Goal: Transaction & Acquisition: Book appointment/travel/reservation

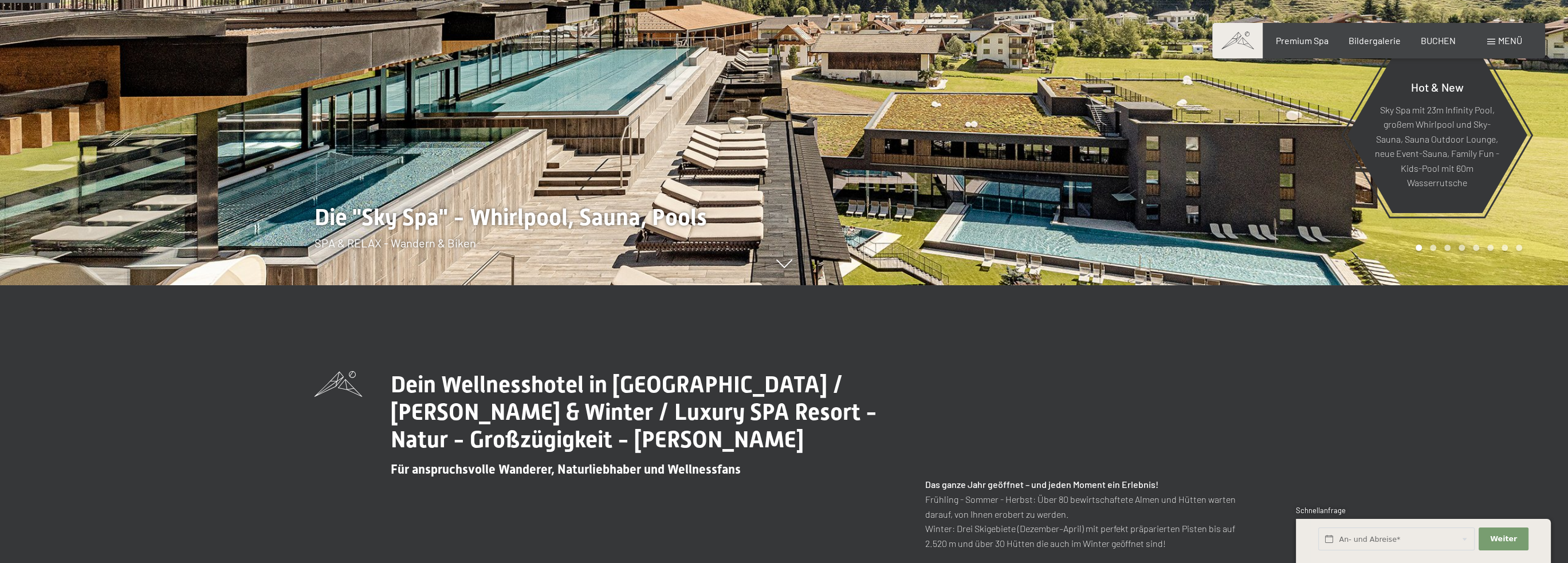
scroll to position [286, 0]
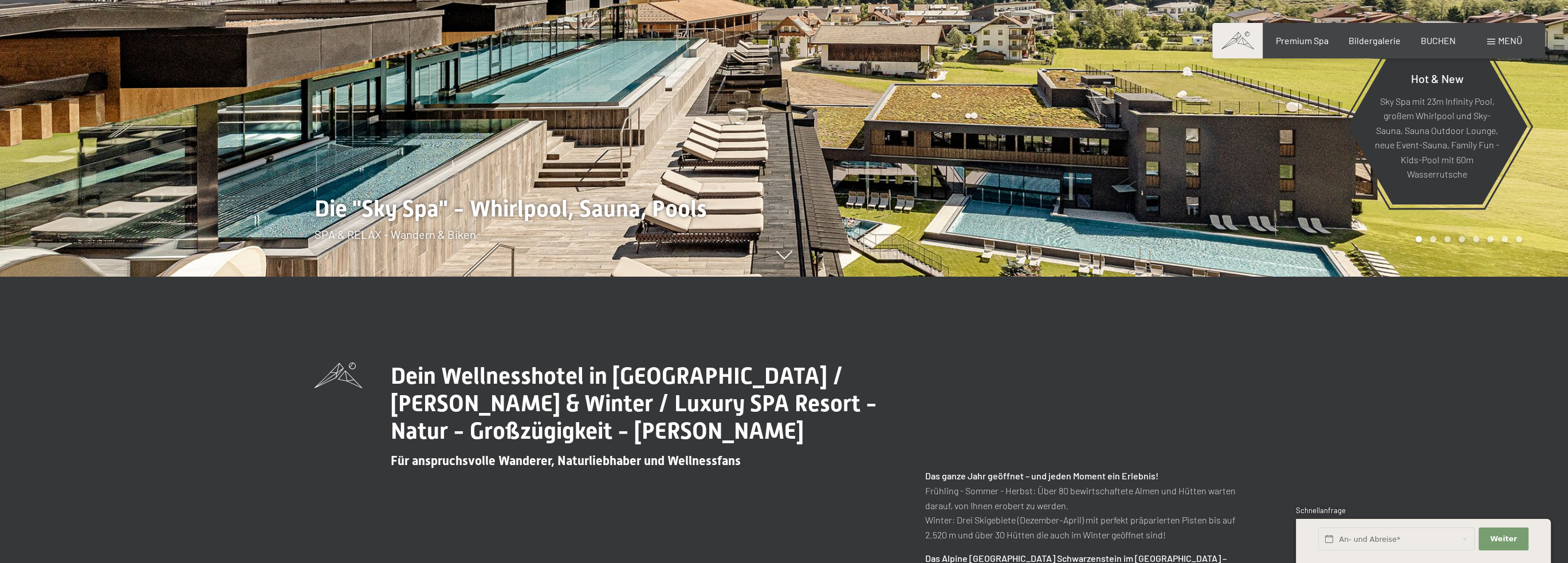
click at [786, 258] on icon at bounding box center [784, 257] width 16 height 9
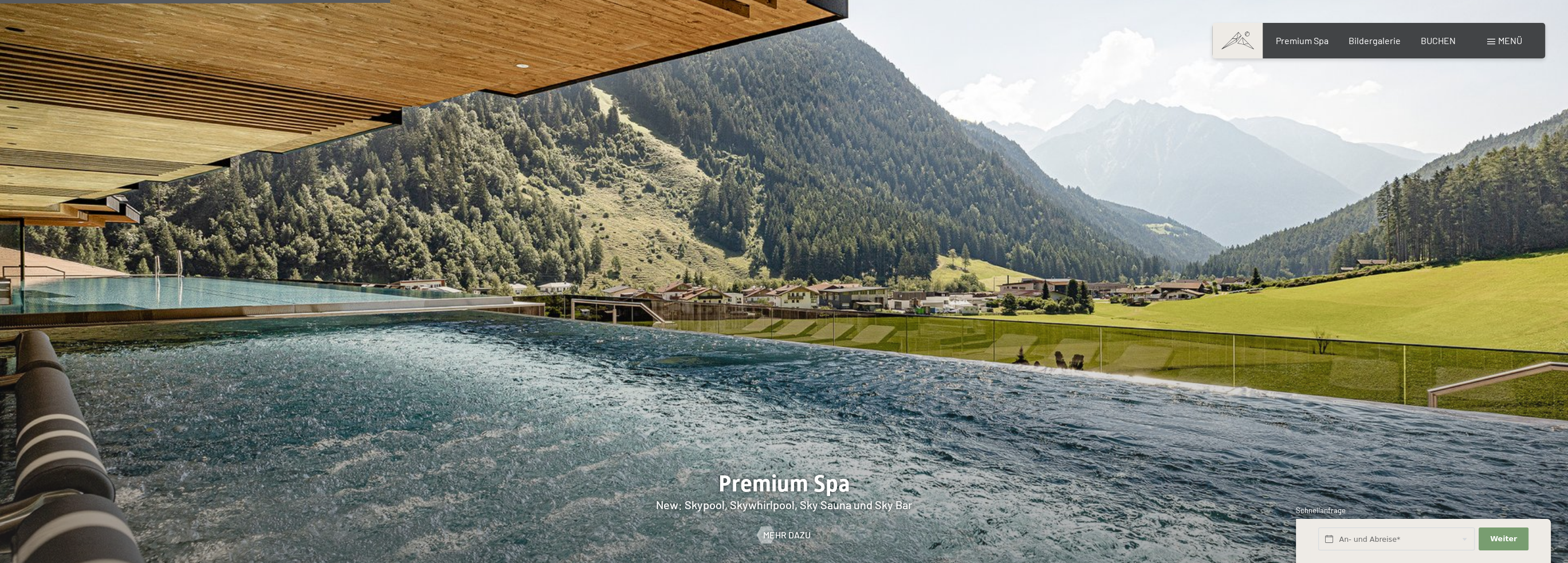
scroll to position [1912, 0]
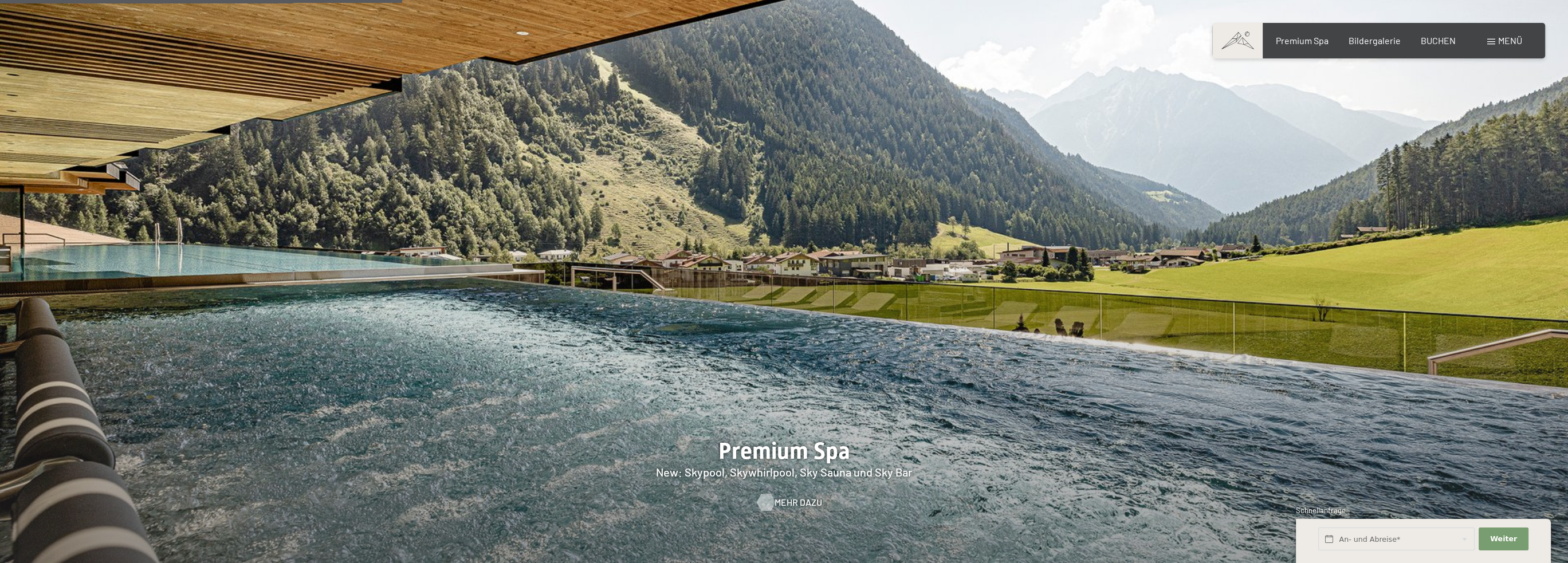
click at [767, 493] on div at bounding box center [766, 502] width 10 height 17
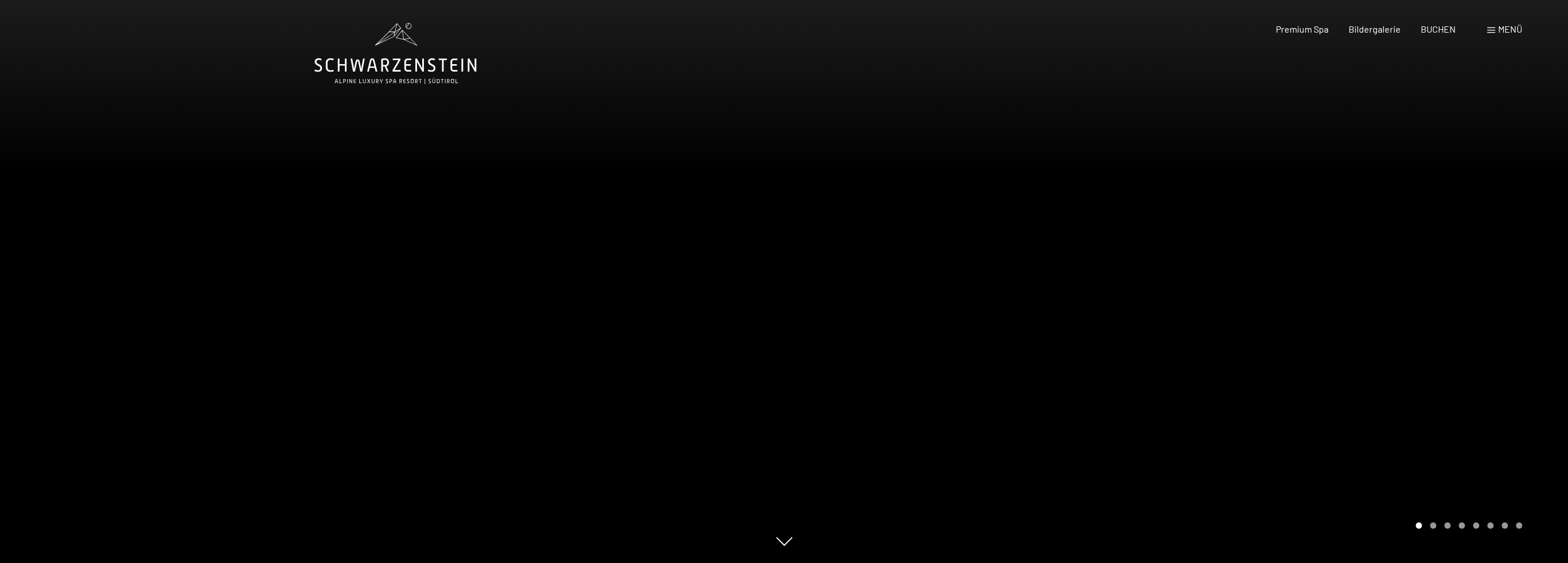
drag, startPoint x: 0, startPoint y: 0, endPoint x: 767, endPoint y: 459, distance: 893.9
click at [767, 459] on div at bounding box center [392, 282] width 784 height 563
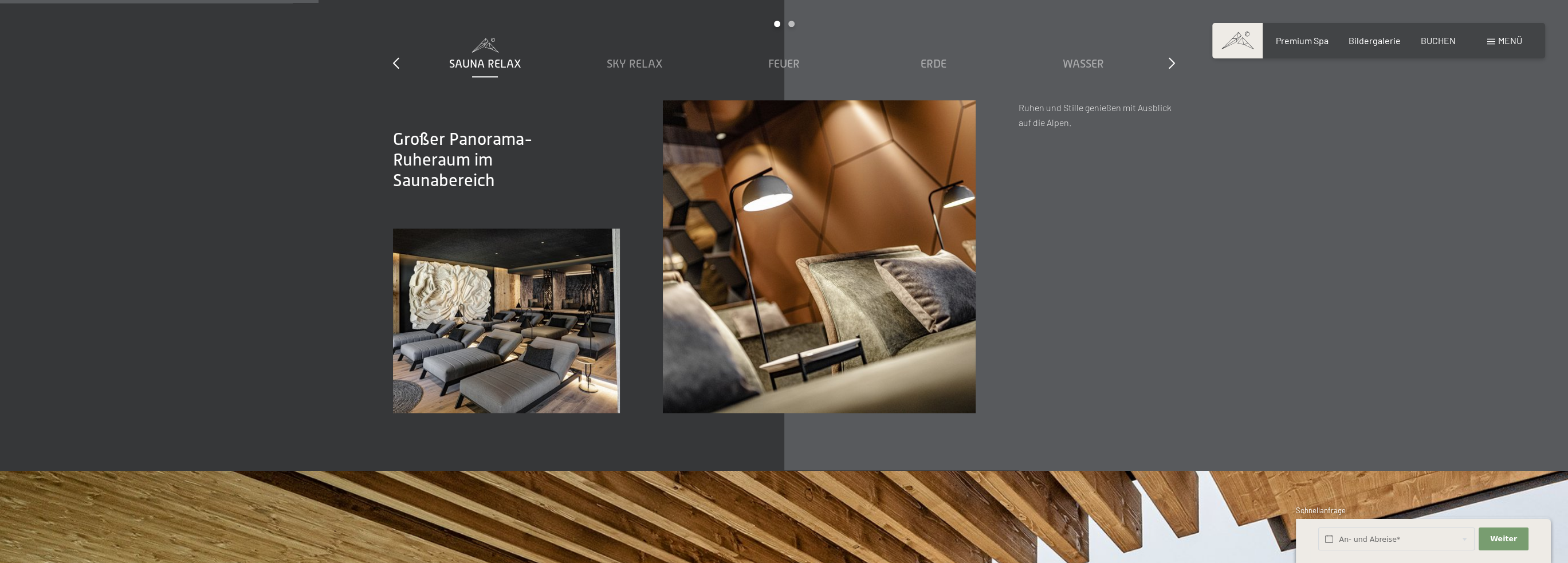
scroll to position [2062, 0]
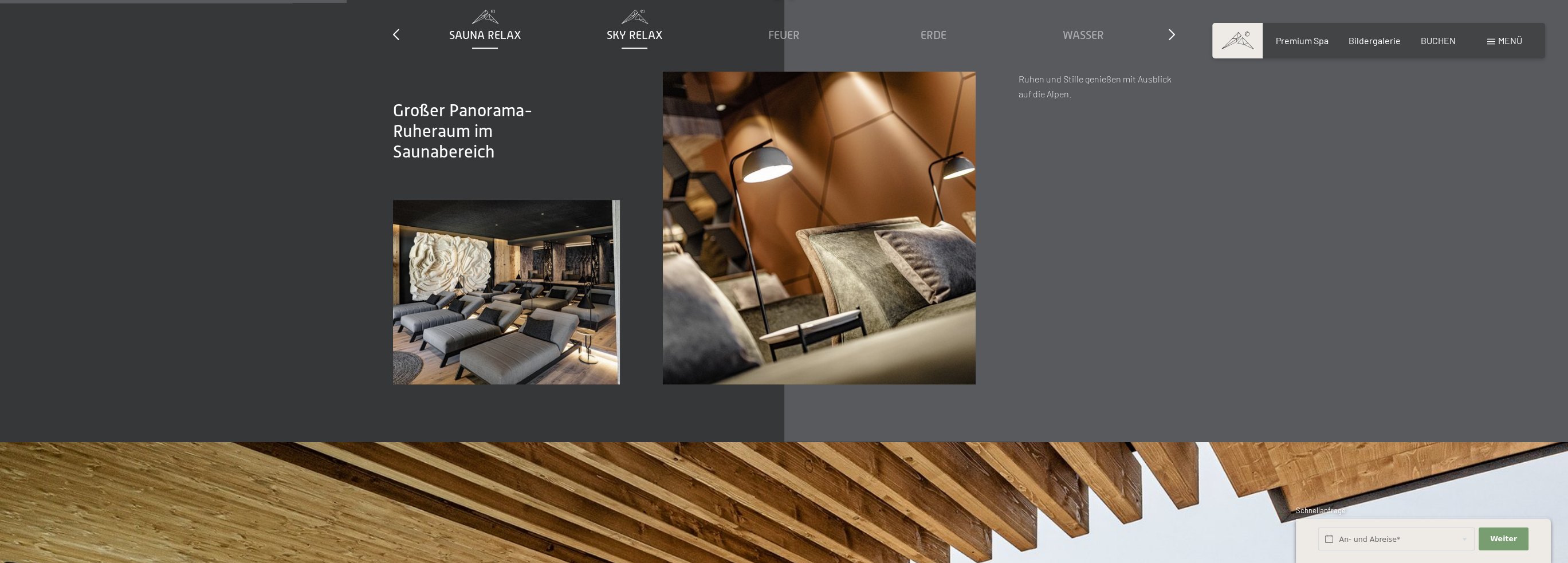
click at [630, 31] on span "Sky Relax" at bounding box center [635, 35] width 56 height 13
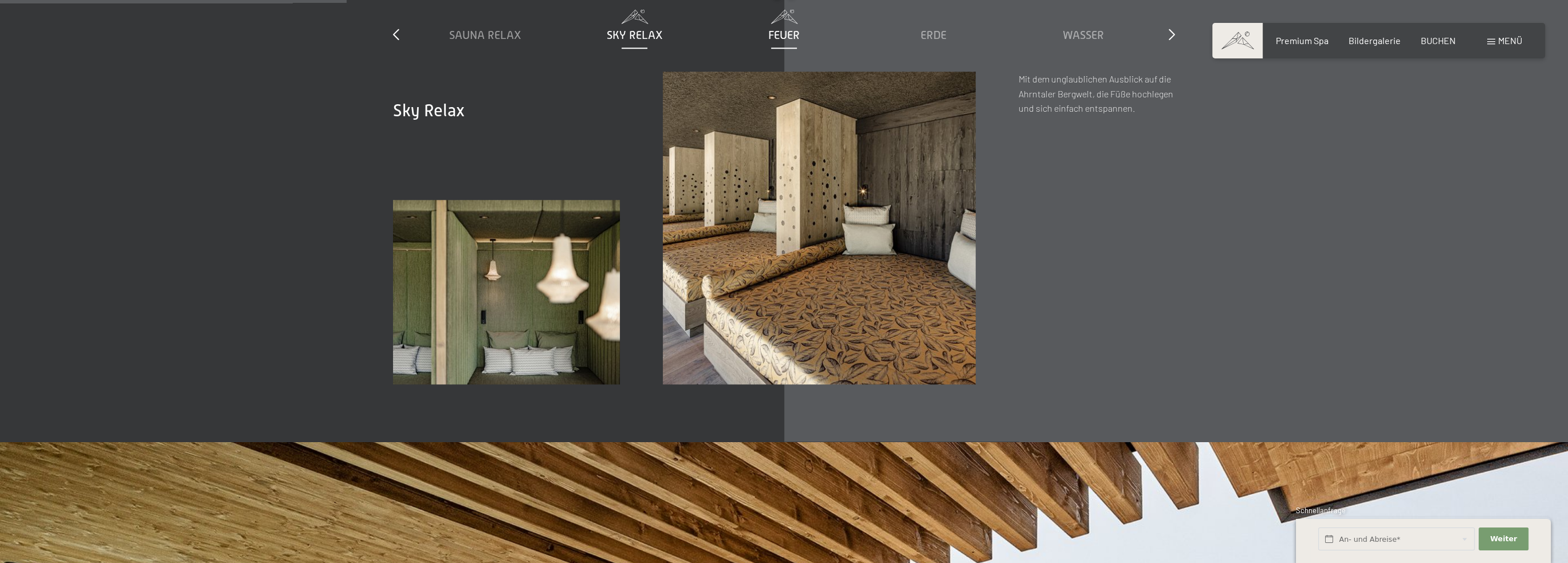
click at [783, 32] on span "Feuer" at bounding box center [783, 35] width 31 height 13
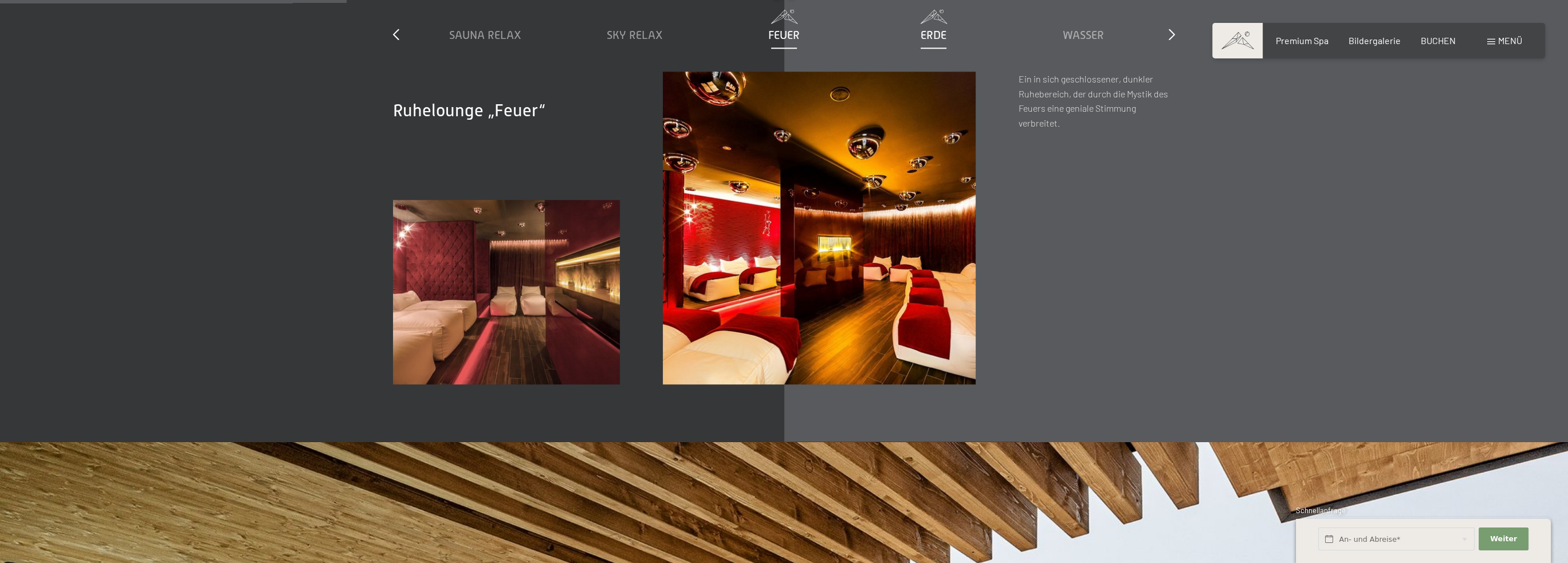
click at [936, 39] on span "Erde" at bounding box center [933, 35] width 26 height 13
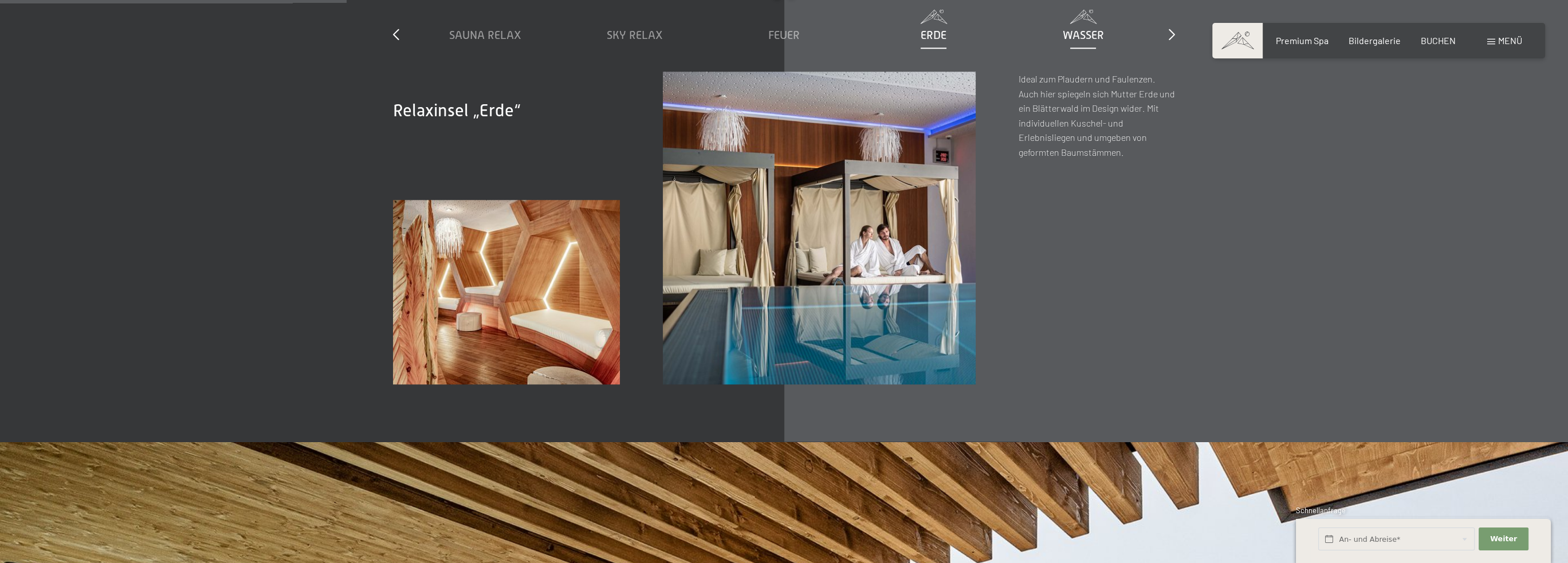
click at [1067, 32] on span "Wasser" at bounding box center [1083, 35] width 41 height 13
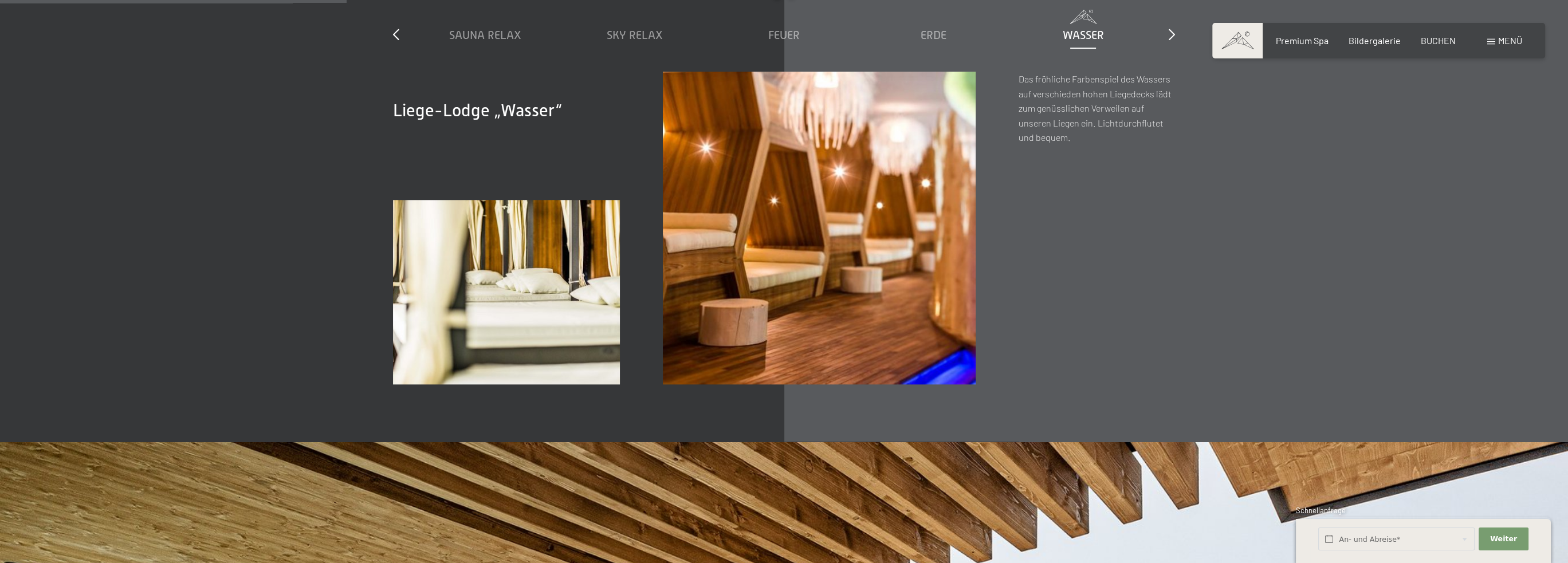
click at [1167, 31] on div "slide 1 to 5 of 7 Sauna Relax Sky Relax Feuer Erde Wasser Luft Wolke 7" at bounding box center [784, 32] width 782 height 80
click at [1173, 32] on icon at bounding box center [1172, 34] width 6 height 12
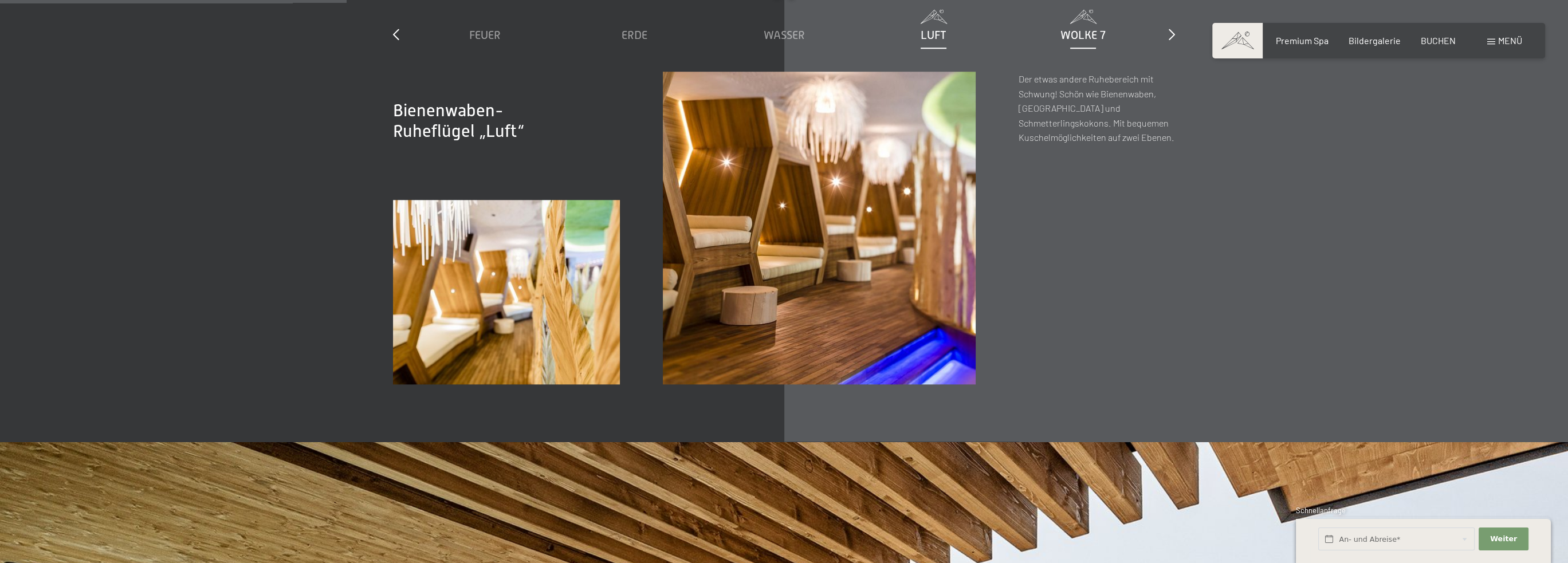
click at [1079, 29] on span "Wolke 7" at bounding box center [1083, 35] width 45 height 13
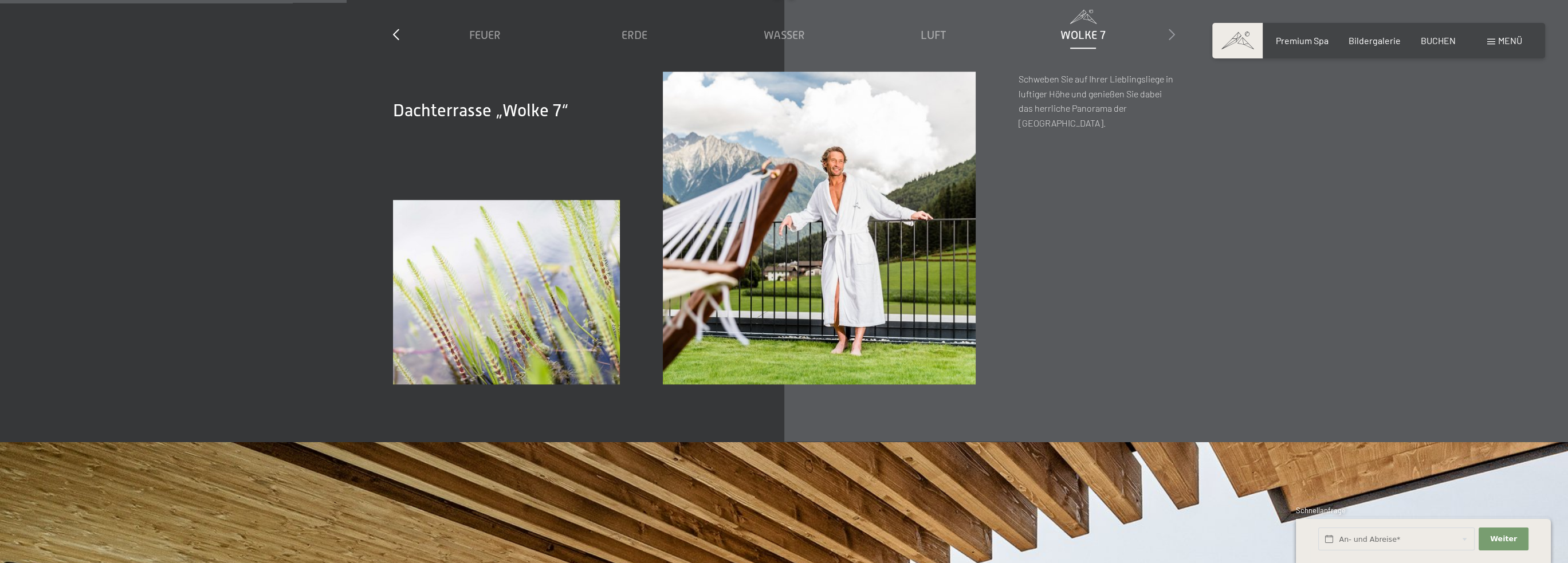
click at [1169, 32] on icon at bounding box center [1172, 34] width 6 height 12
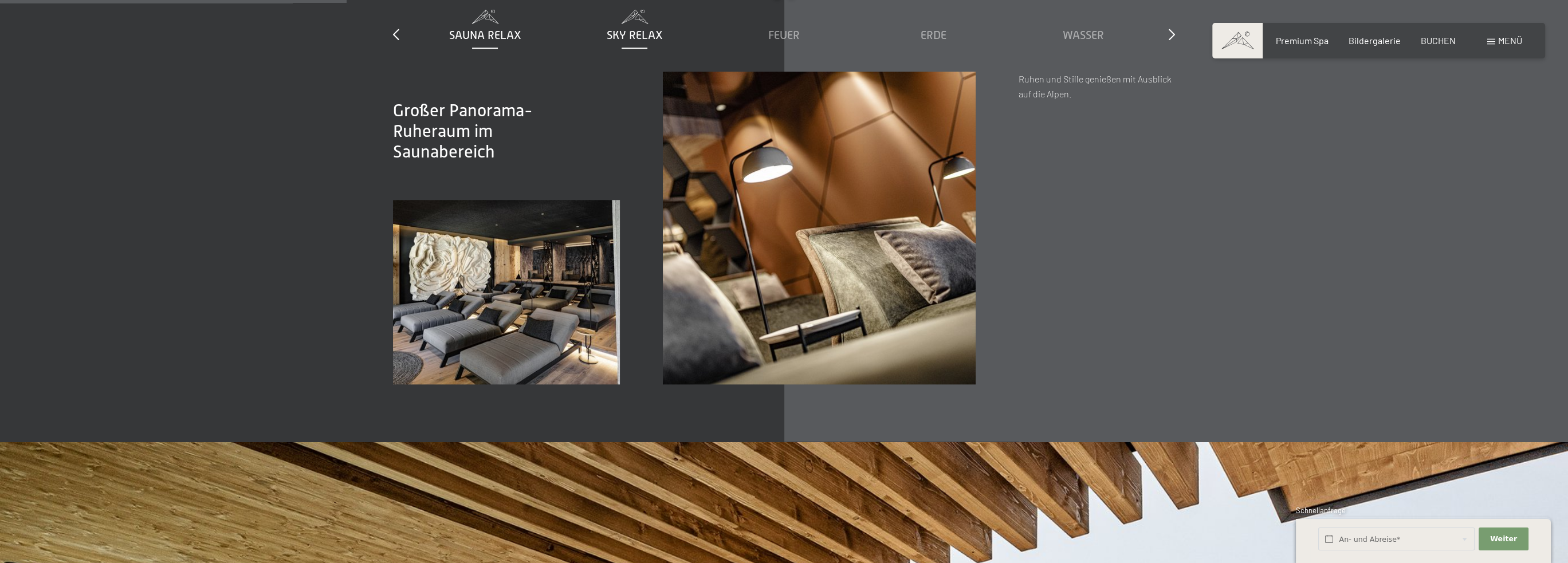
click at [582, 31] on div "Sky Relax" at bounding box center [635, 35] width 138 height 16
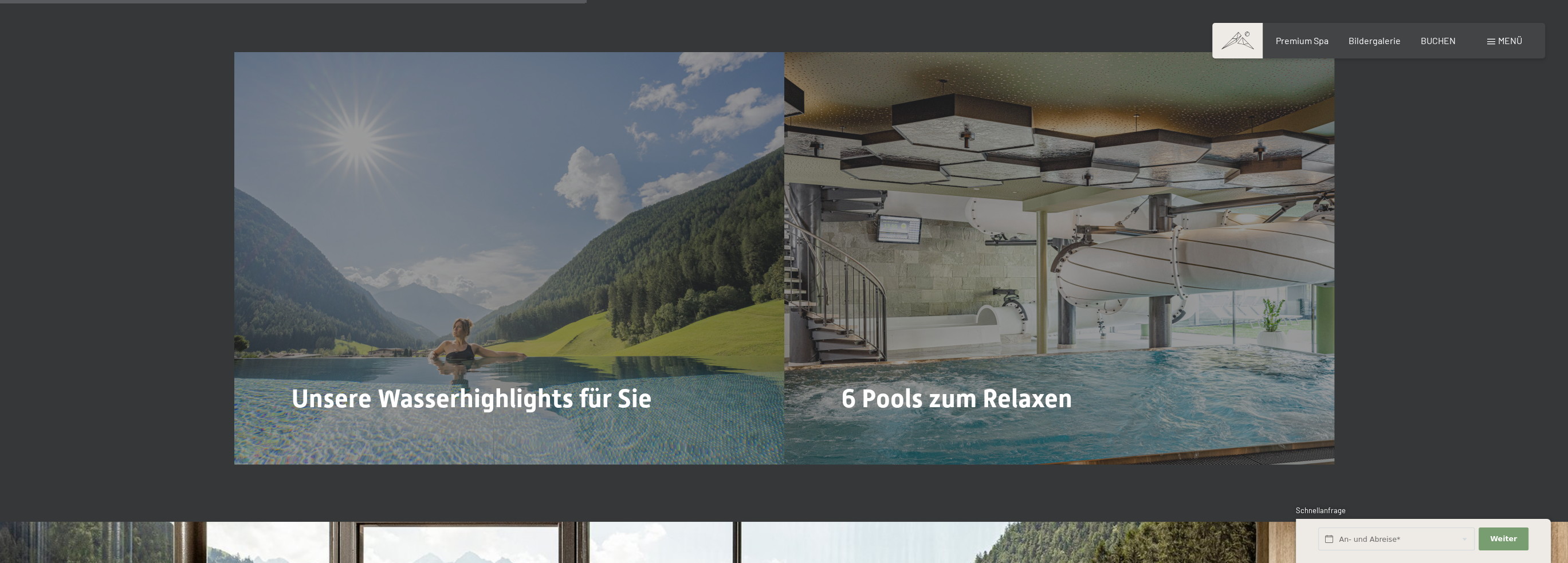
scroll to position [3380, 0]
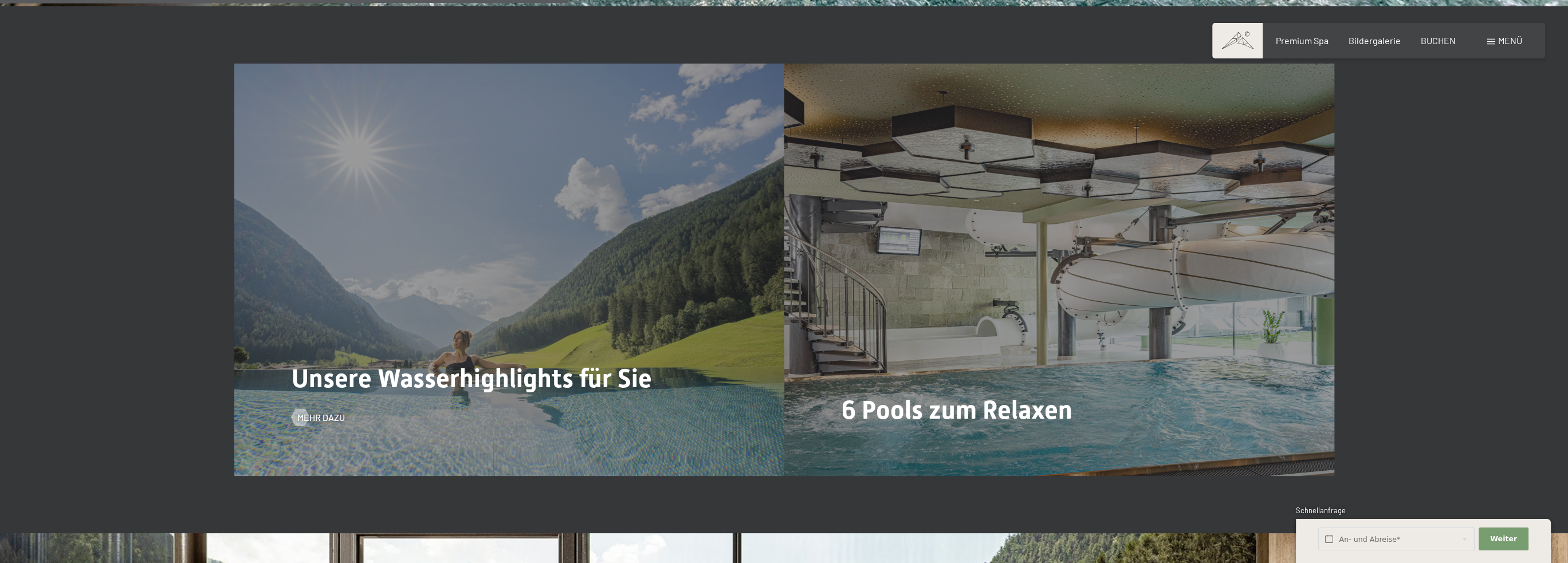
click at [625, 188] on div "Unsere Wasserhighlights für Sie Mehr dazu" at bounding box center [509, 270] width 550 height 412
click at [323, 425] on div "Unsere Wasserhighlights für Sie Mehr dazu" at bounding box center [509, 270] width 550 height 412
click at [324, 422] on span "Mehr dazu" at bounding box center [333, 417] width 48 height 13
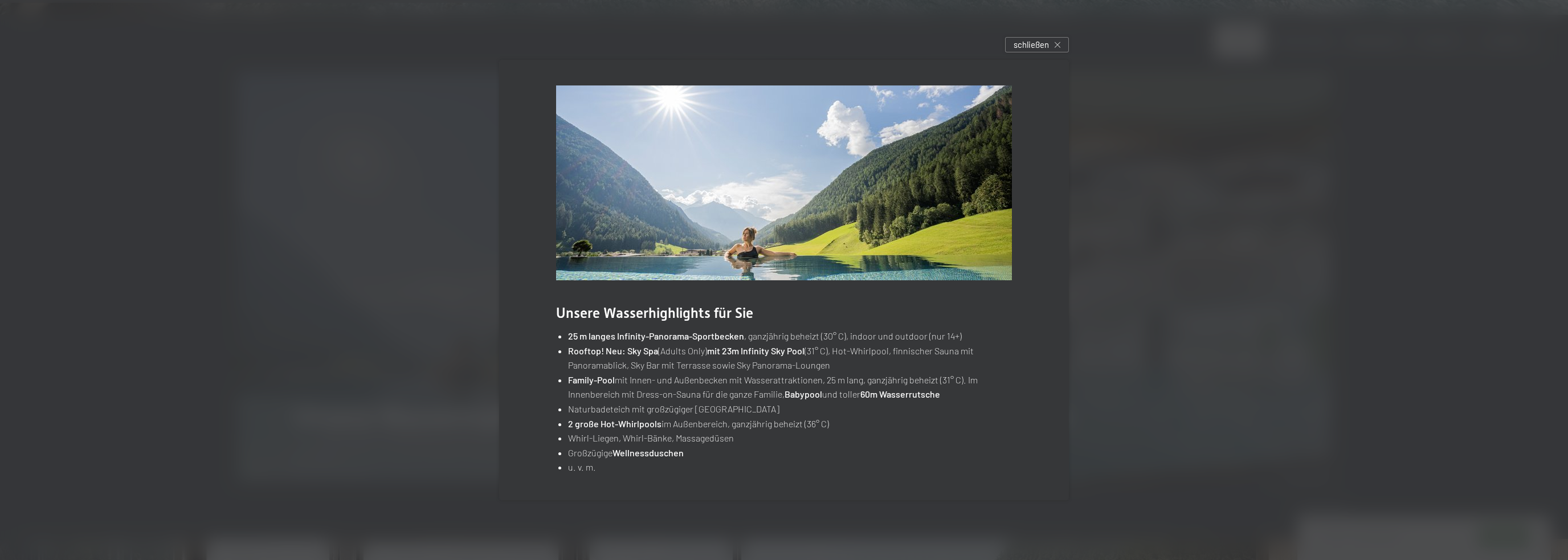
click at [1043, 32] on div at bounding box center [784, 280] width 1568 height 560
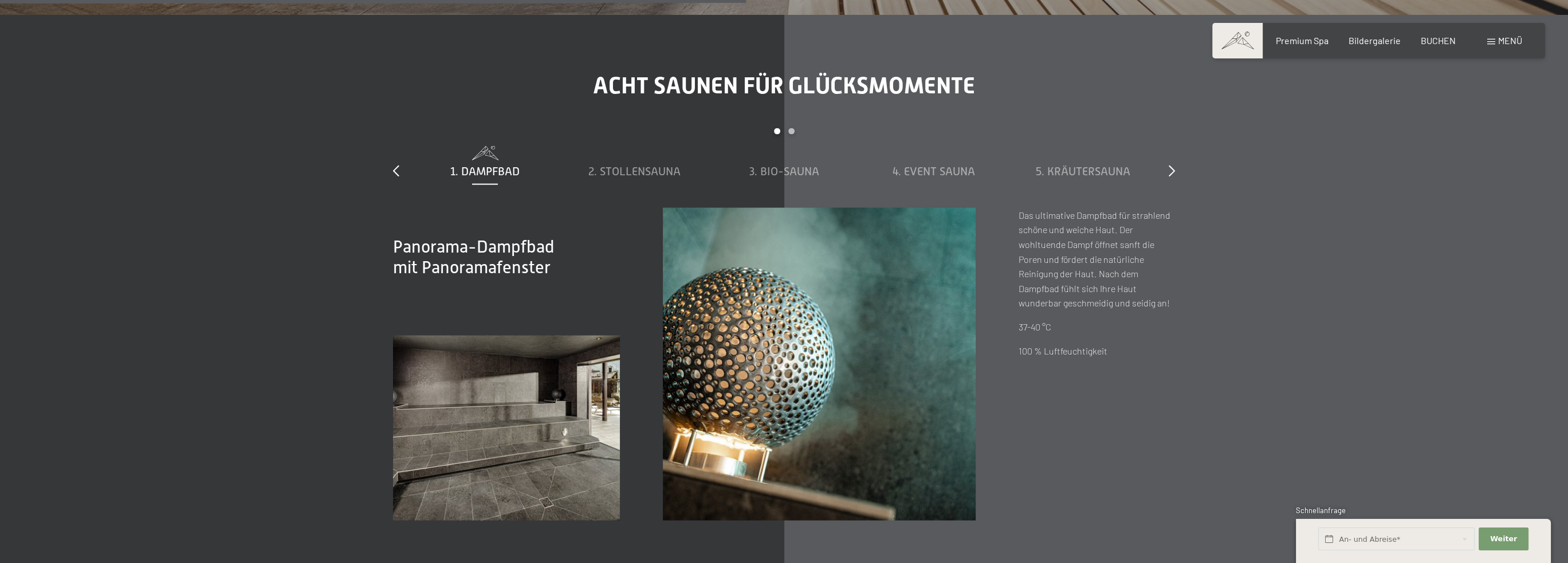
scroll to position [4468, 0]
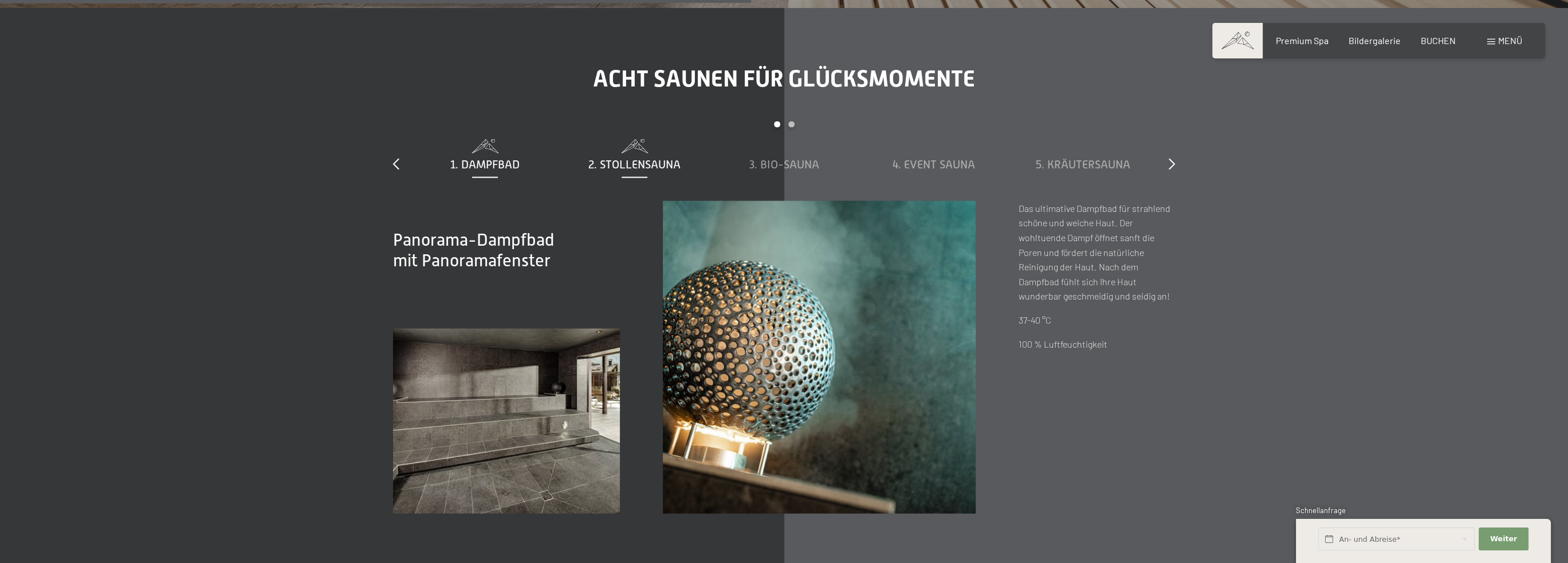
click at [640, 157] on div "2. Stollensauna" at bounding box center [635, 165] width 138 height 16
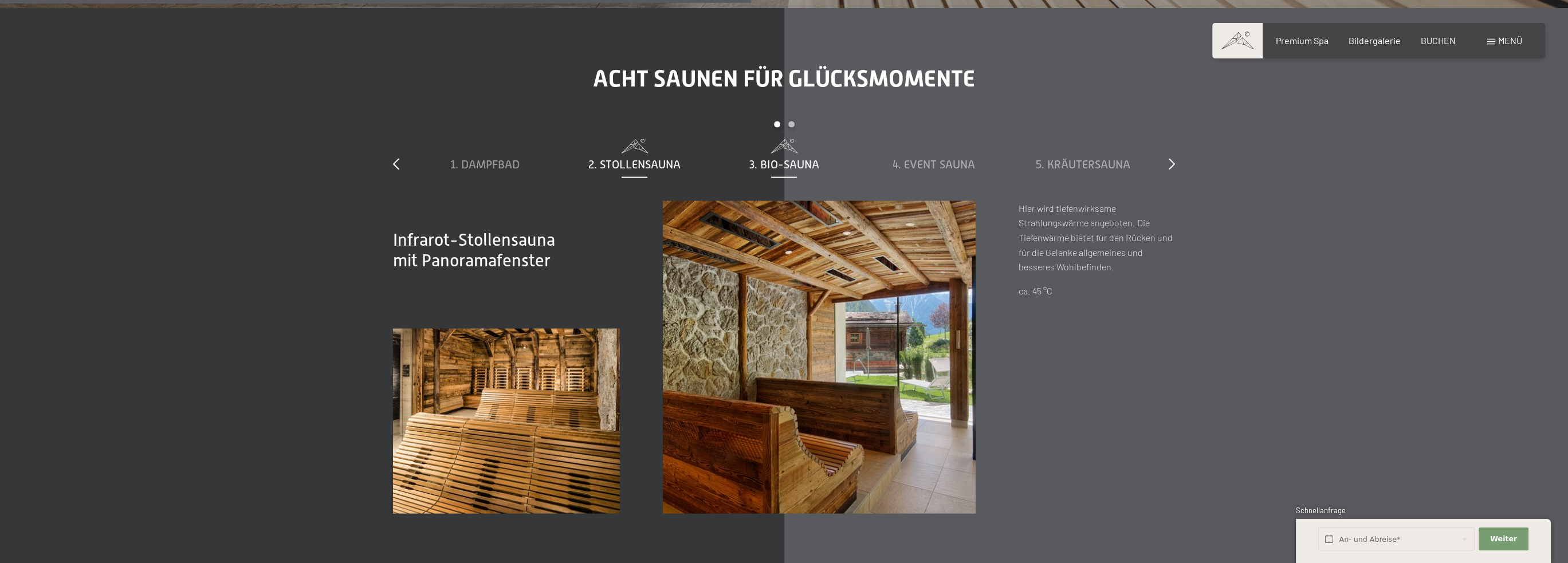
click at [777, 163] on span "3. Bio-Sauna" at bounding box center [784, 164] width 70 height 13
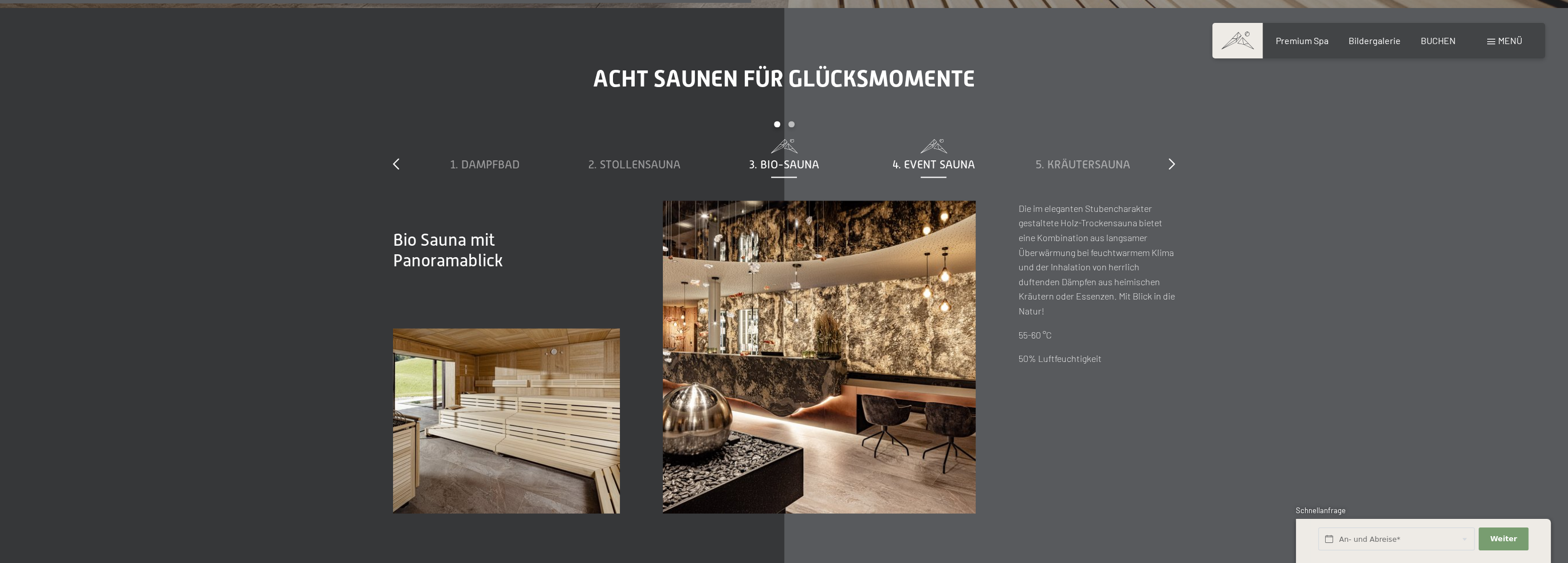
click at [914, 165] on span "4. Event Sauna" at bounding box center [933, 164] width 83 height 13
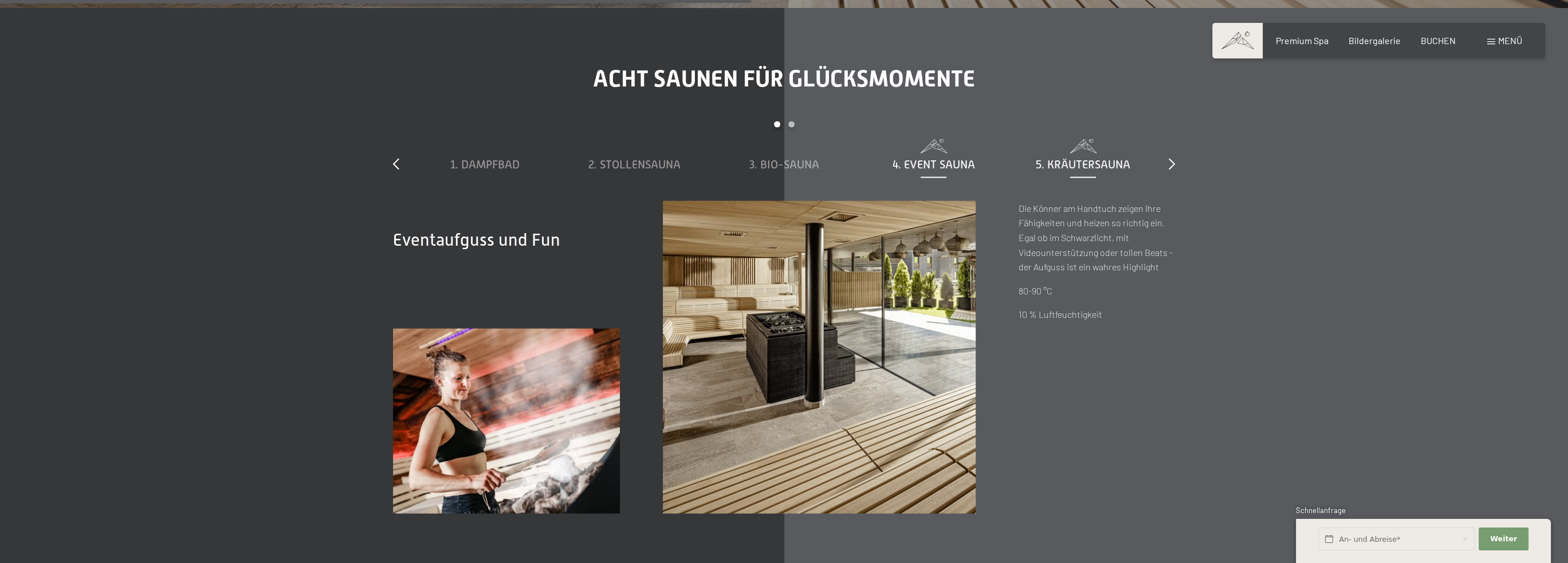
click at [1061, 160] on span "5. Kräutersauna" at bounding box center [1083, 164] width 94 height 13
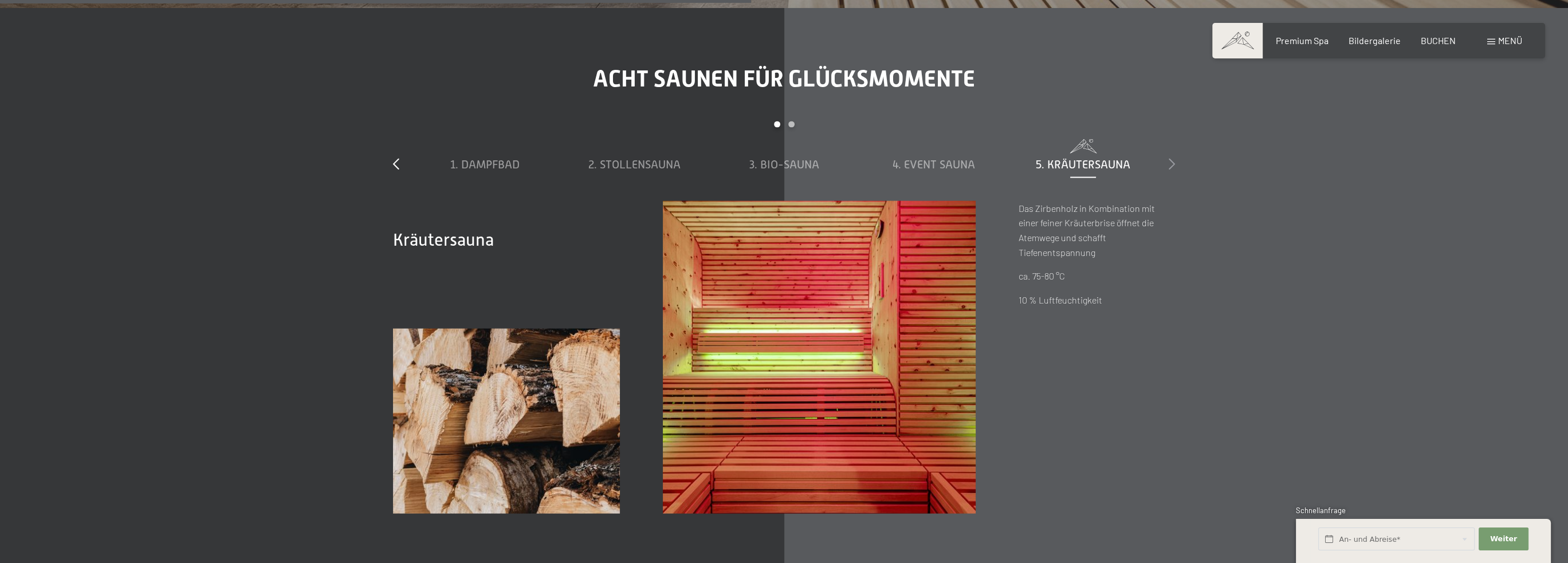
click at [1170, 165] on icon at bounding box center [1172, 163] width 6 height 12
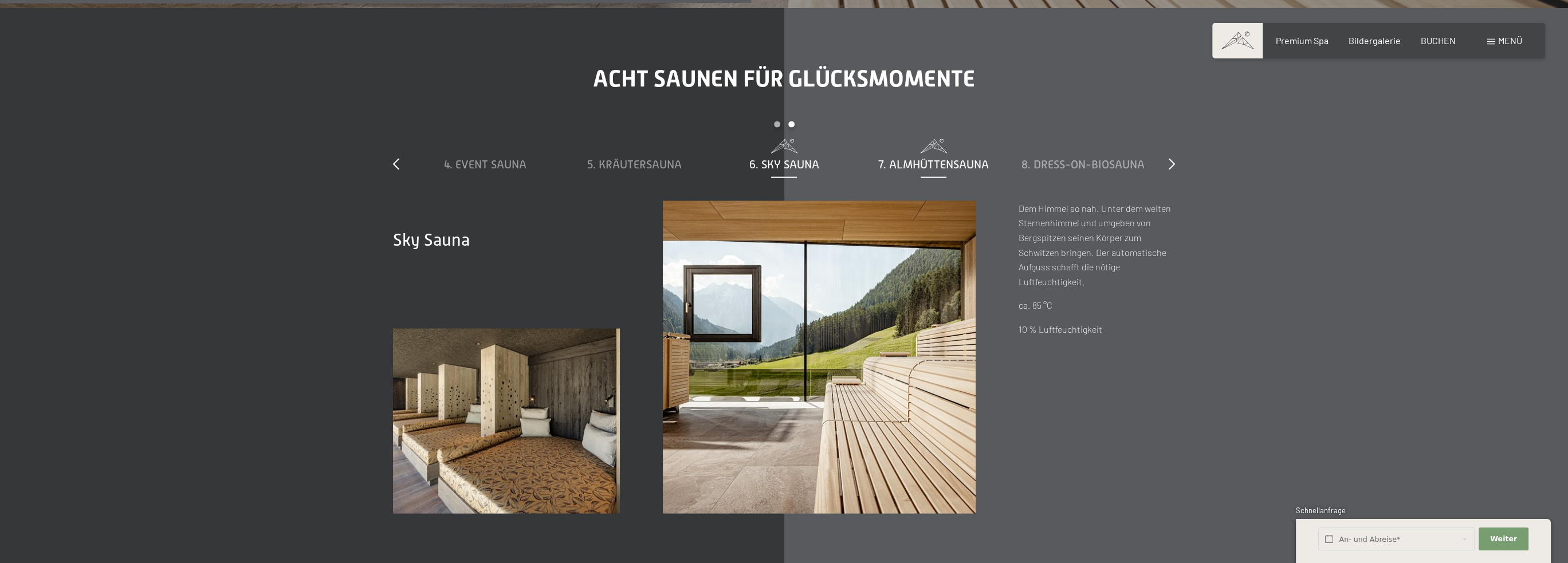
click at [953, 161] on span "7. Almhüttensauna" at bounding box center [933, 164] width 111 height 13
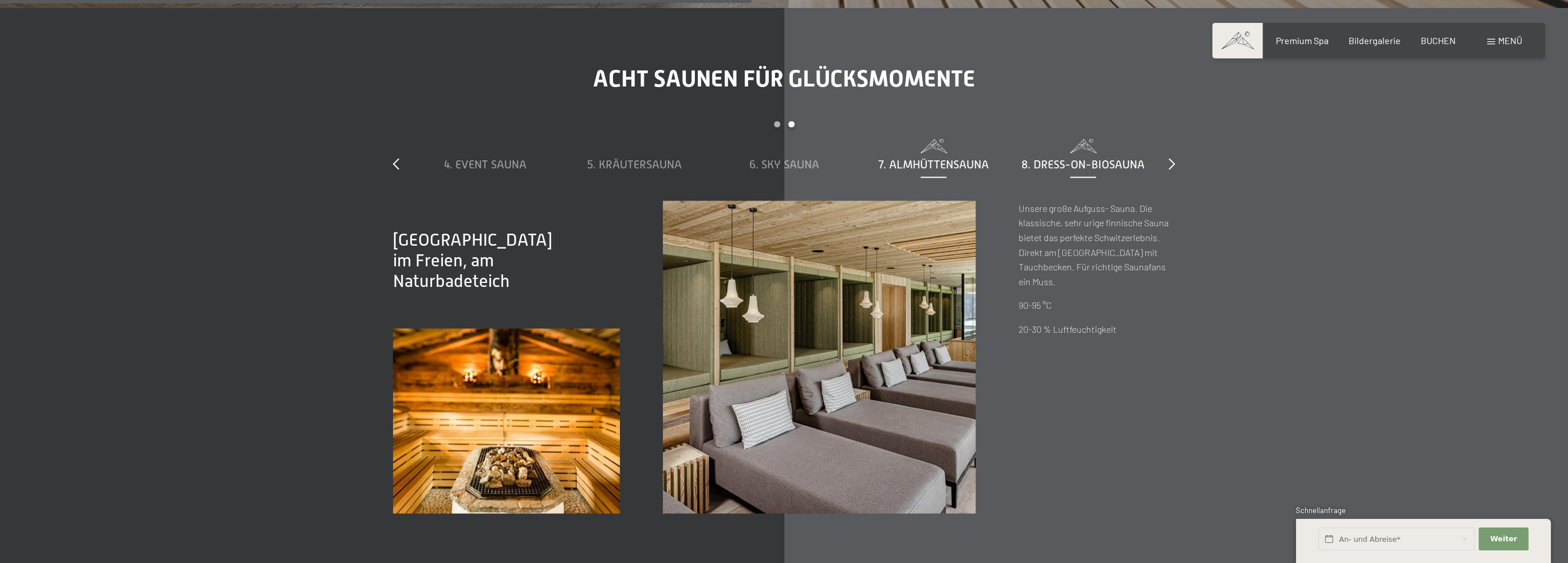
click at [1063, 158] on span "8. Dress-on-Biosauna" at bounding box center [1083, 164] width 123 height 13
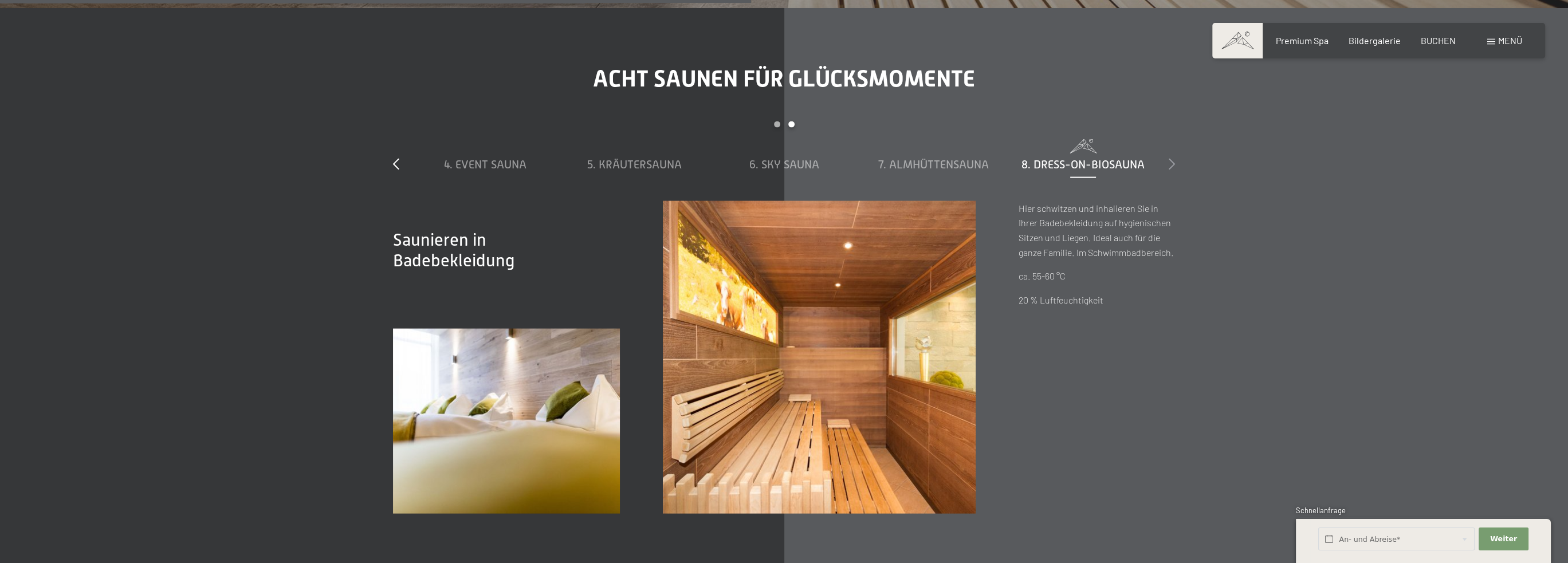
click at [1174, 169] on icon at bounding box center [1172, 163] width 6 height 12
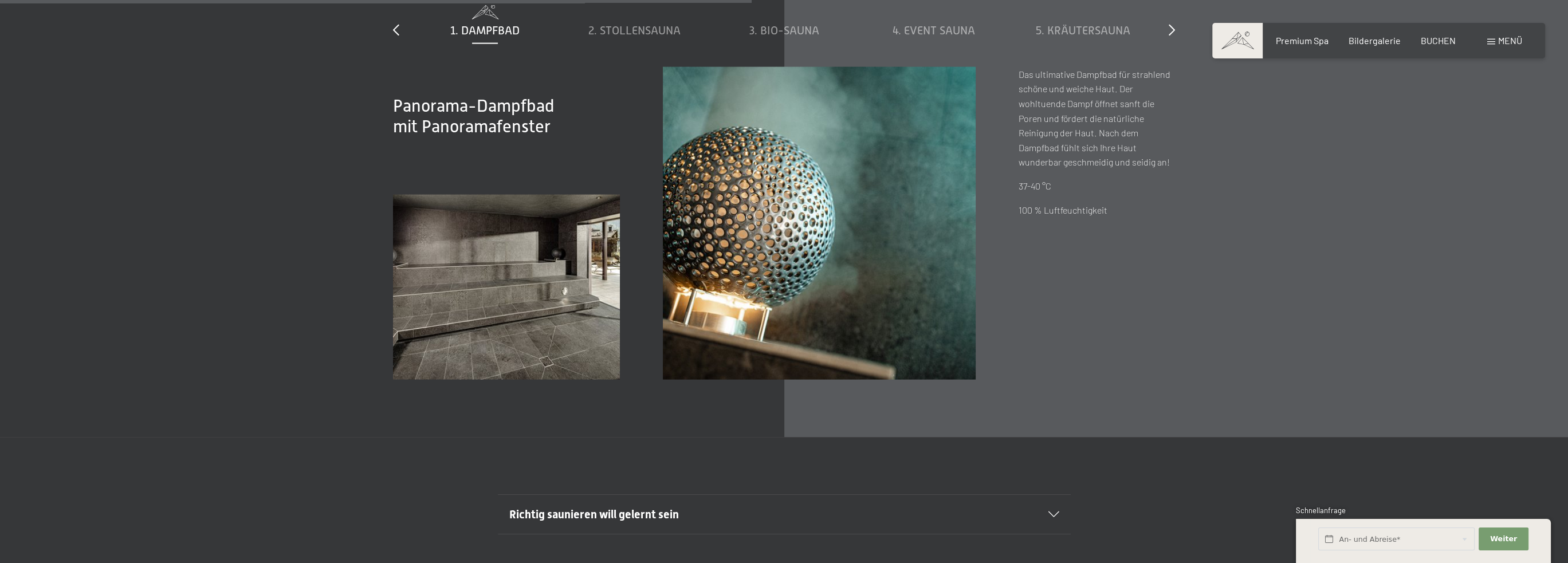
scroll to position [4926, 0]
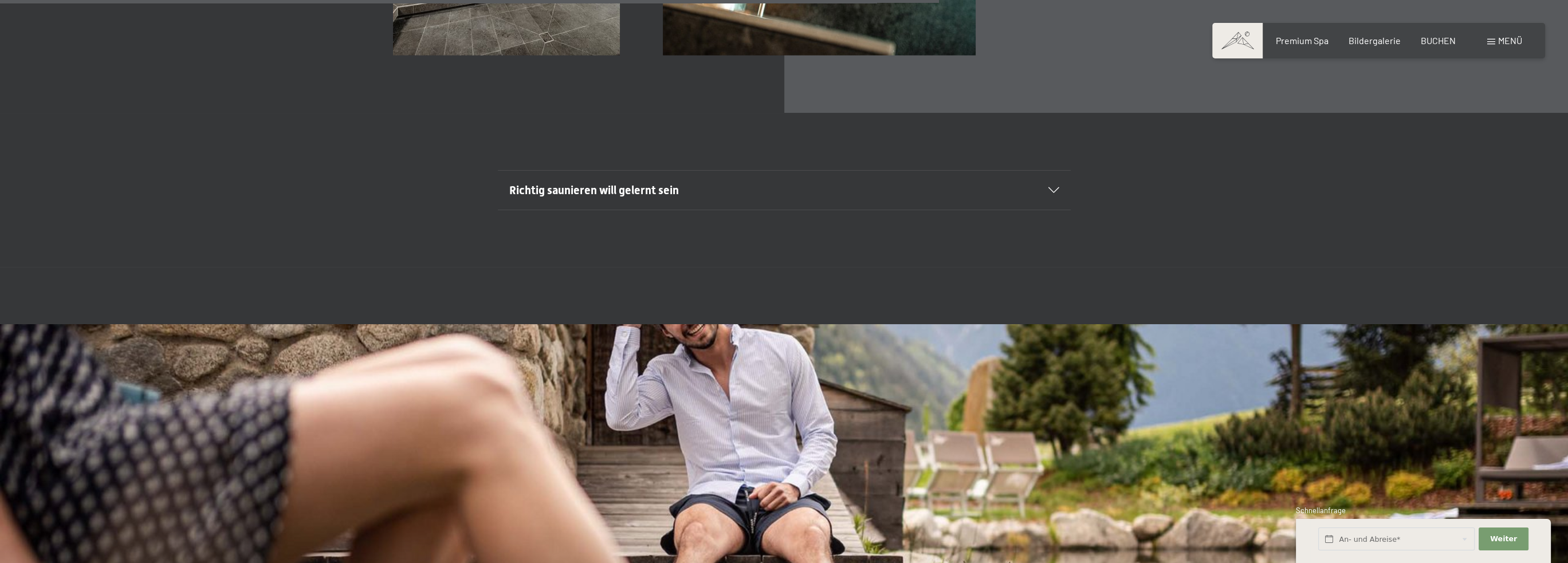
click at [853, 186] on h2 "Richtig saunieren will gelernt sein" at bounding box center [756, 190] width 495 height 16
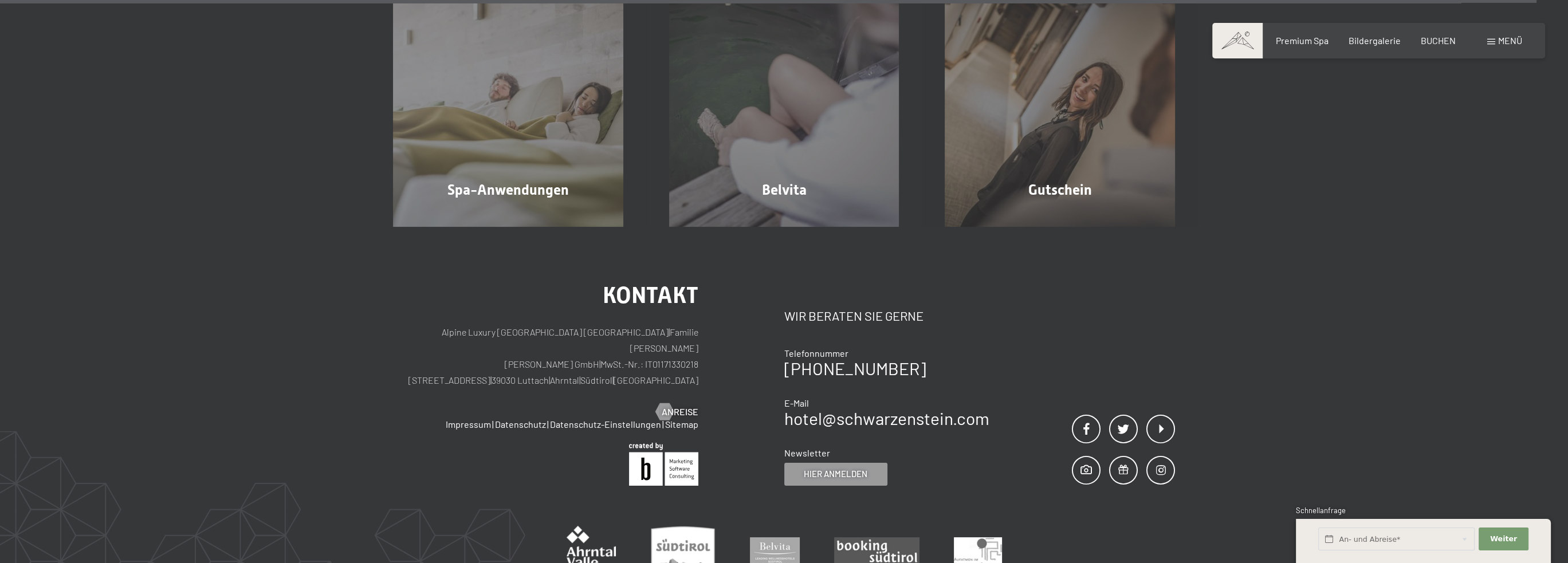
scroll to position [8249, 0]
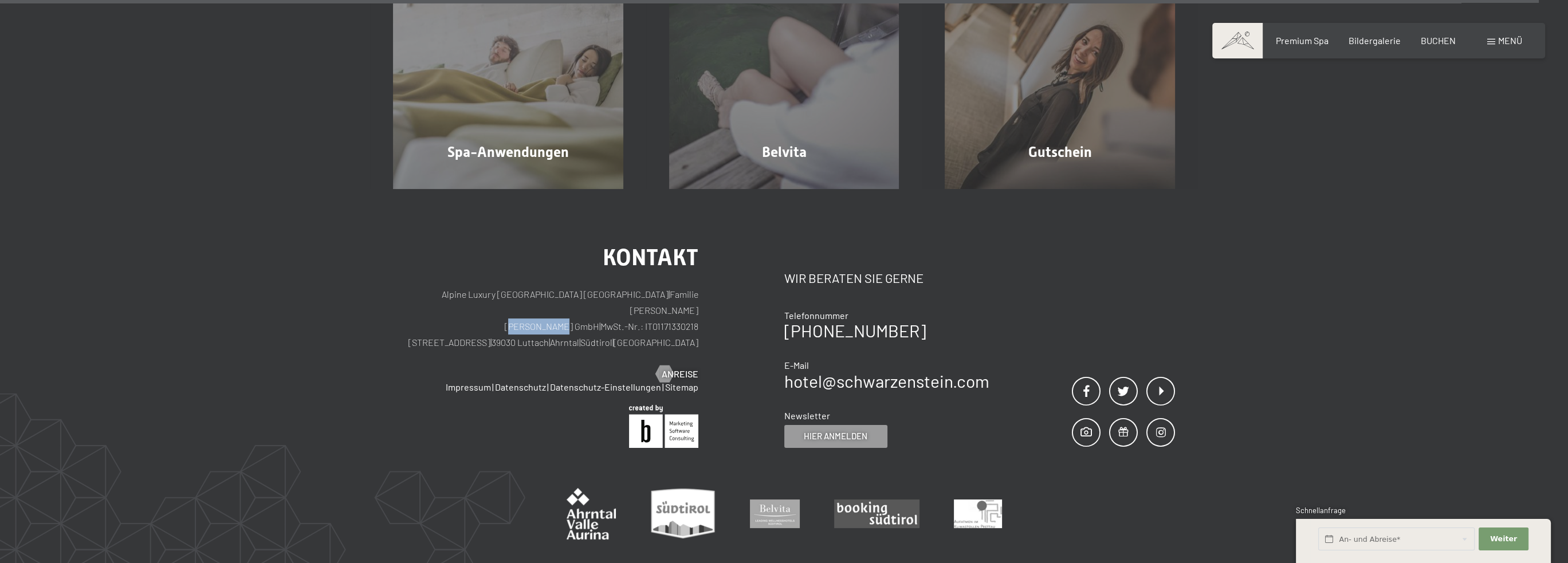
drag, startPoint x: 490, startPoint y: 312, endPoint x: 548, endPoint y: 311, distance: 58.0
click at [548, 311] on p "Alpine Luxury SPA Resort SCHWARZENSTEIN | Familie Zimmerhofer Otmar Zimmerhofer…" at bounding box center [545, 318] width 305 height 64
click at [452, 347] on div "Kontakt Alpine Luxury SPA Resort SCHWARZENSTEIN | Familie Zimmerhofer Otmar Zim…" at bounding box center [545, 313] width 305 height 134
drag, startPoint x: 487, startPoint y: 329, endPoint x: 595, endPoint y: 327, distance: 108.0
click at [599, 327] on p "Alpine Luxury SPA Resort SCHWARZENSTEIN | Familie Zimmerhofer Otmar Zimmerhofer…" at bounding box center [545, 318] width 305 height 64
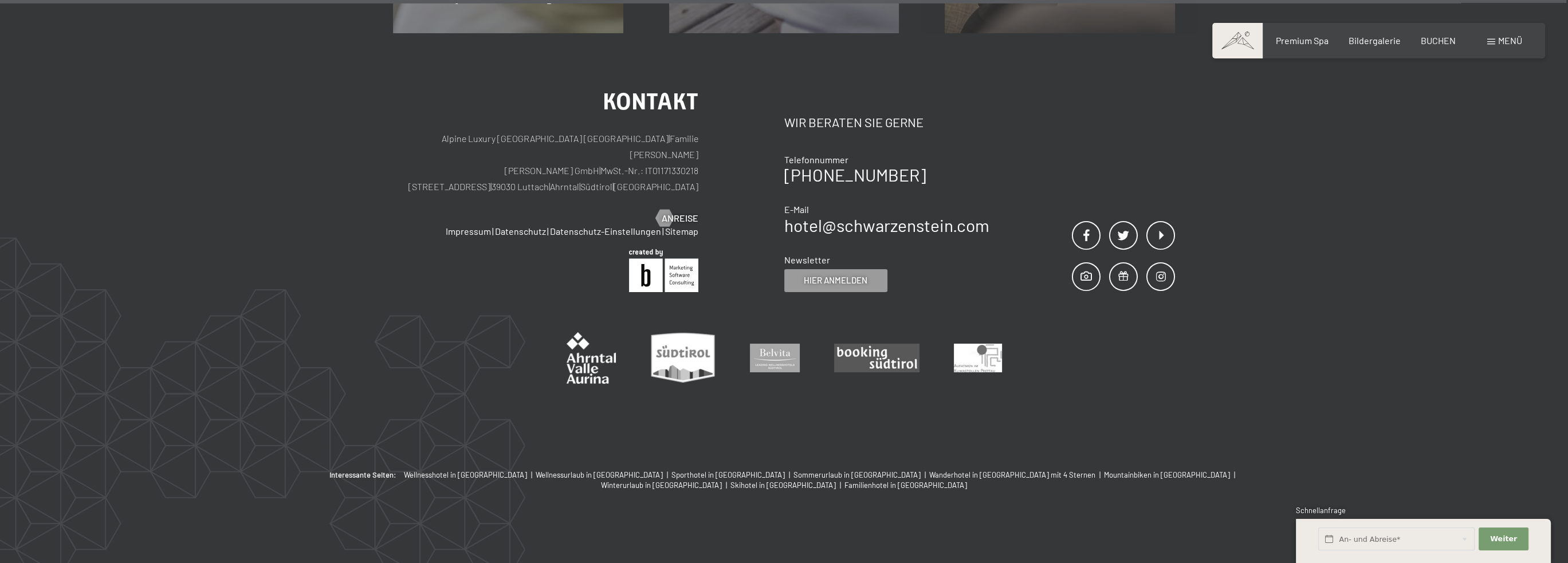
scroll to position [8405, 0]
click at [671, 471] on span "Sporthotel in [GEOGRAPHIC_DATA]" at bounding box center [728, 474] width 113 height 9
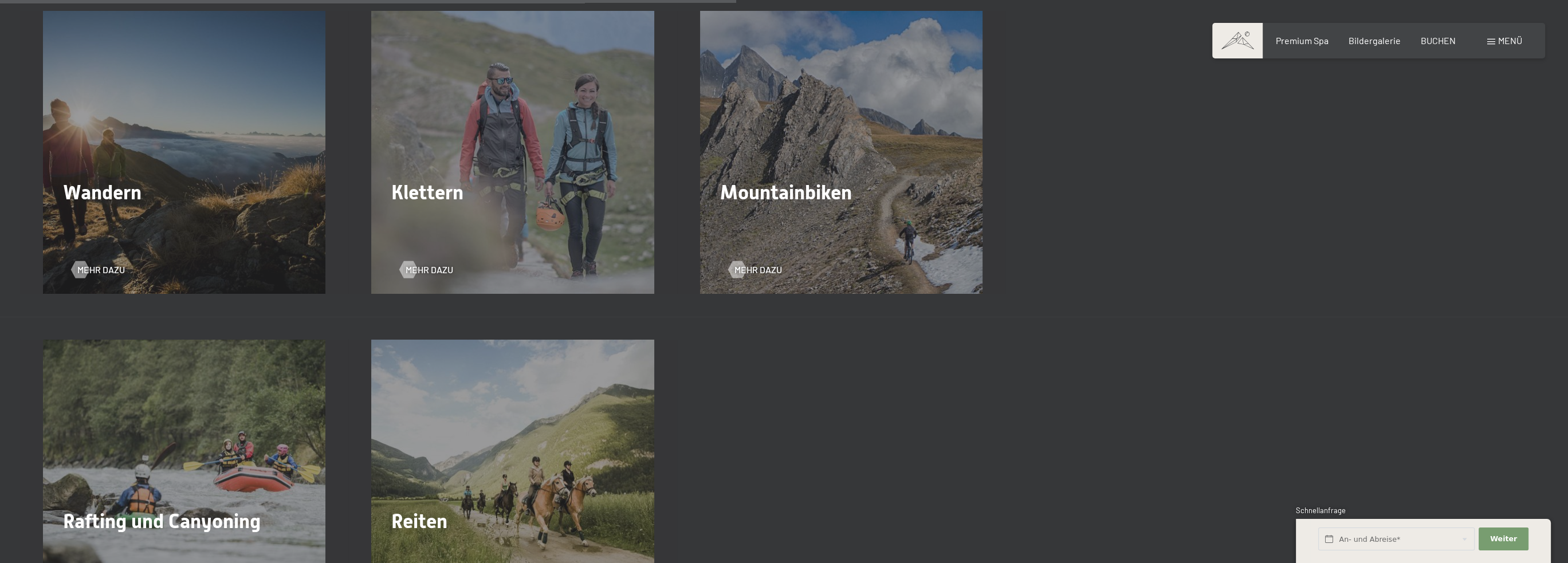
scroll to position [2177, 0]
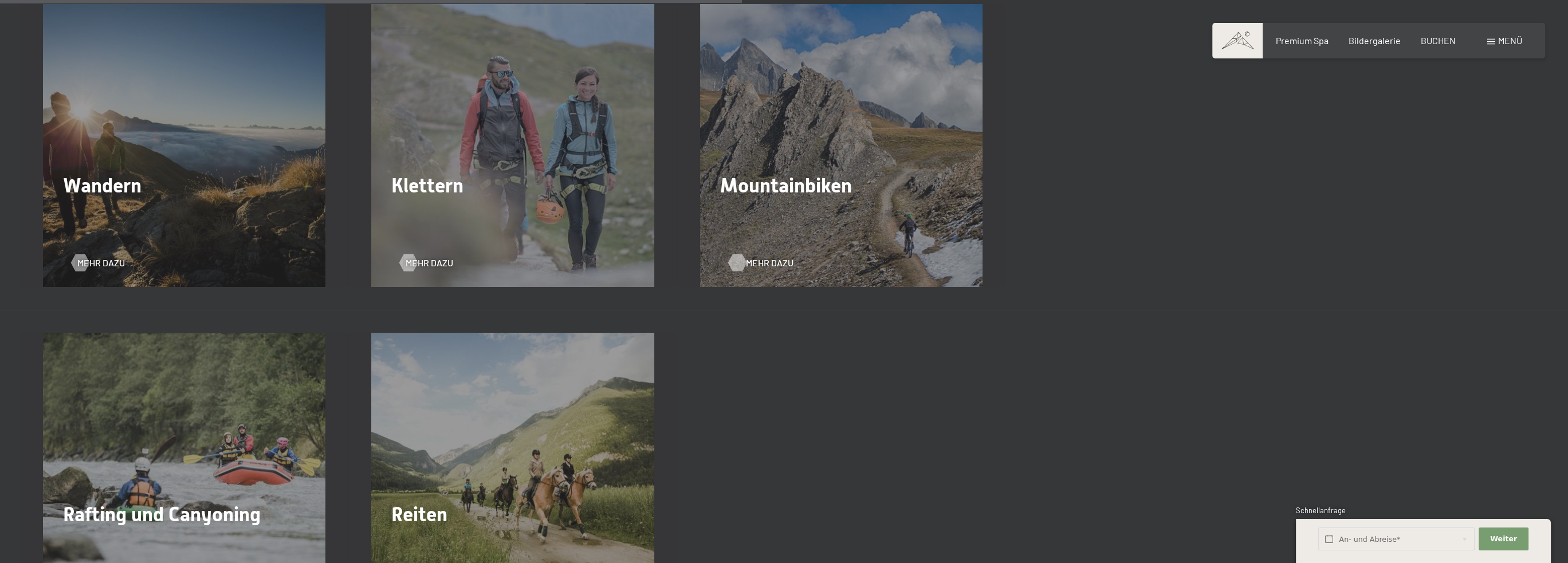
click at [763, 266] on span "Mehr dazu" at bounding box center [770, 263] width 48 height 13
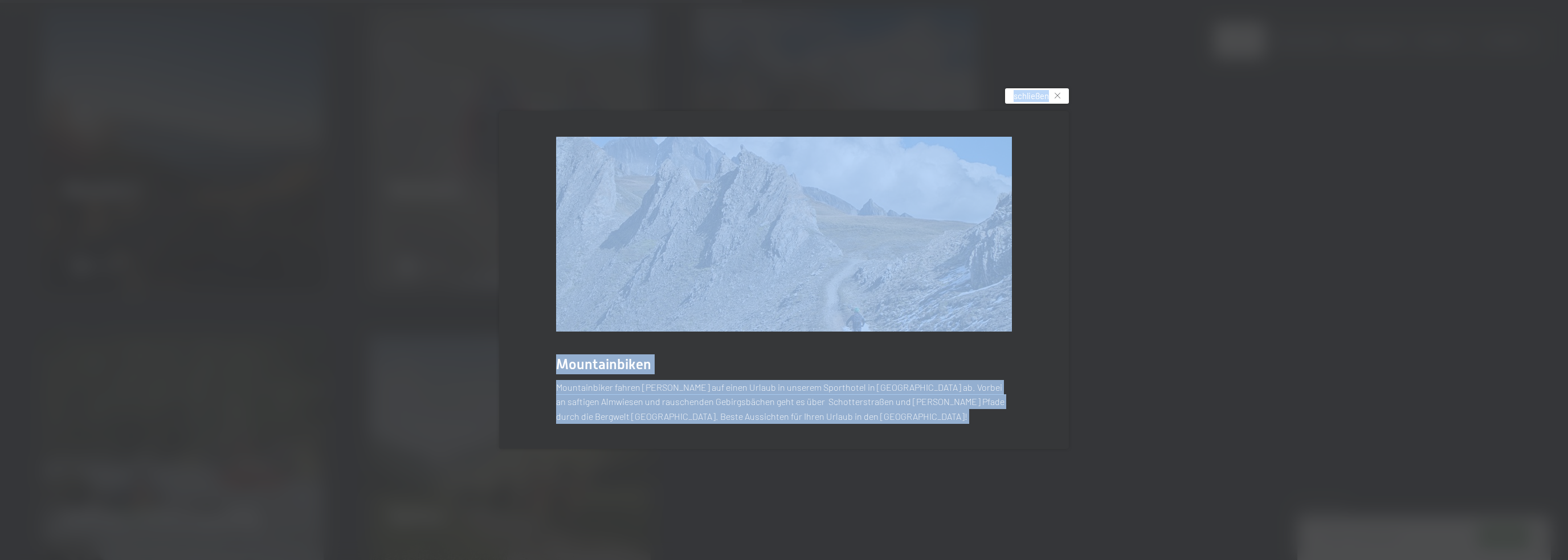
click at [1051, 88] on div "Mountainbiken Mountainbiker fahren voll auf einen Urlaub in unserem Sporthotel …" at bounding box center [784, 280] width 1568 height 560
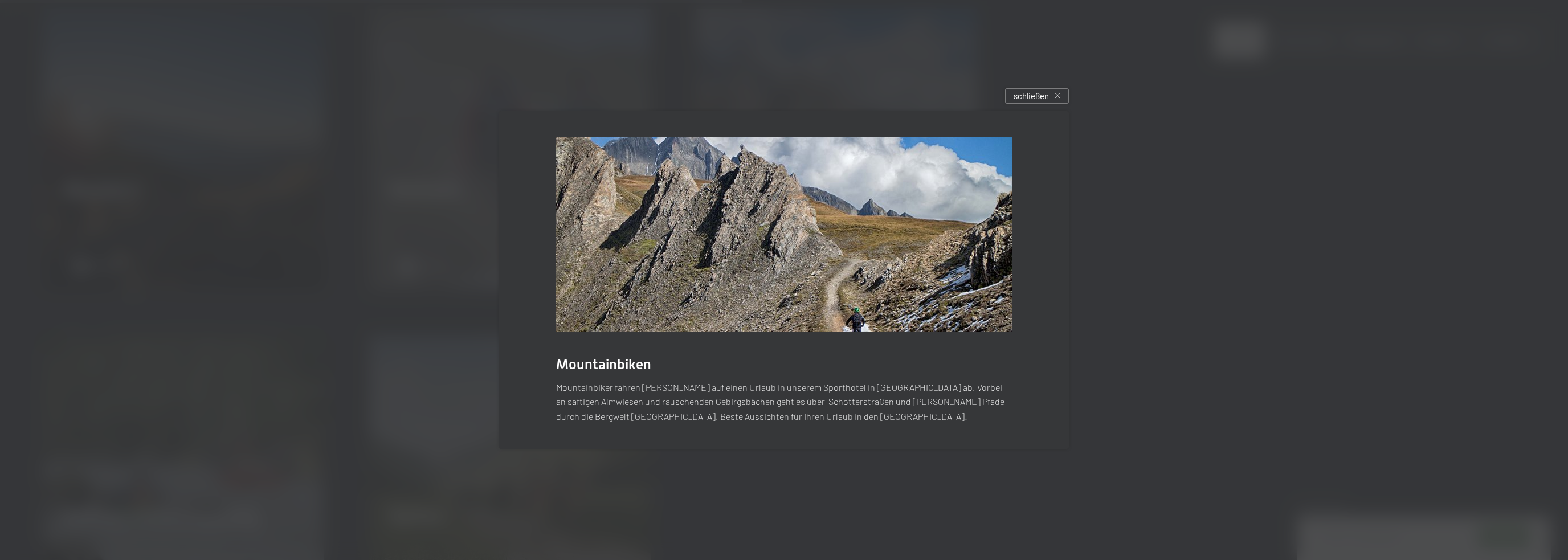
click at [1061, 91] on div "schließen" at bounding box center [1037, 96] width 64 height 15
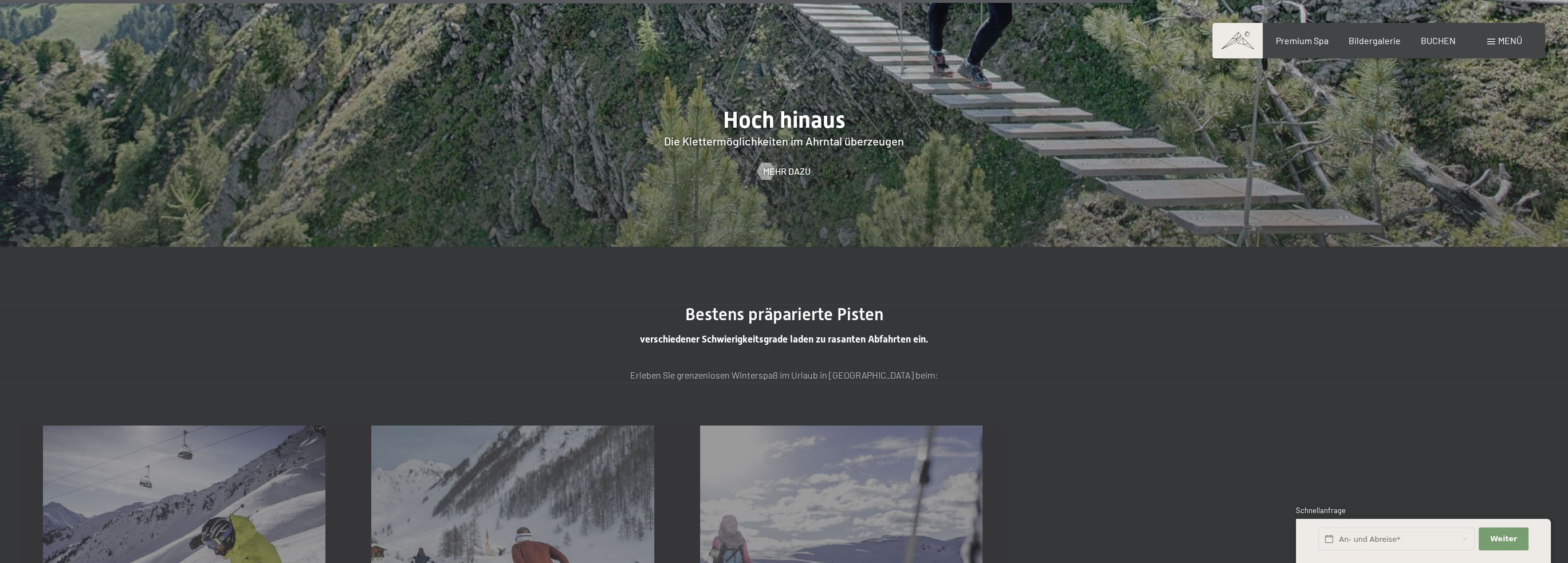
scroll to position [3322, 0]
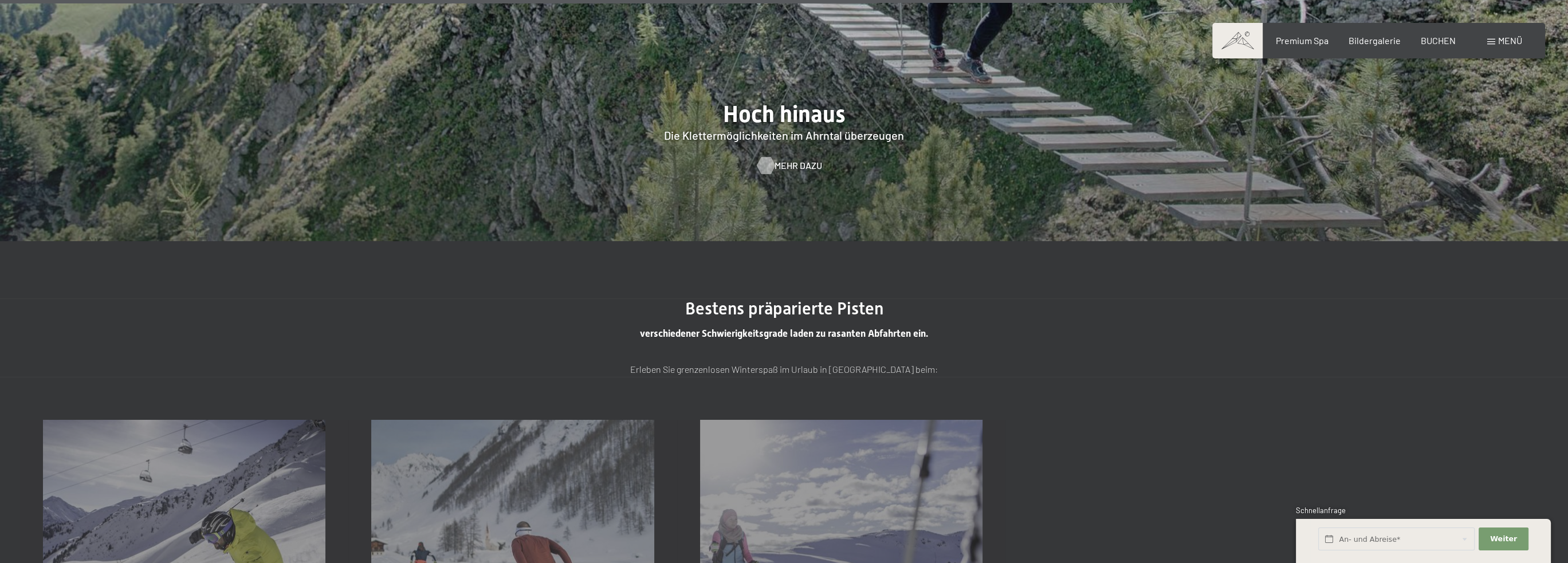
click at [785, 162] on span "Mehr dazu" at bounding box center [799, 165] width 48 height 13
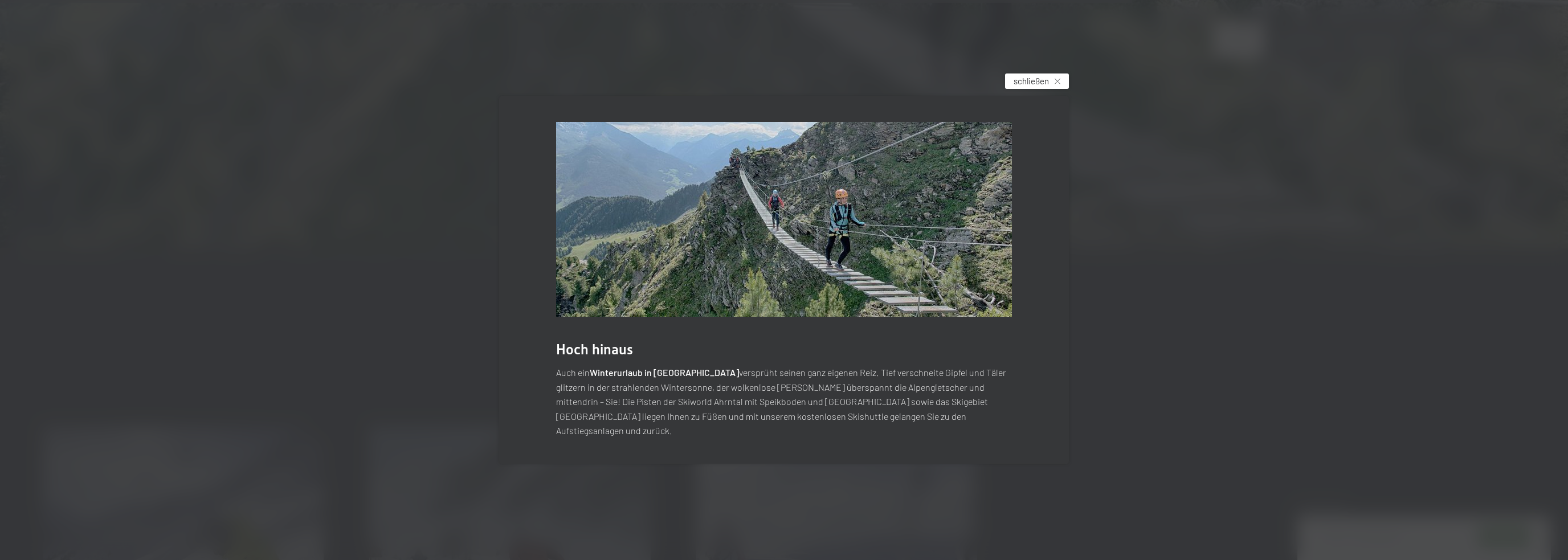
click at [1054, 85] on div "schließen" at bounding box center [1037, 81] width 64 height 15
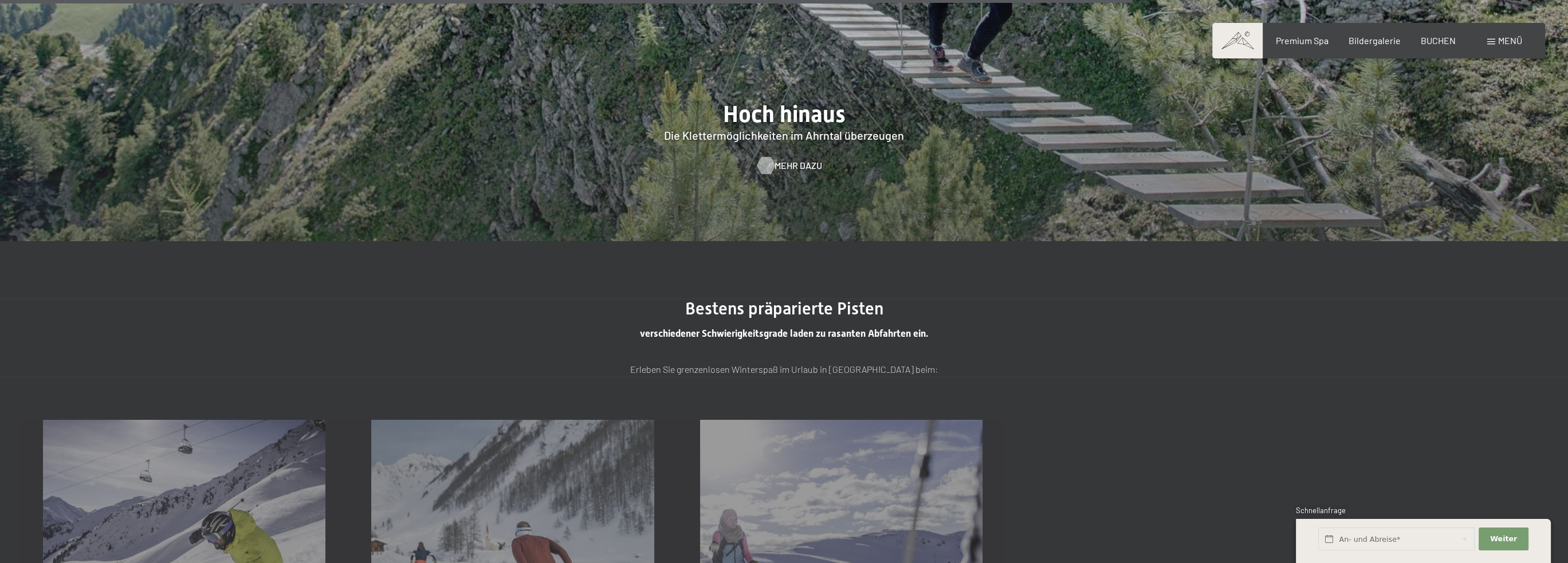
click at [802, 163] on span "Mehr dazu" at bounding box center [799, 165] width 48 height 13
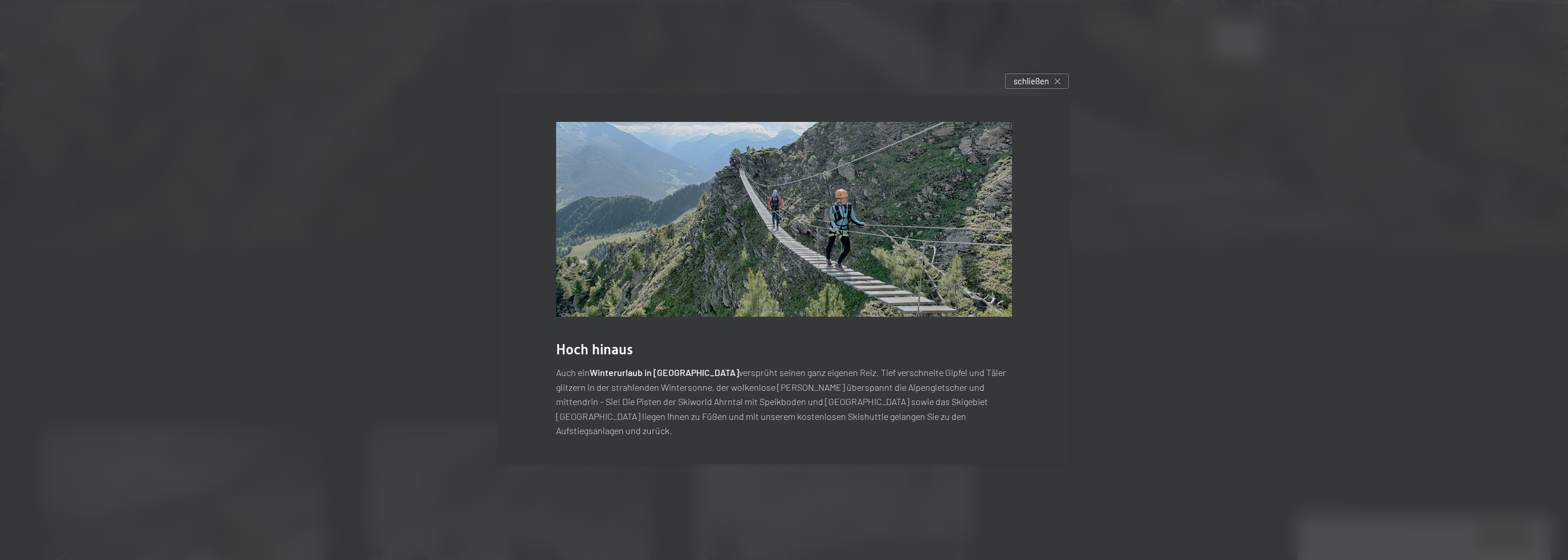
click at [1074, 83] on div at bounding box center [784, 280] width 1568 height 560
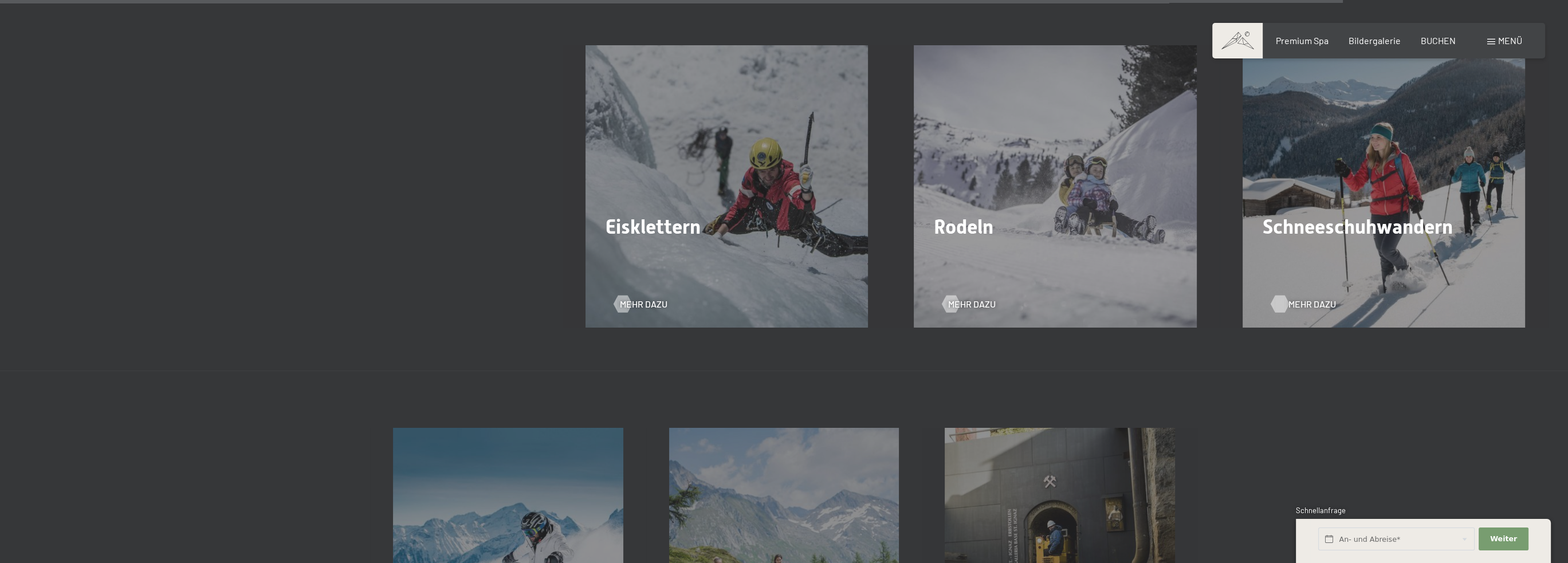
scroll to position [3964, 0]
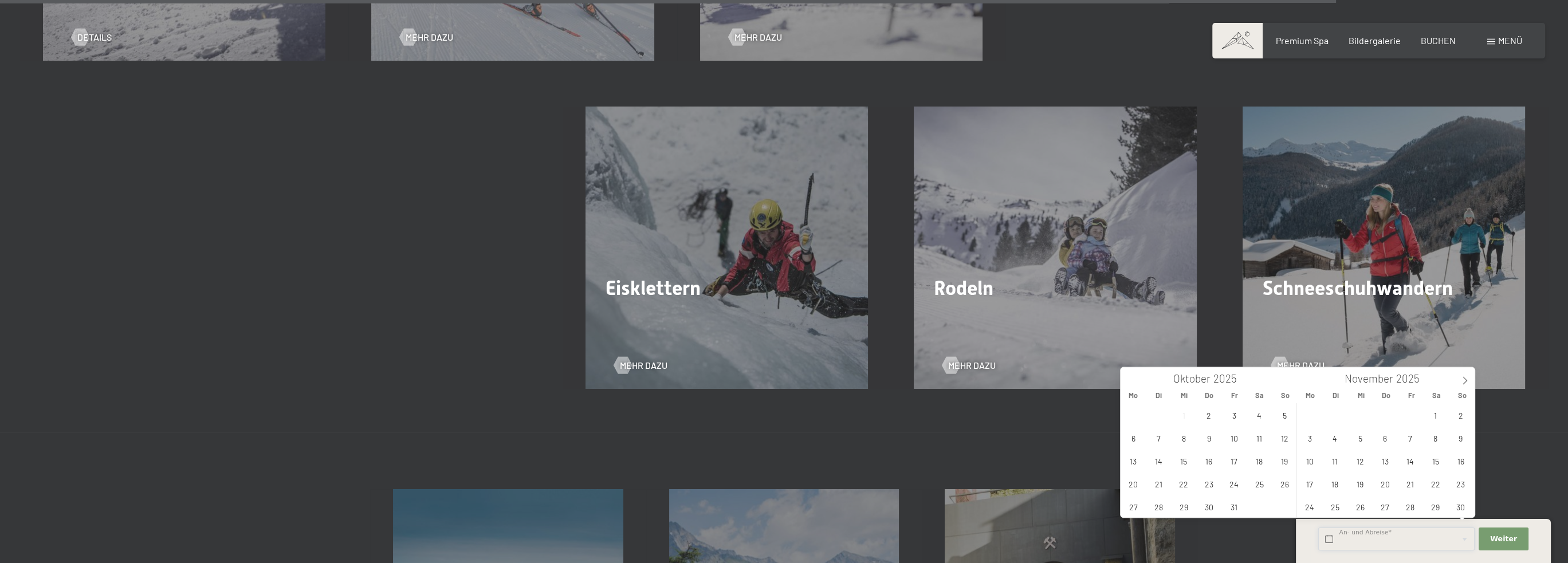
click at [1404, 535] on input "text" at bounding box center [1397, 539] width 157 height 23
click at [1157, 434] on span "7" at bounding box center [1159, 438] width 23 height 23
click at [1283, 433] on span "12" at bounding box center [1284, 438] width 23 height 23
type input "Di. 07.10.2025 - So. 12.10.2025"
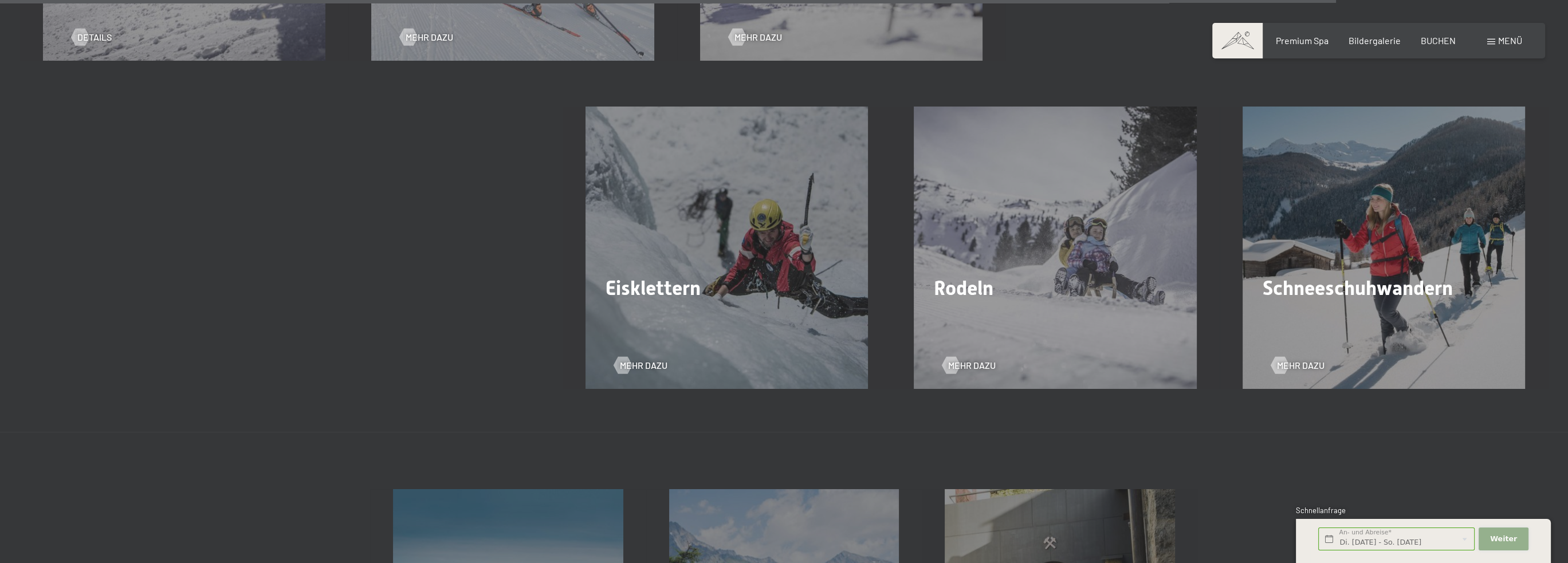
click at [1501, 537] on span "Weiter" at bounding box center [1504, 539] width 27 height 10
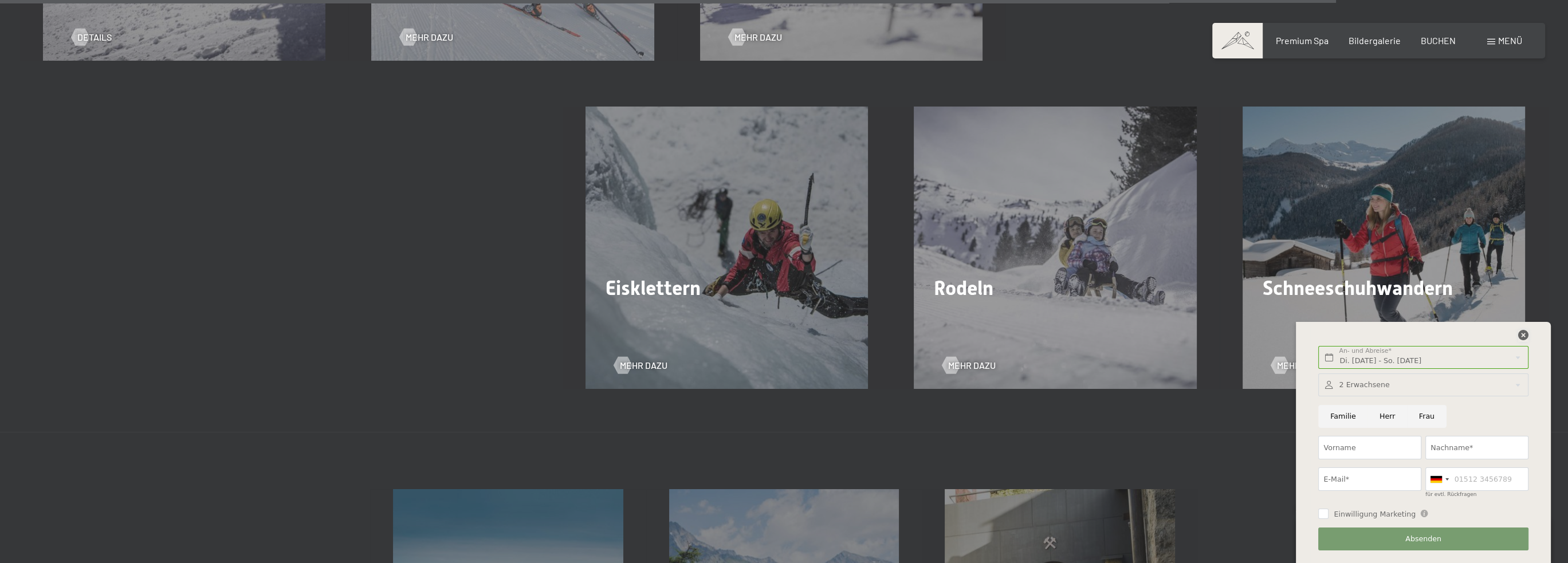
click at [1524, 339] on icon at bounding box center [1523, 335] width 10 height 10
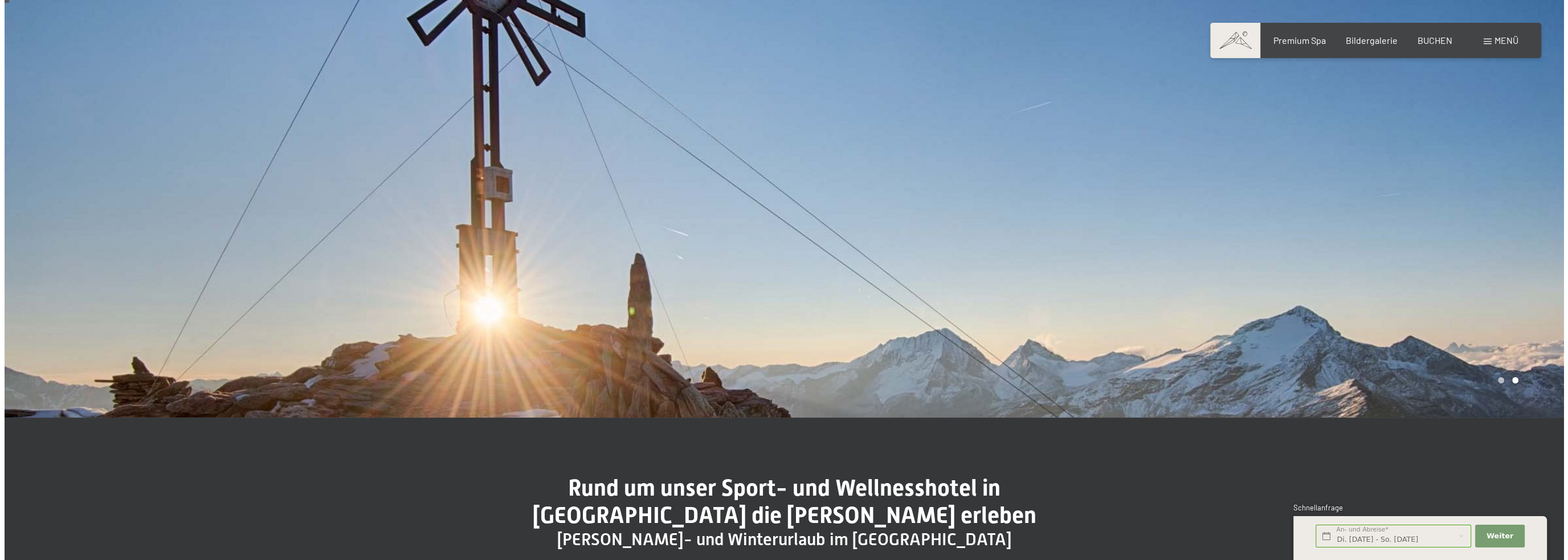
scroll to position [0, 0]
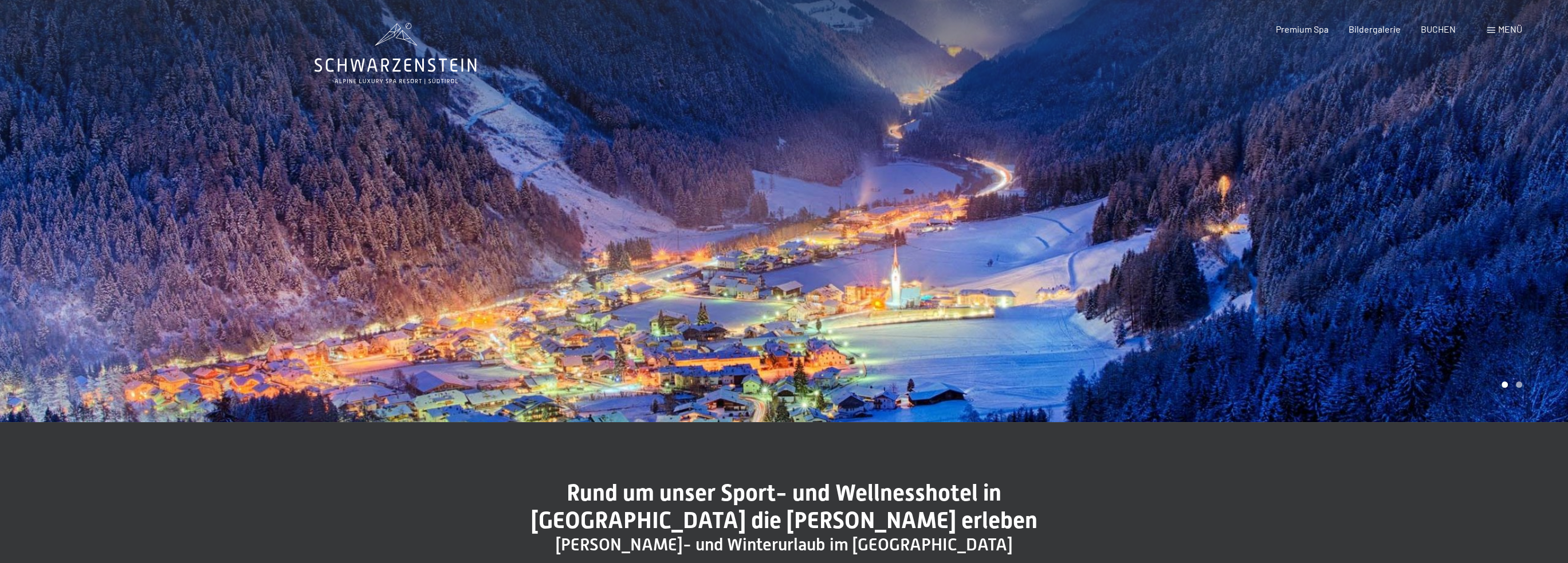
click at [1513, 28] on span "Menü" at bounding box center [1510, 29] width 24 height 11
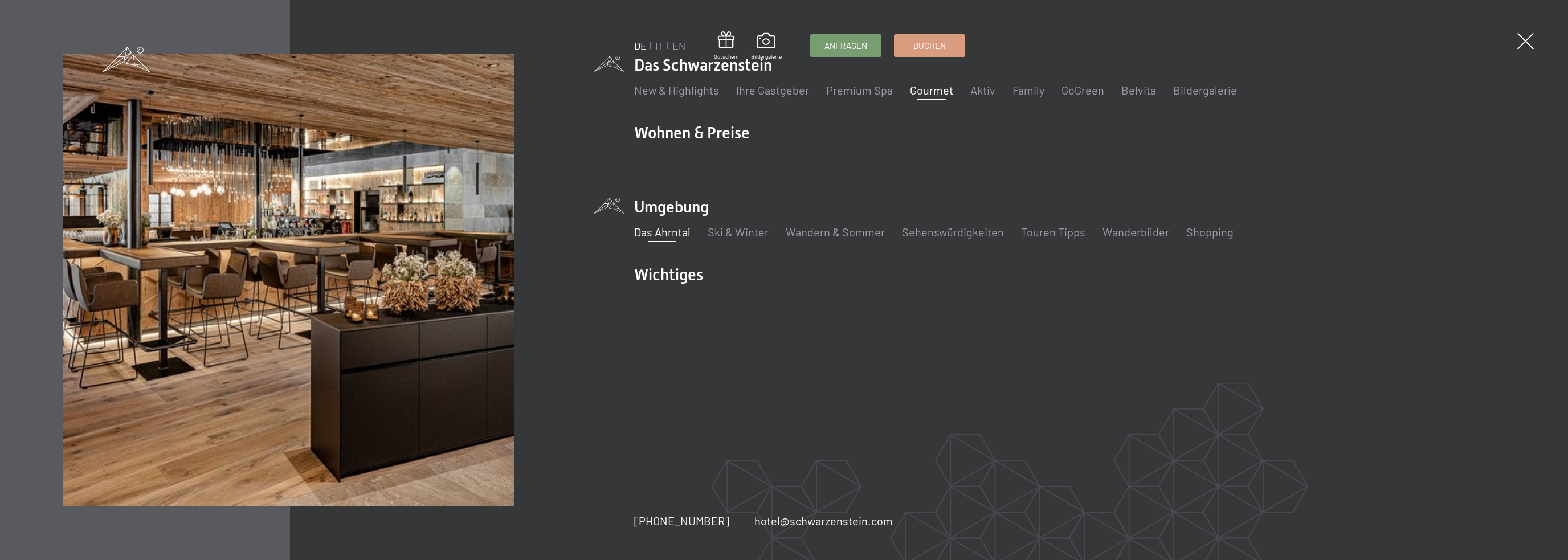
click at [937, 87] on link "Gourmet" at bounding box center [931, 90] width 43 height 13
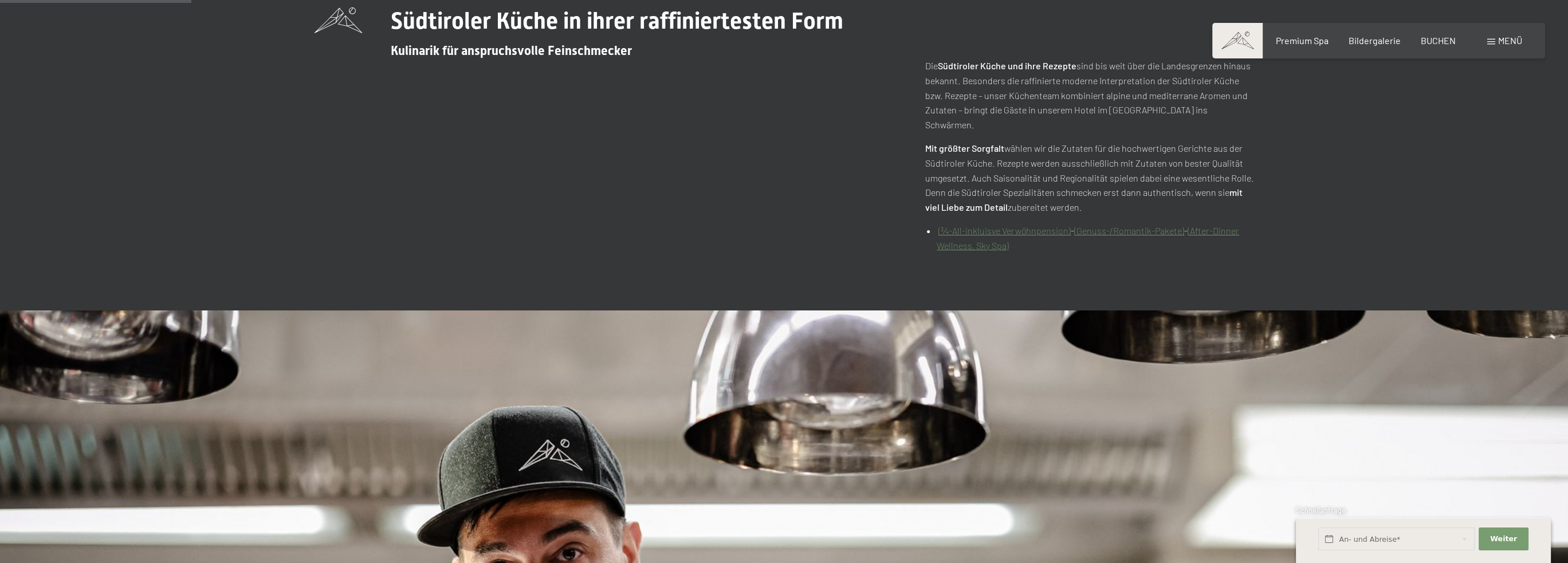
scroll to position [687, 0]
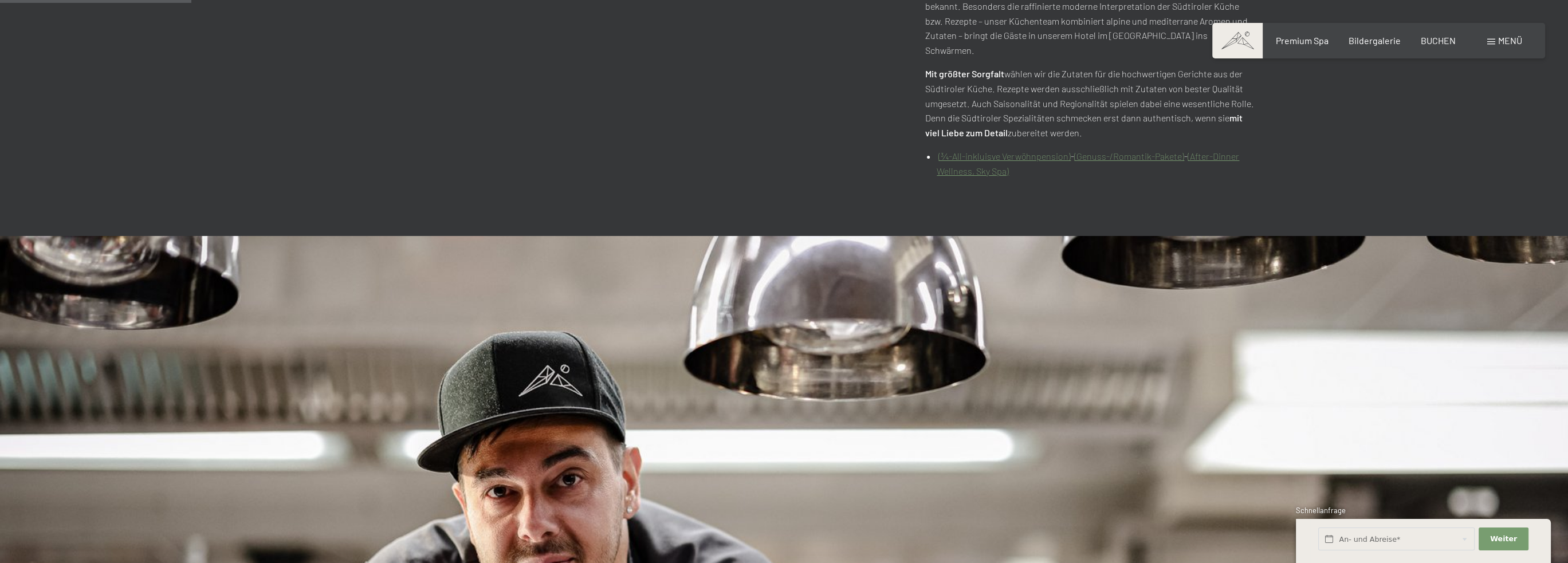
click at [1013, 151] on link "(¾-All-inkluisve Verwöhnpension)" at bounding box center [1004, 156] width 132 height 11
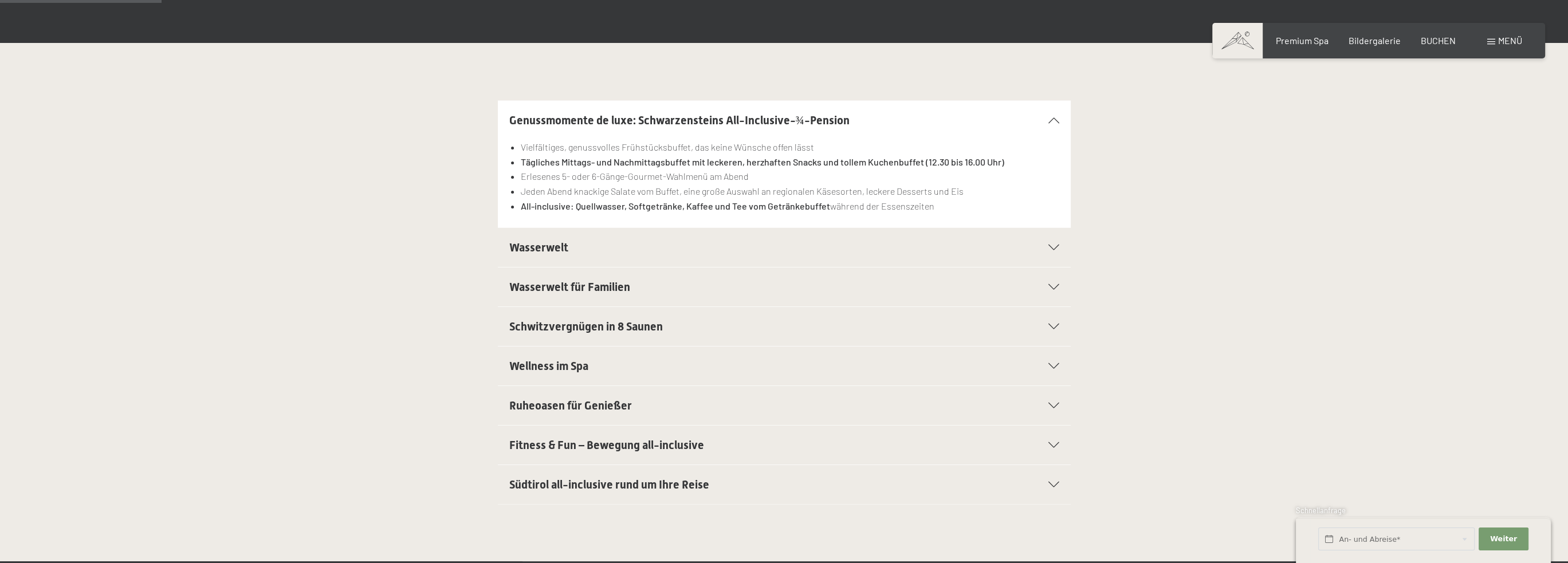
scroll to position [286, 0]
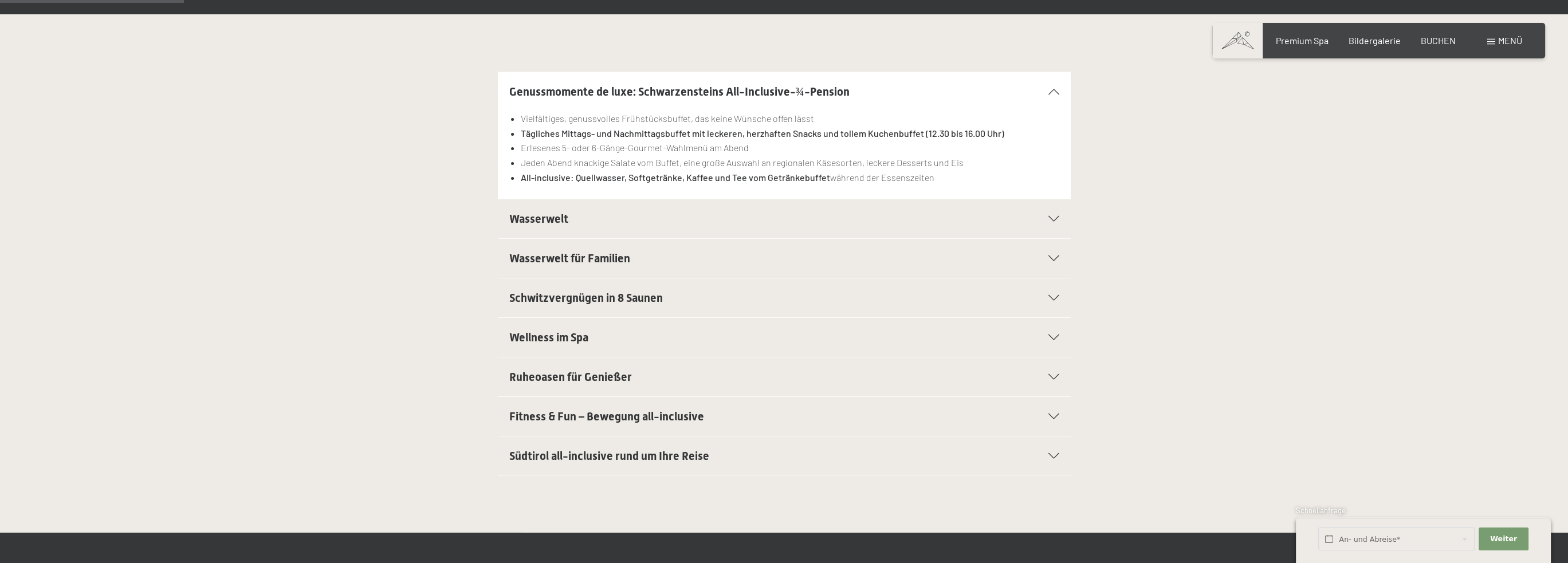
click at [1053, 219] on icon at bounding box center [1054, 218] width 11 height 6
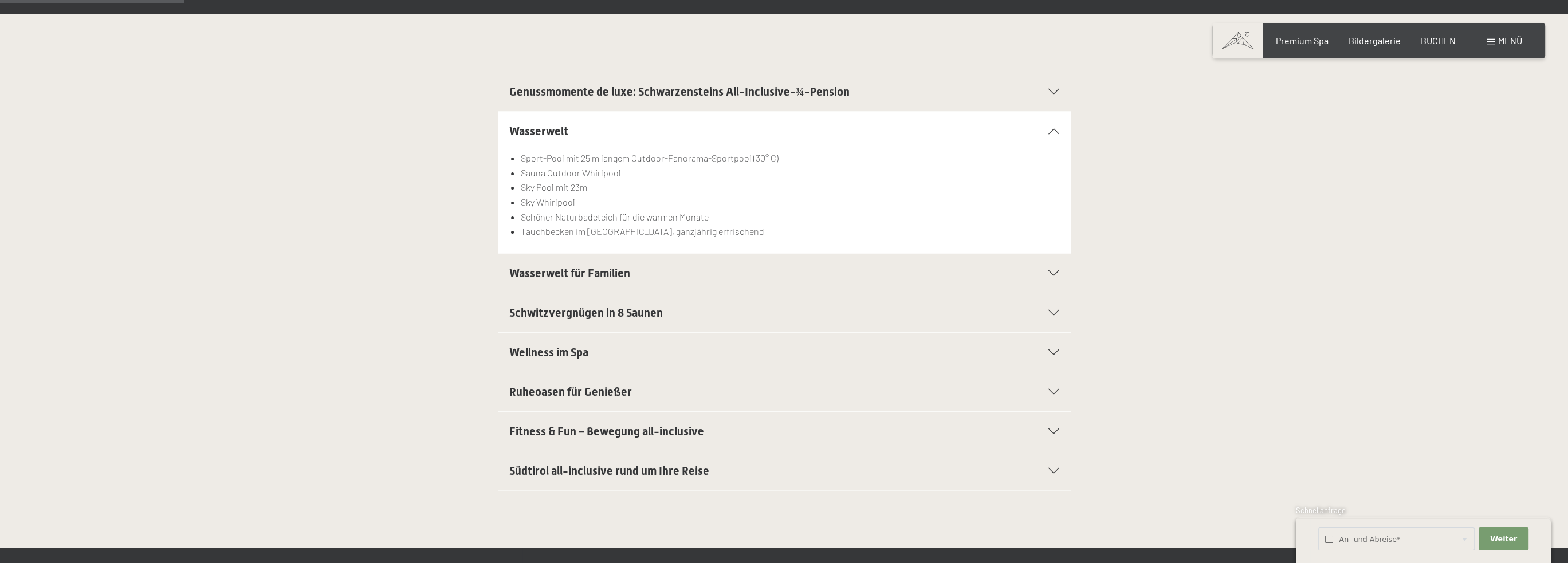
click at [1053, 130] on icon at bounding box center [1054, 131] width 11 height 6
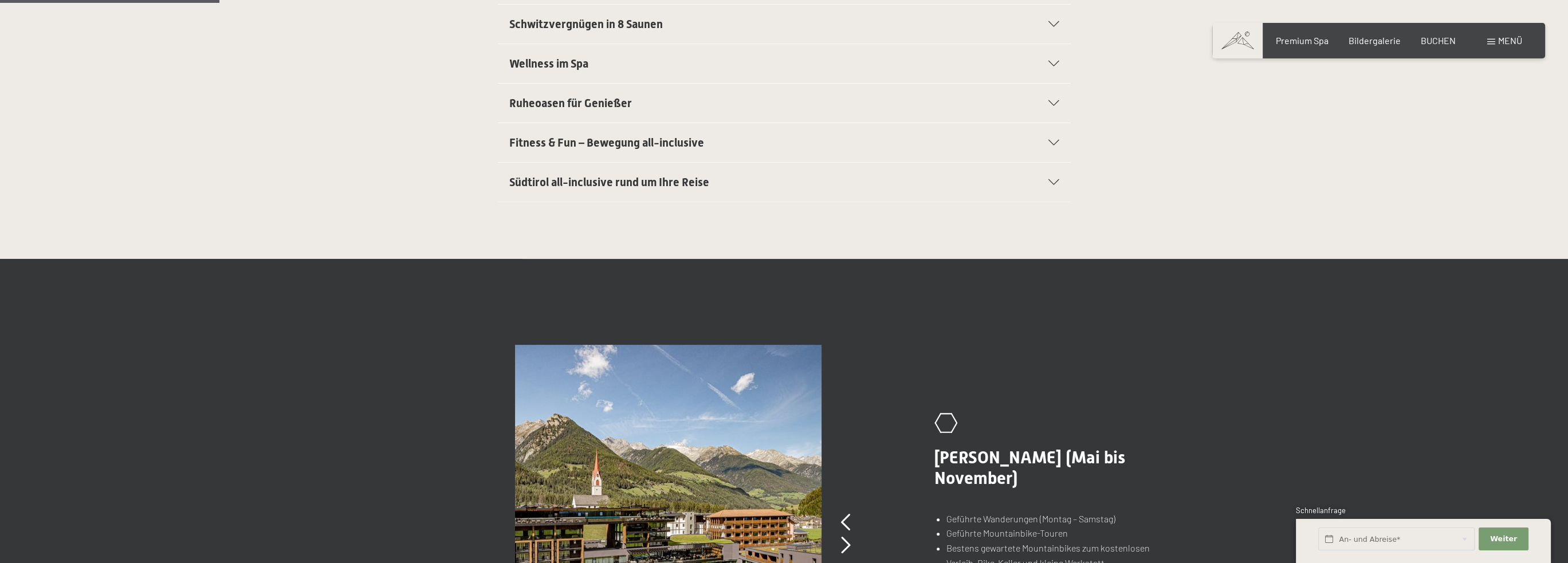
scroll to position [687, 0]
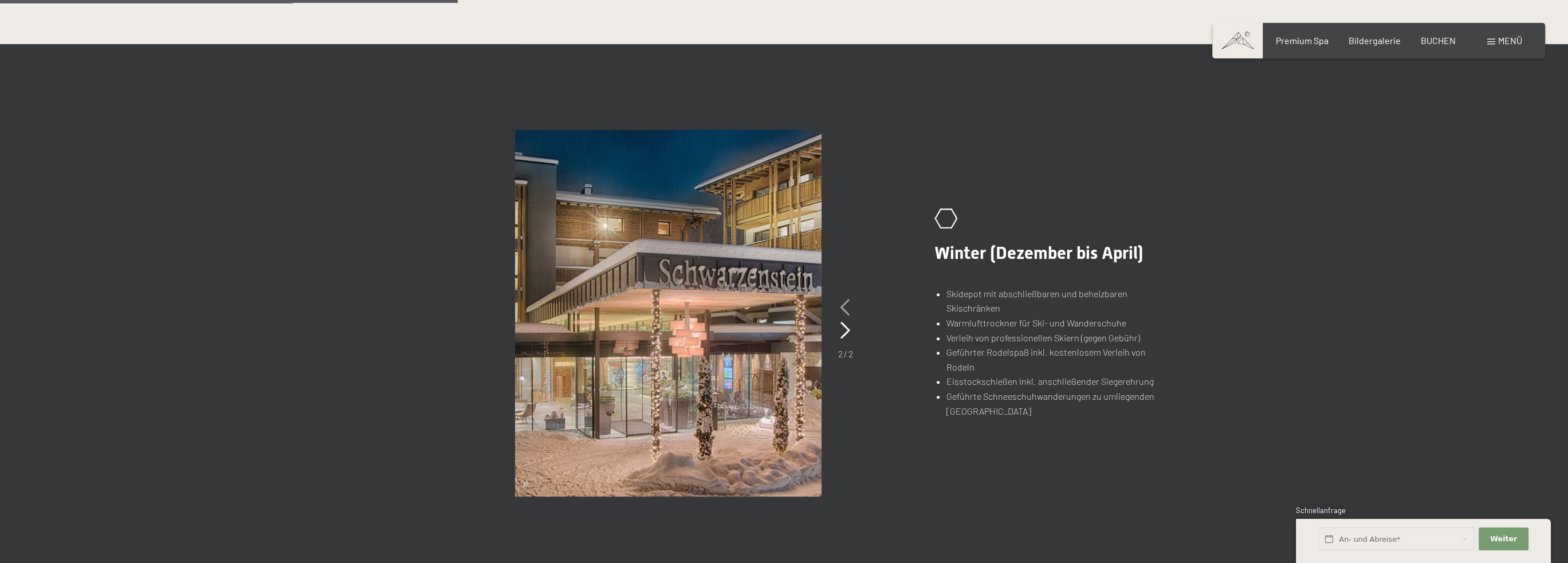
click at [846, 305] on icon at bounding box center [845, 308] width 10 height 17
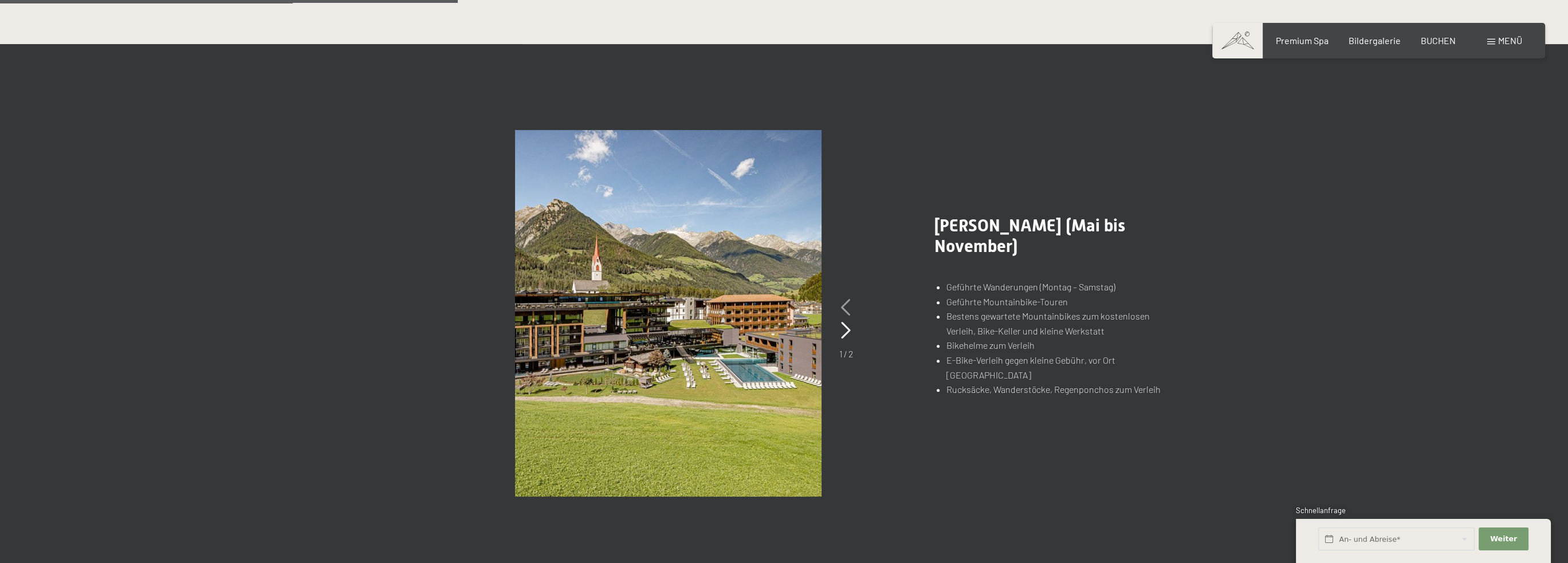
click at [846, 305] on icon at bounding box center [846, 308] width 10 height 17
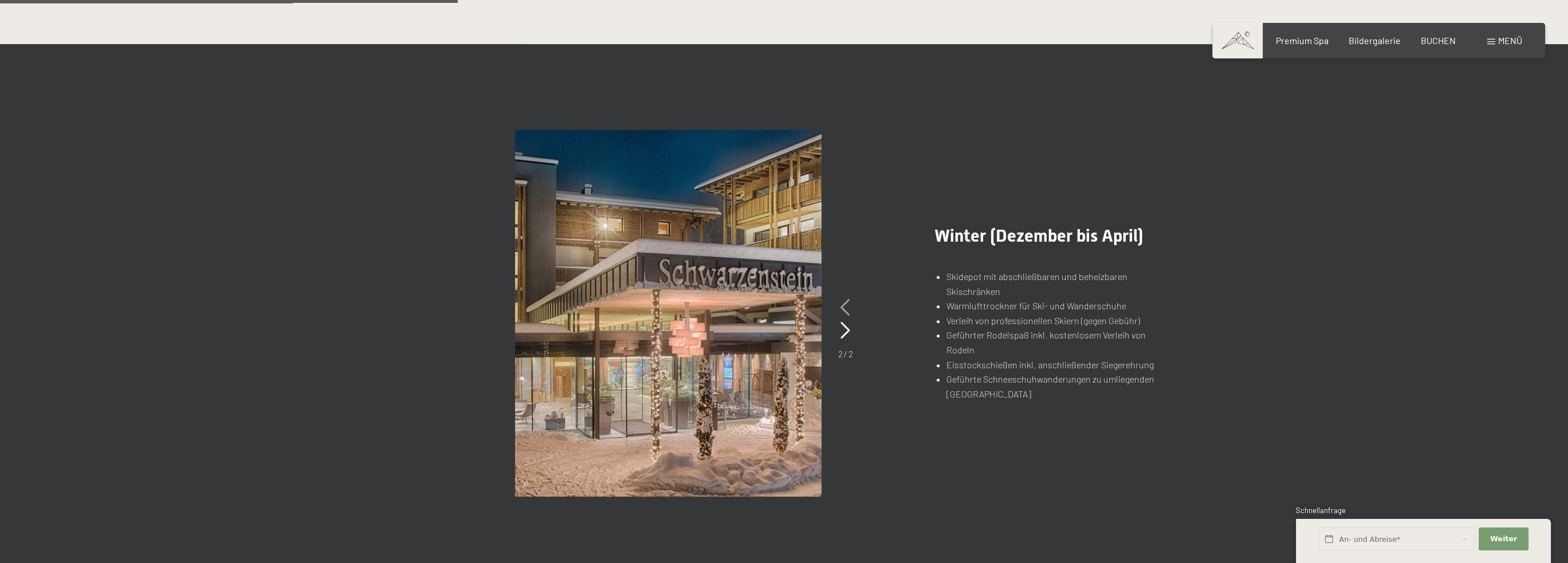
click at [846, 305] on icon at bounding box center [845, 308] width 10 height 17
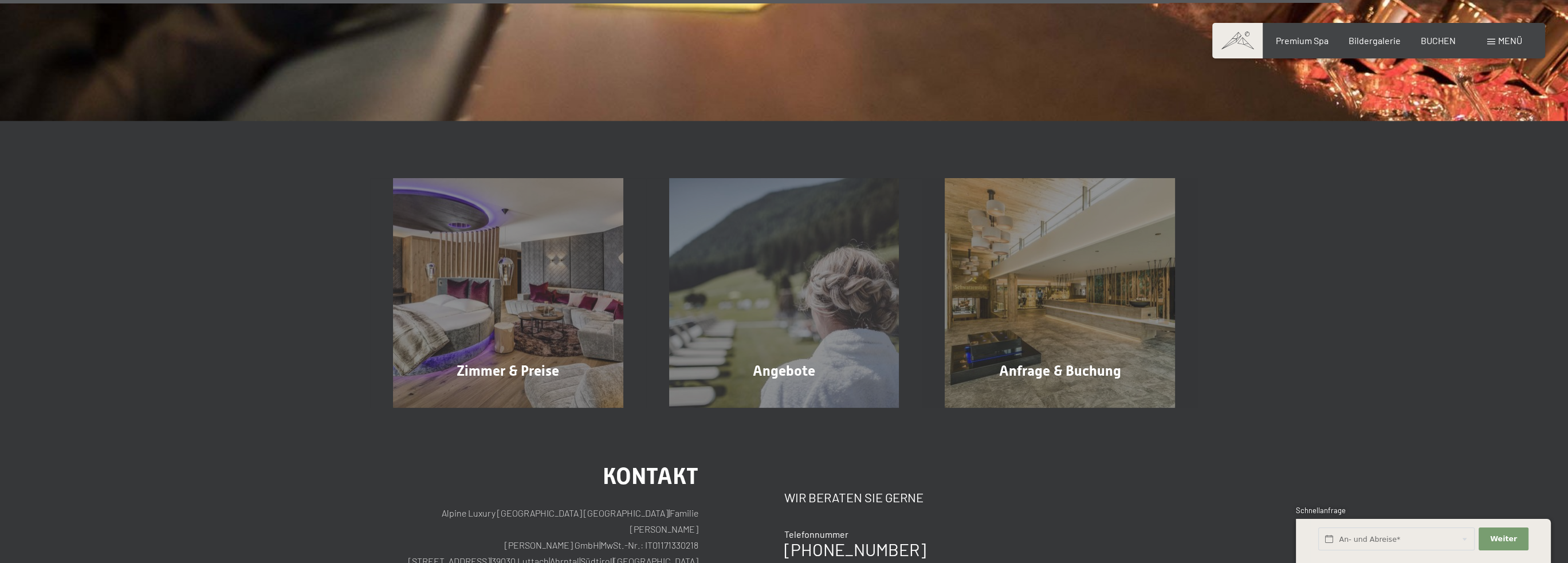
scroll to position [2062, 0]
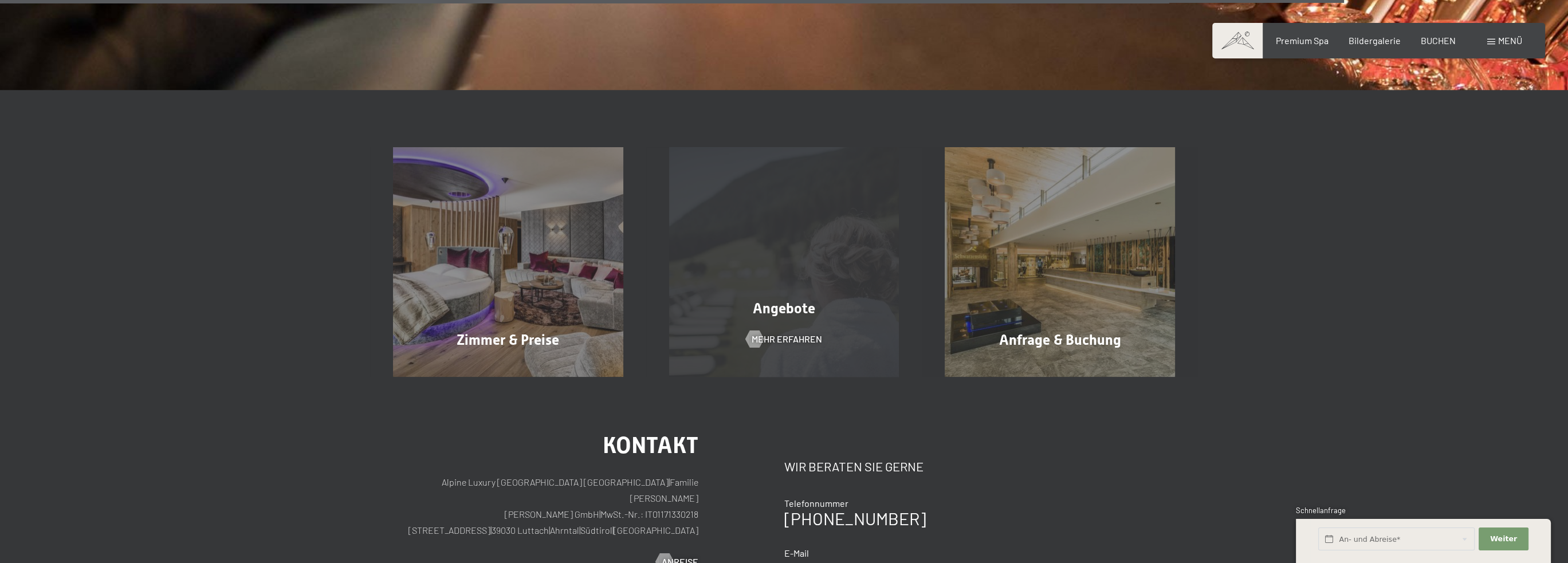
click at [779, 236] on div "Angebote Mehr erfahren" at bounding box center [784, 263] width 276 height 230
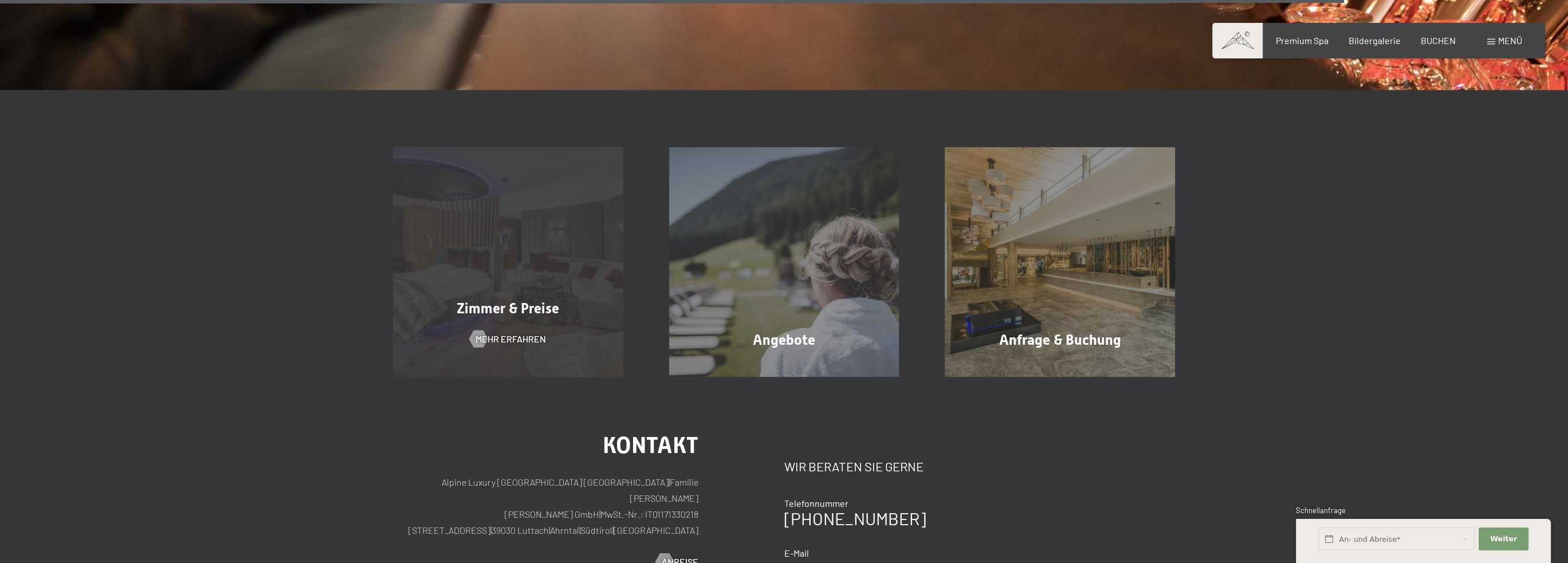
click at [522, 248] on div "Zimmer & Preise Mehr erfahren" at bounding box center [508, 263] width 276 height 230
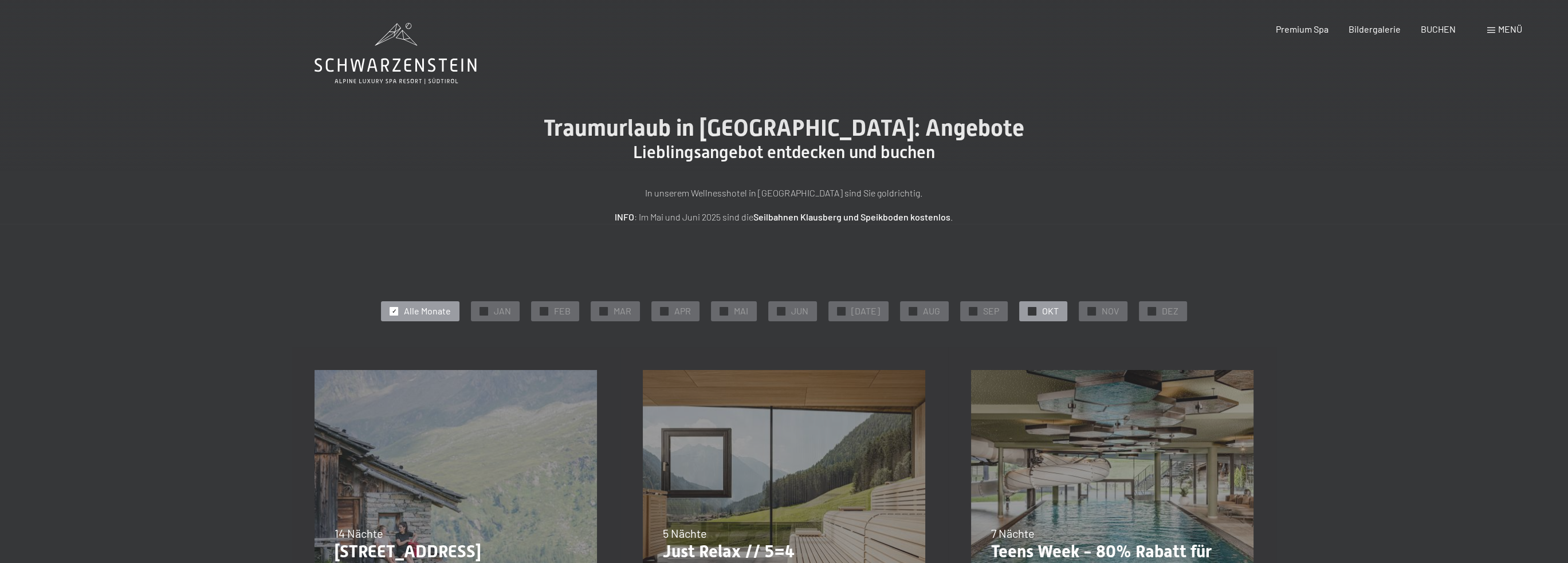
click at [1030, 311] on span "✓" at bounding box center [1032, 311] width 4 height 8
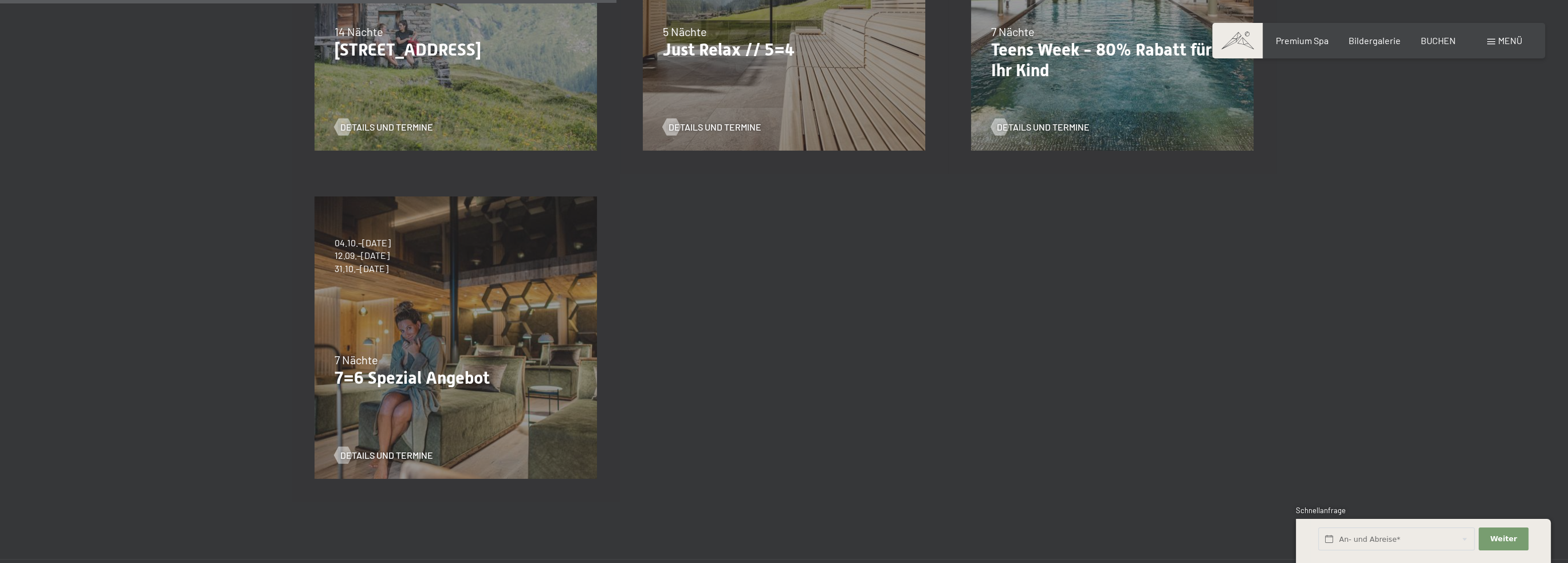
scroll to position [515, 0]
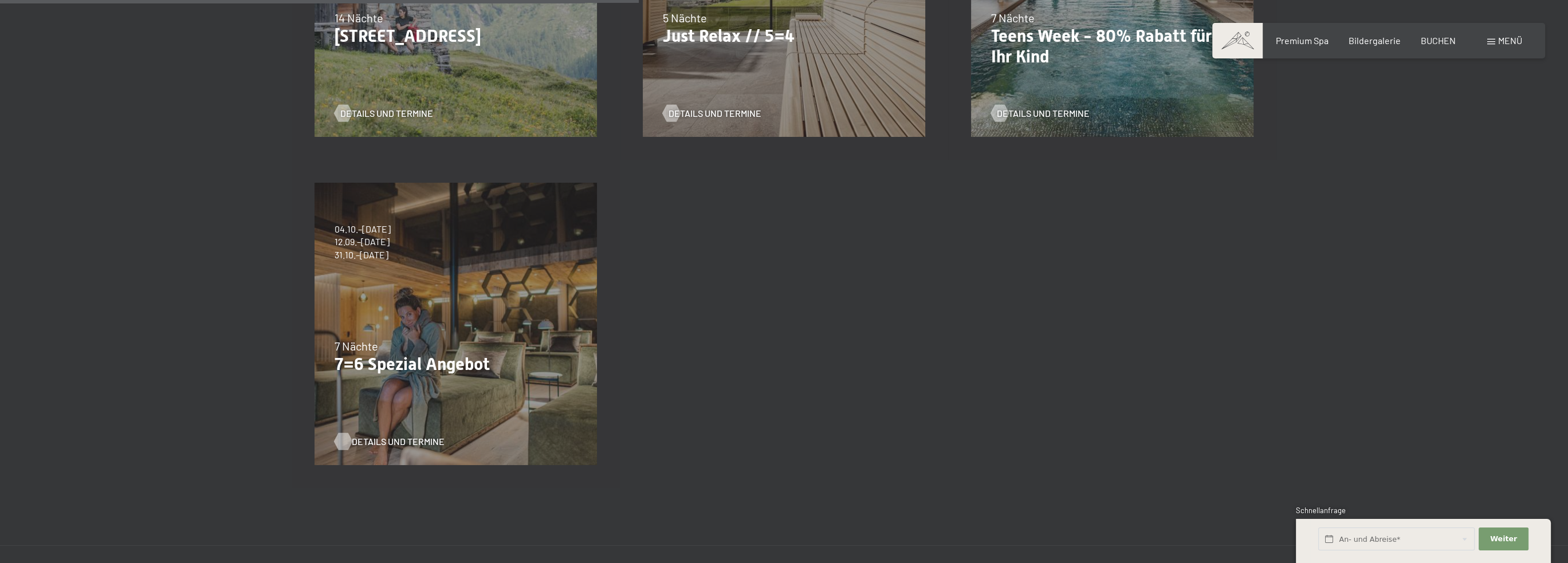
click at [383, 437] on span "Details und Termine" at bounding box center [398, 441] width 93 height 13
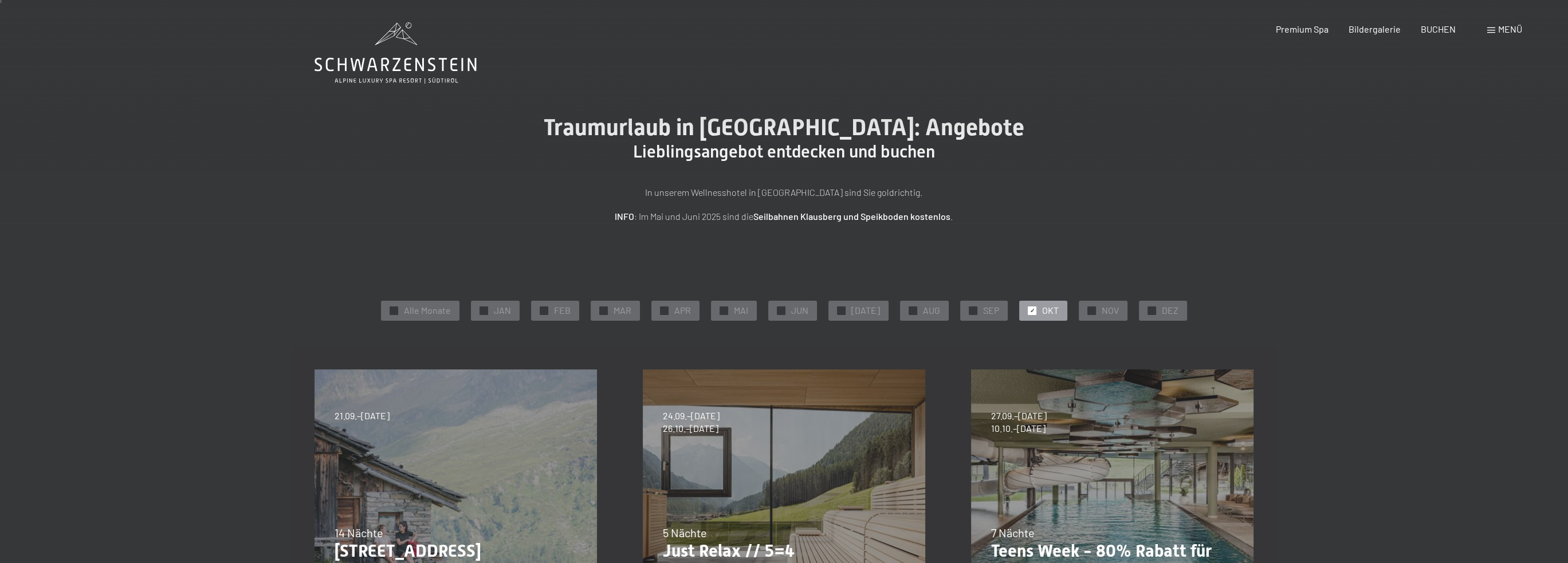
scroll to position [0, 0]
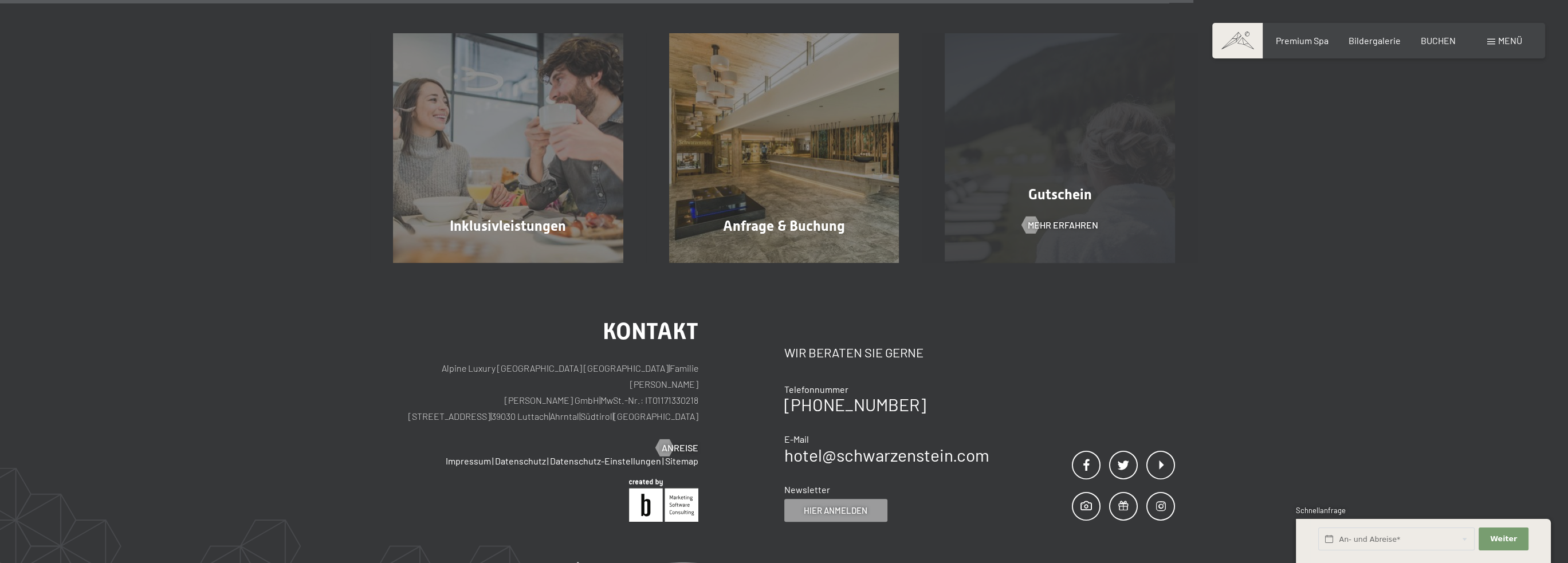
scroll to position [1260, 0]
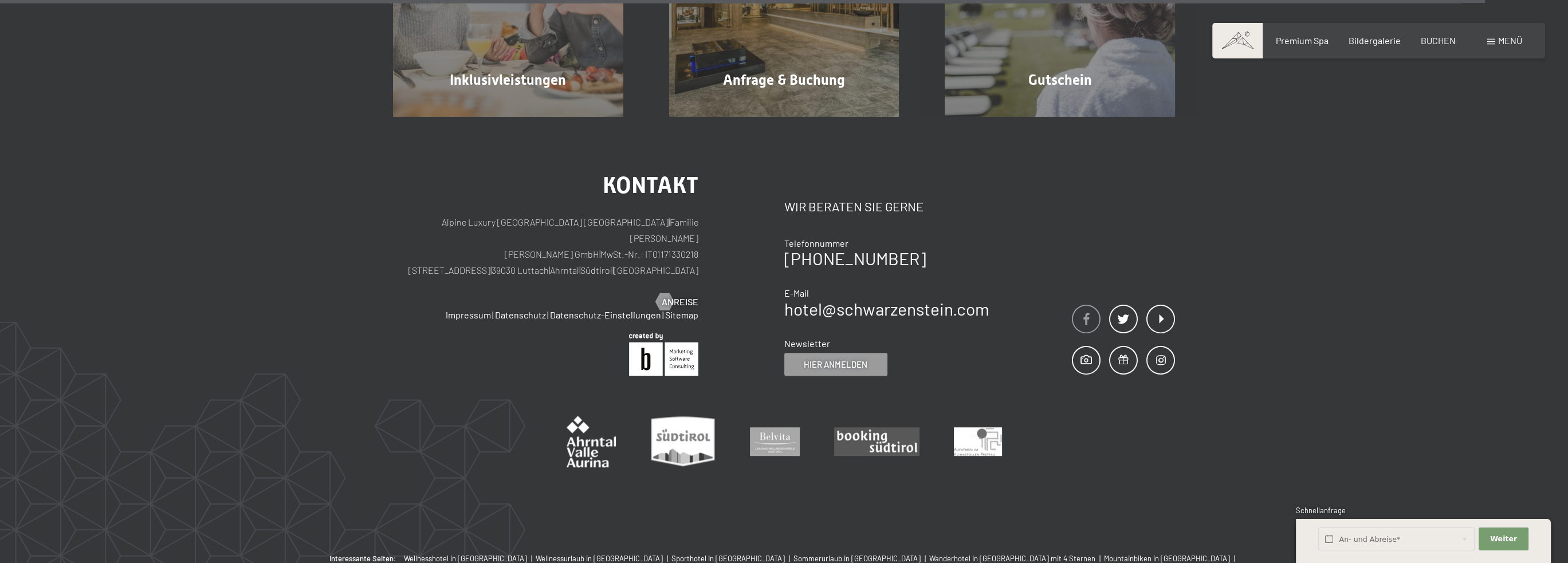
click at [1083, 305] on span at bounding box center [1086, 319] width 29 height 29
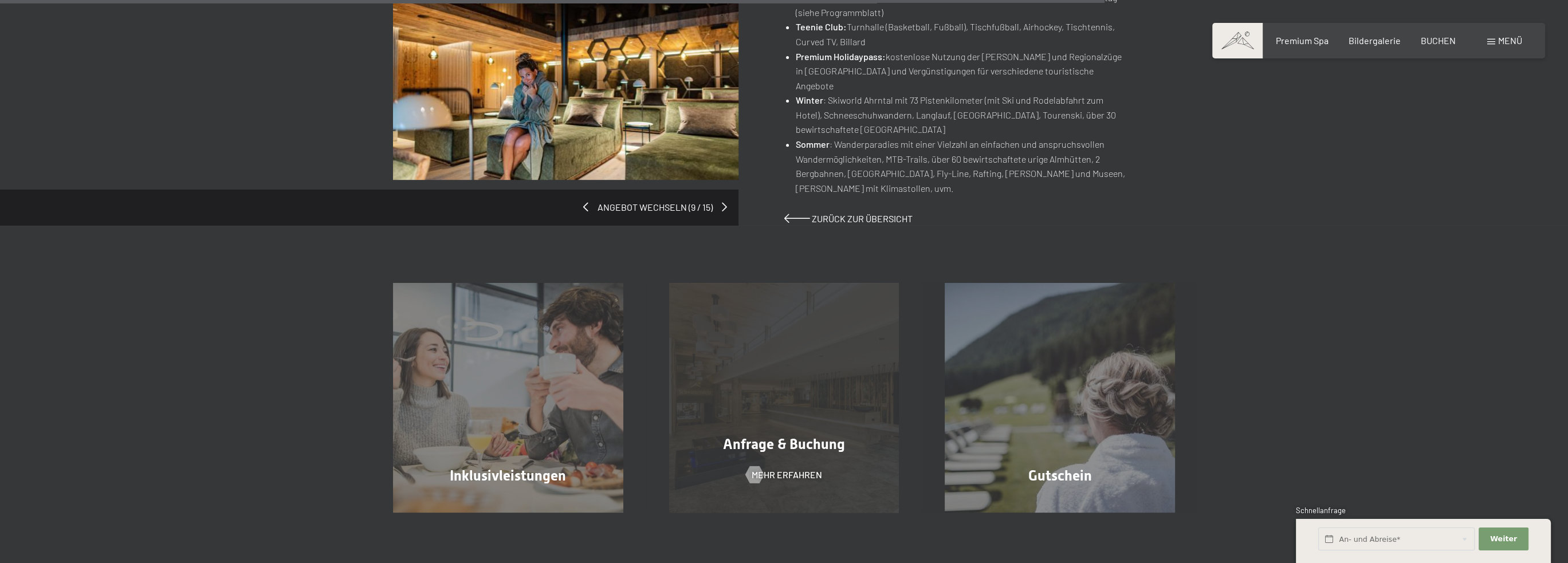
scroll to position [859, 0]
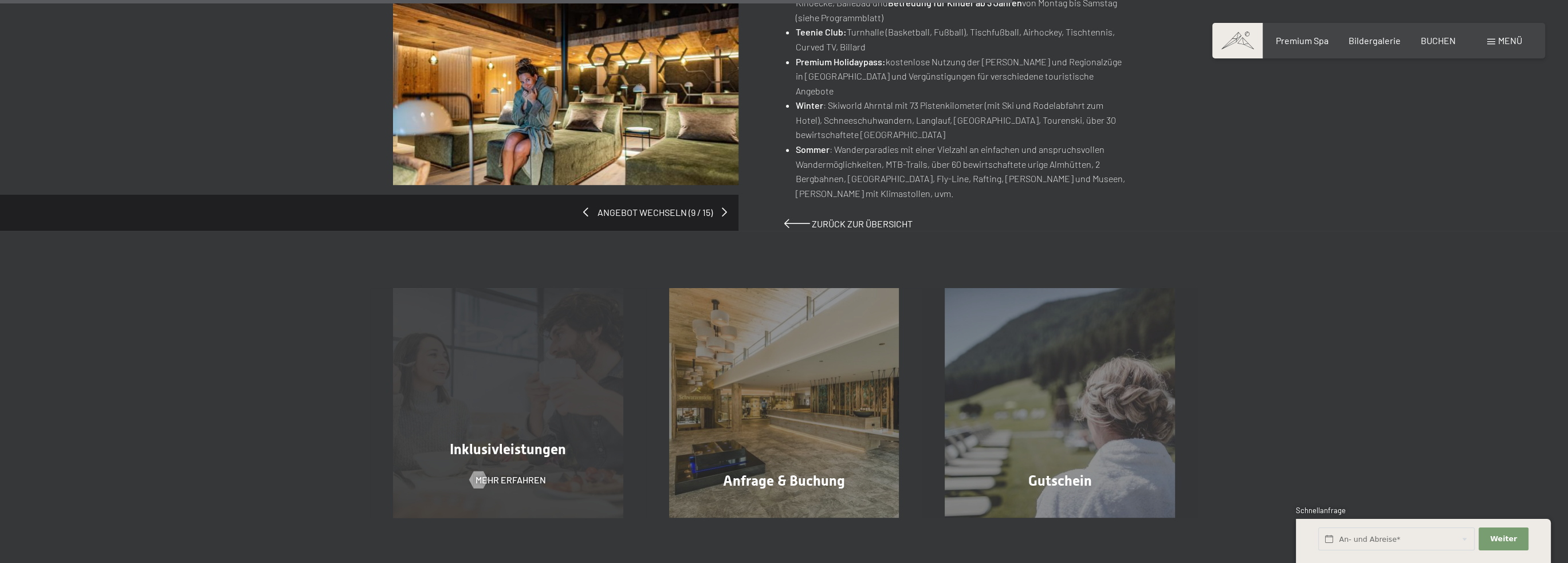
click at [535, 369] on div "Inklusivleistungen Mehr erfahren" at bounding box center [508, 403] width 276 height 230
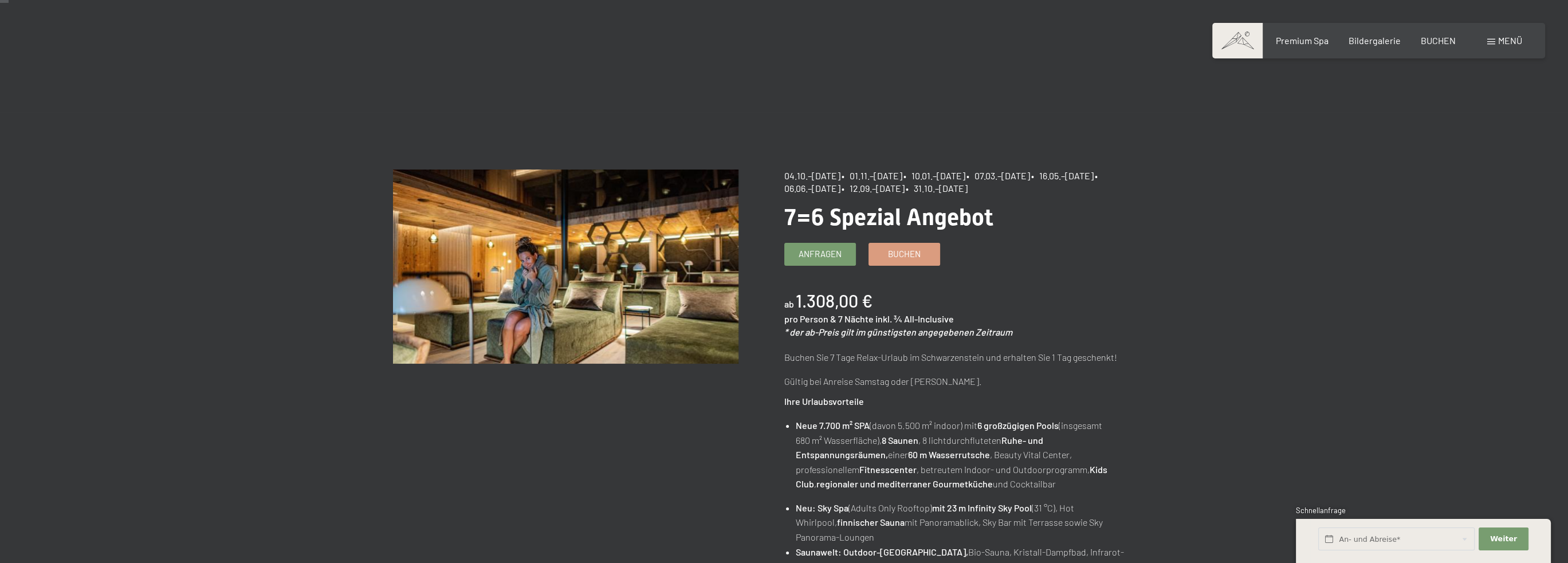
scroll to position [0, 0]
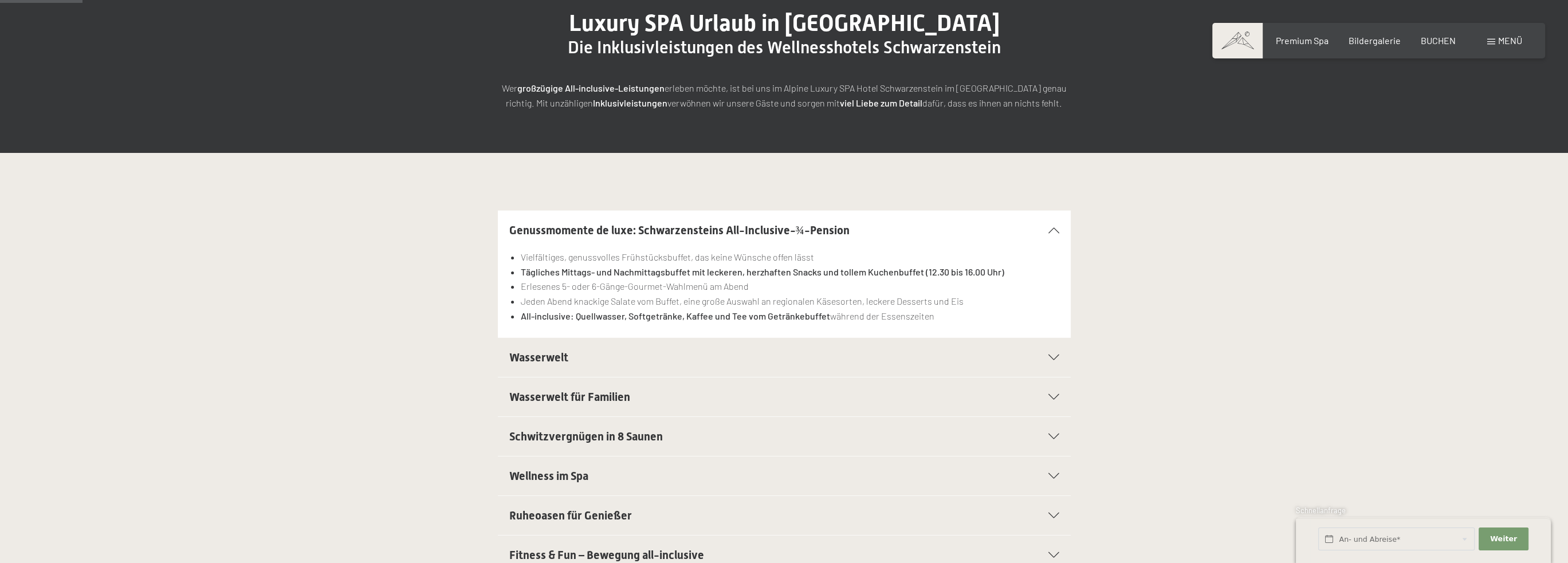
scroll to position [172, 0]
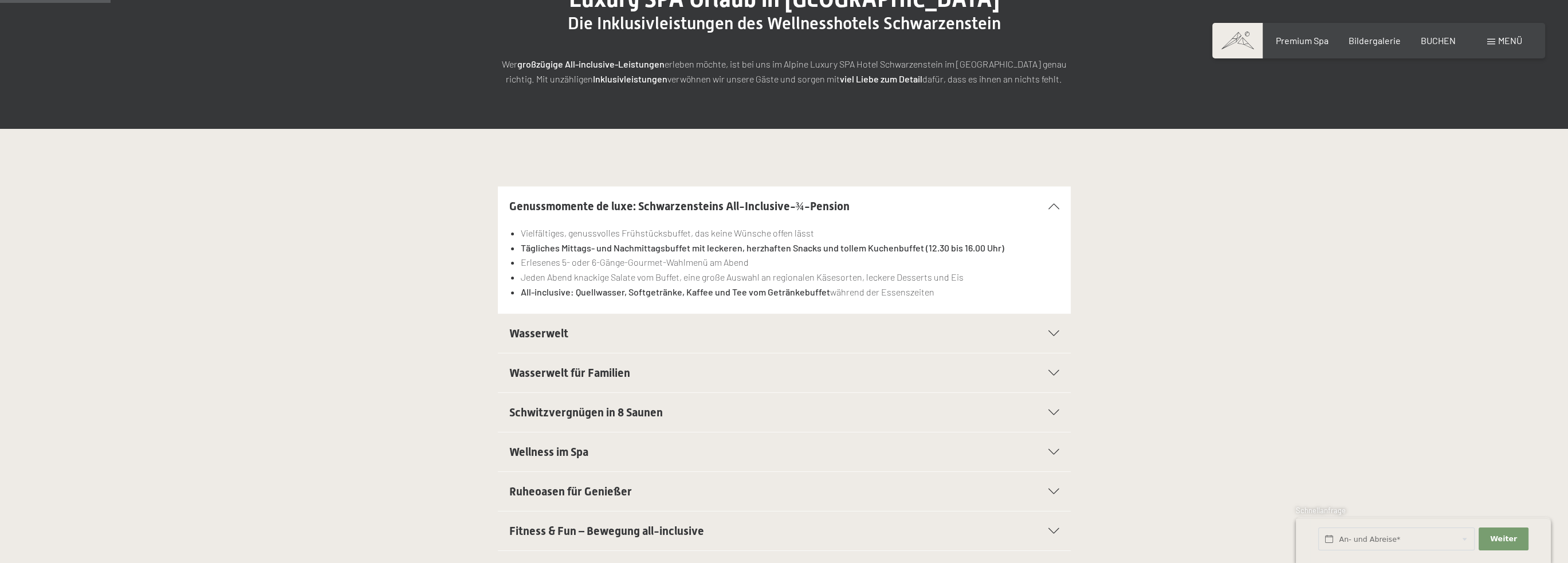
click at [669, 329] on h2 "Wasserwelt" at bounding box center [756, 334] width 495 height 16
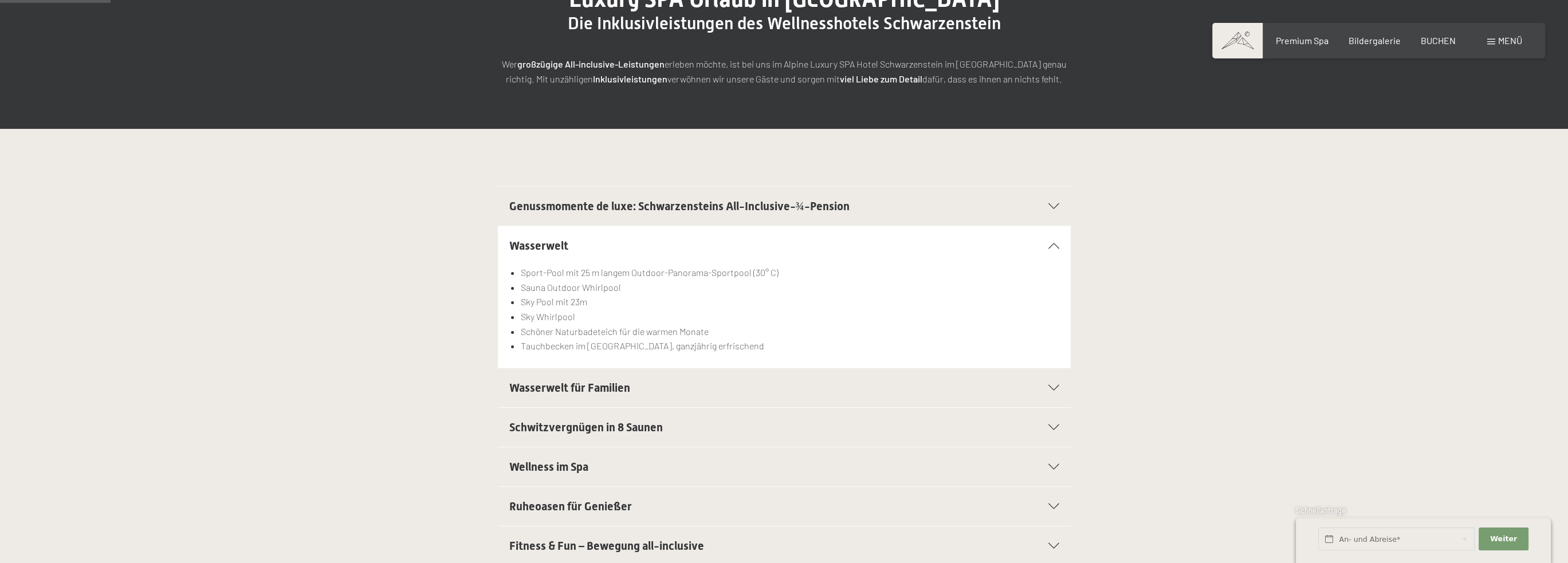
click at [652, 389] on h2 "Wasserwelt für Familien" at bounding box center [756, 388] width 495 height 16
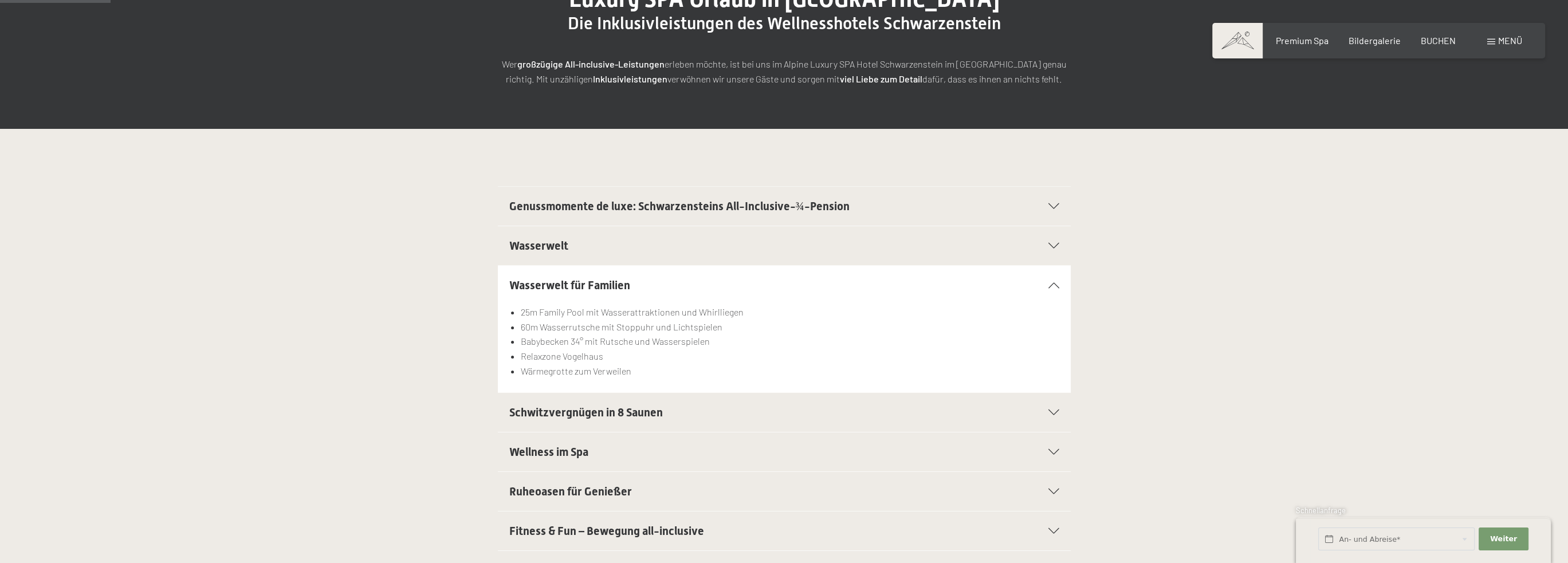
click at [649, 417] on span "Schwitzvergnügen in 8 Saunen" at bounding box center [586, 412] width 154 height 13
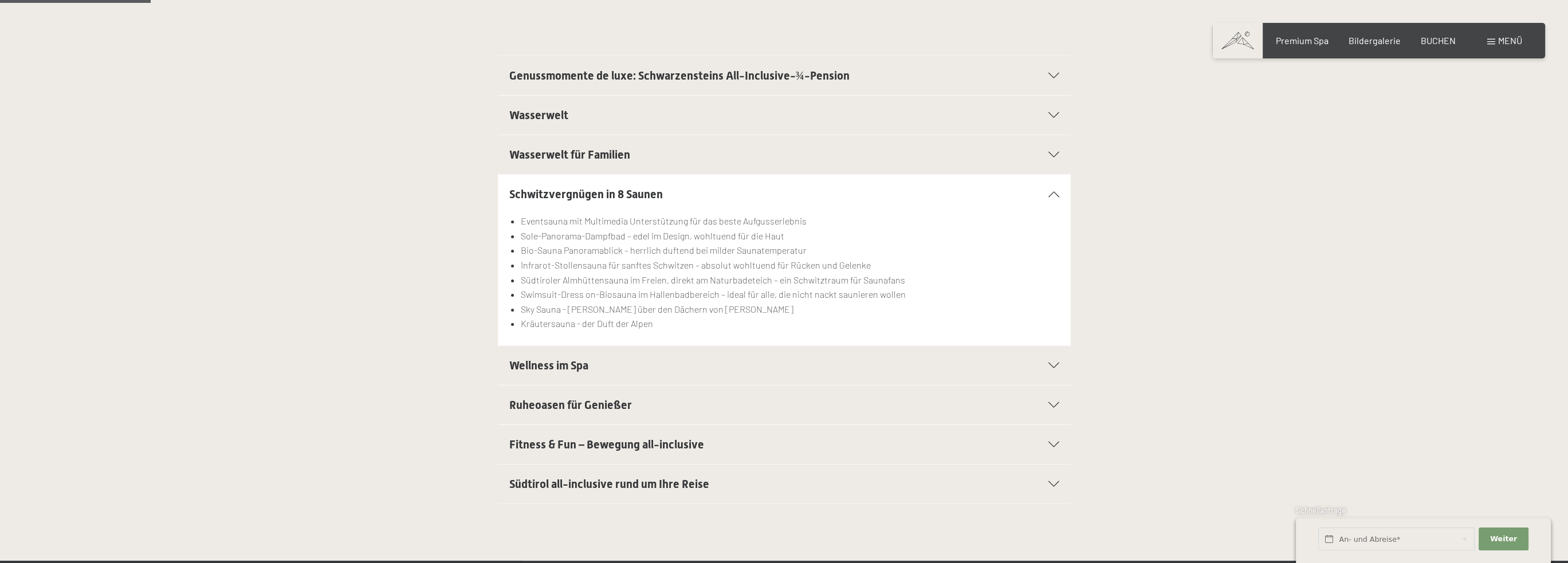
scroll to position [344, 0]
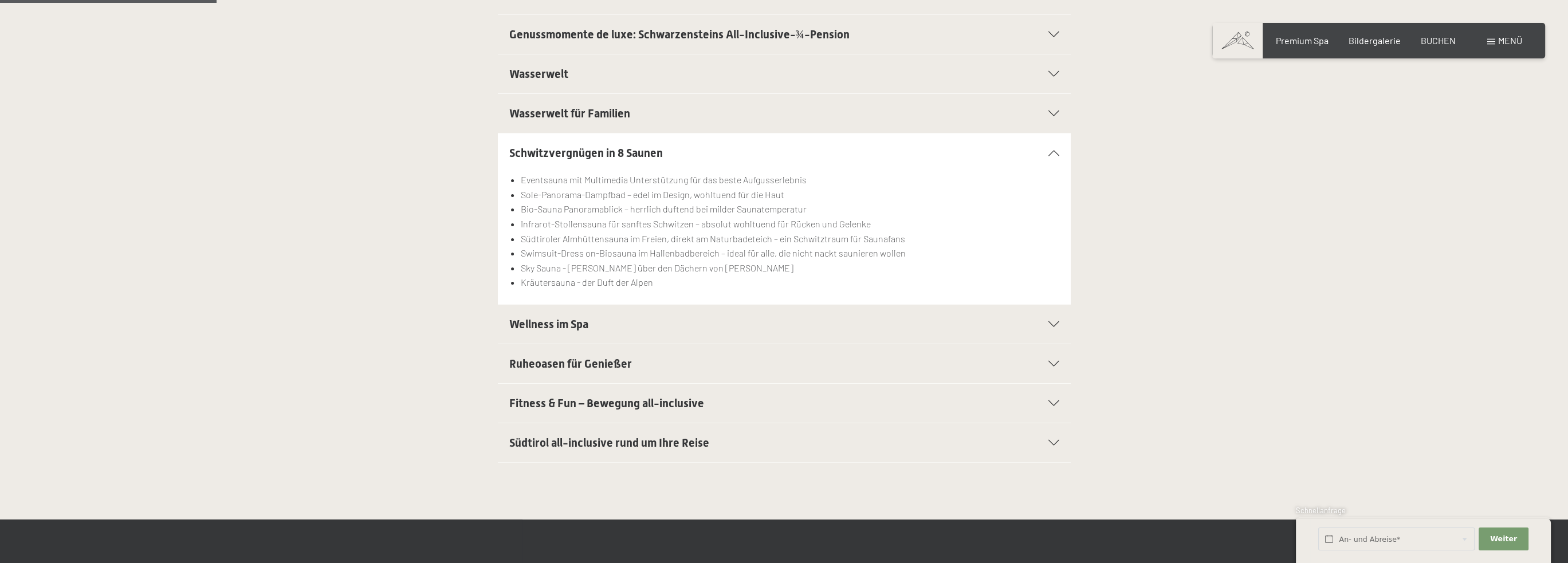
click at [670, 398] on span "Fitness & Fun – Bewegung all-inclusive" at bounding box center [607, 403] width 195 height 13
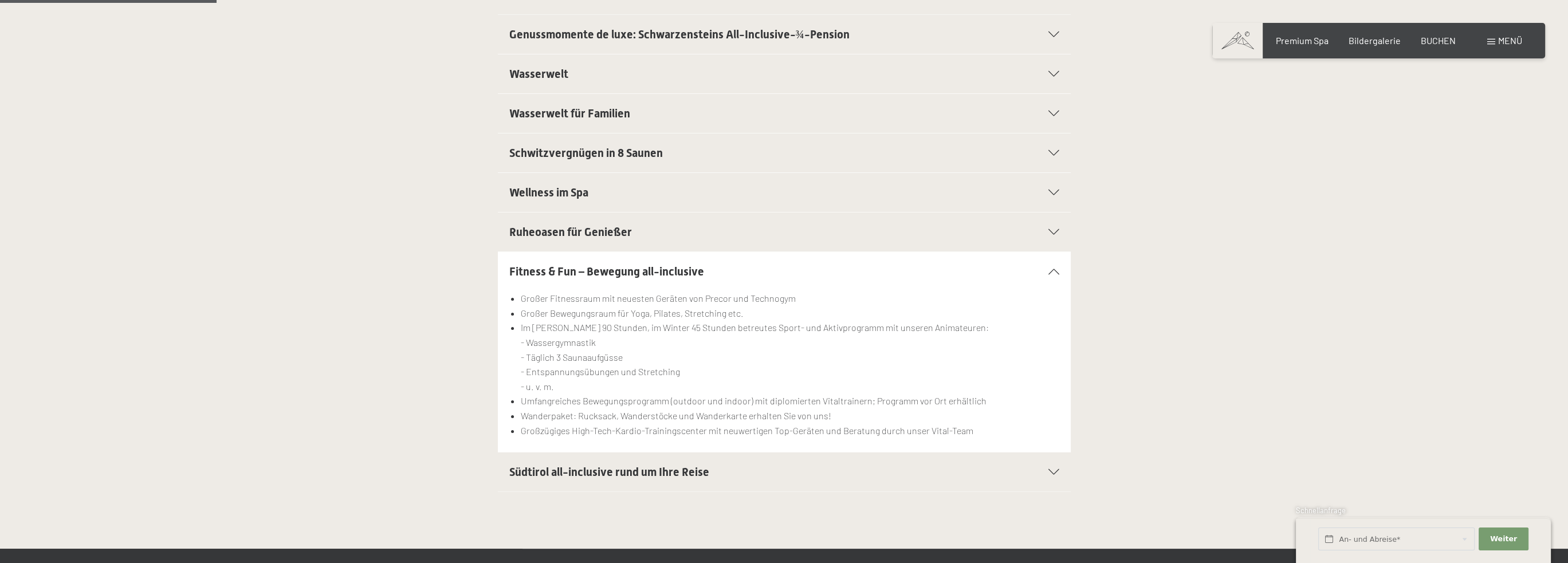
click at [678, 469] on span "Südtirol all-inclusive rund um Ihre Reise" at bounding box center [609, 472] width 200 height 13
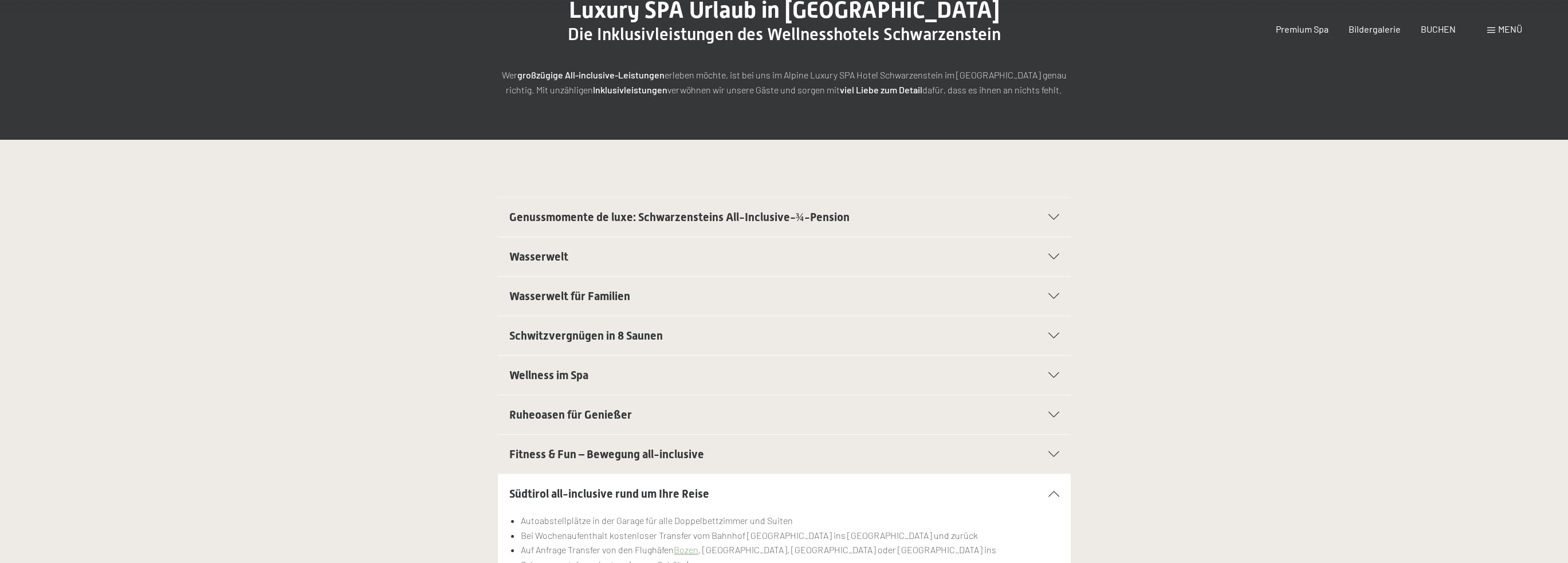
scroll to position [0, 0]
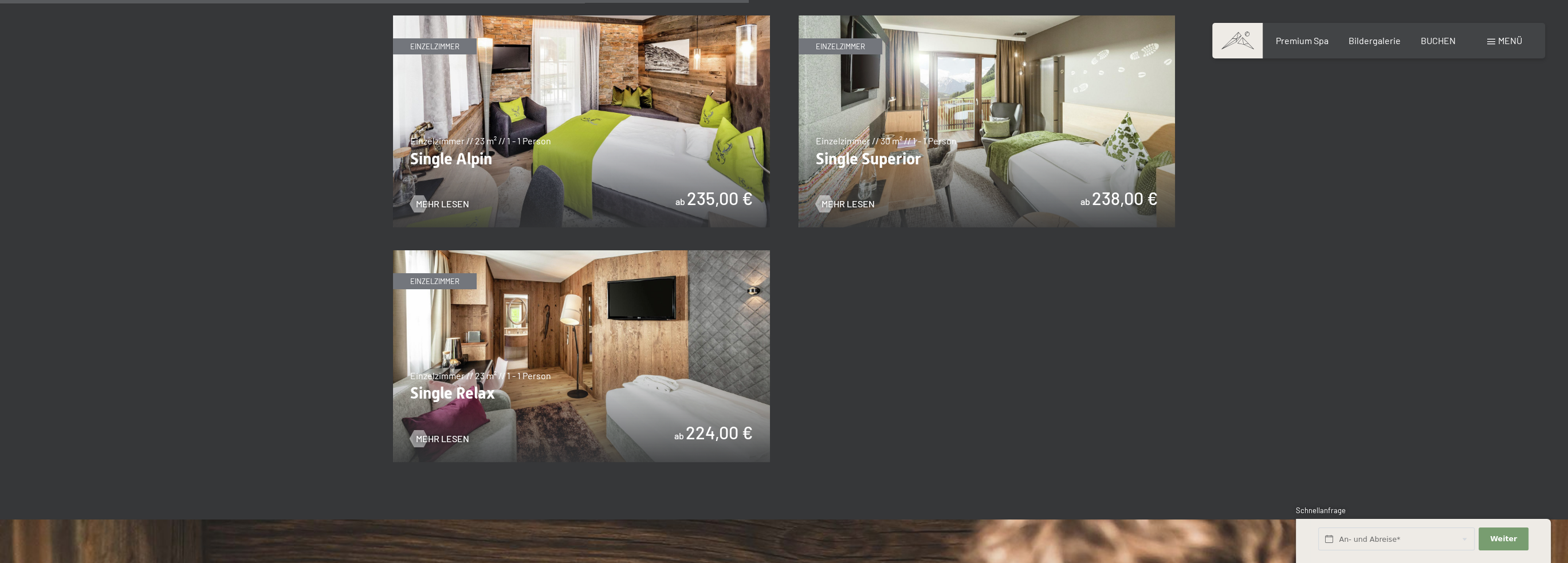
scroll to position [1776, 0]
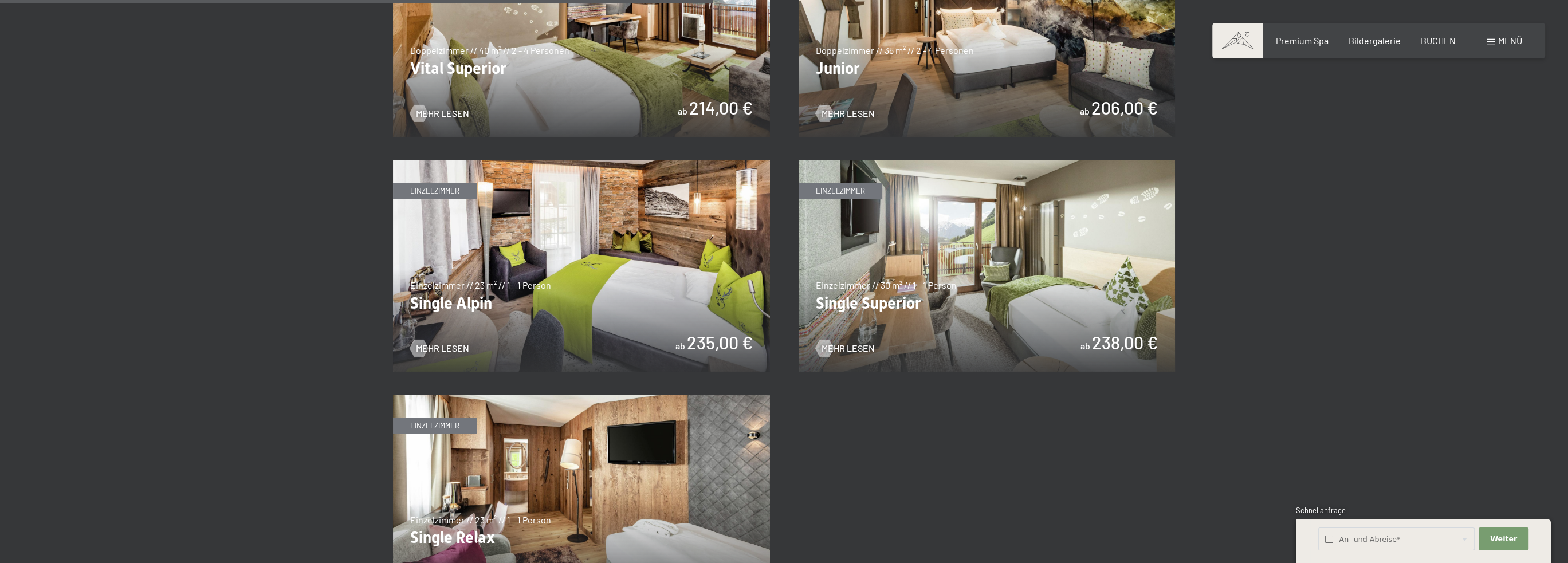
drag, startPoint x: 751, startPoint y: 295, endPoint x: 1260, endPoint y: 290, distance: 509.0
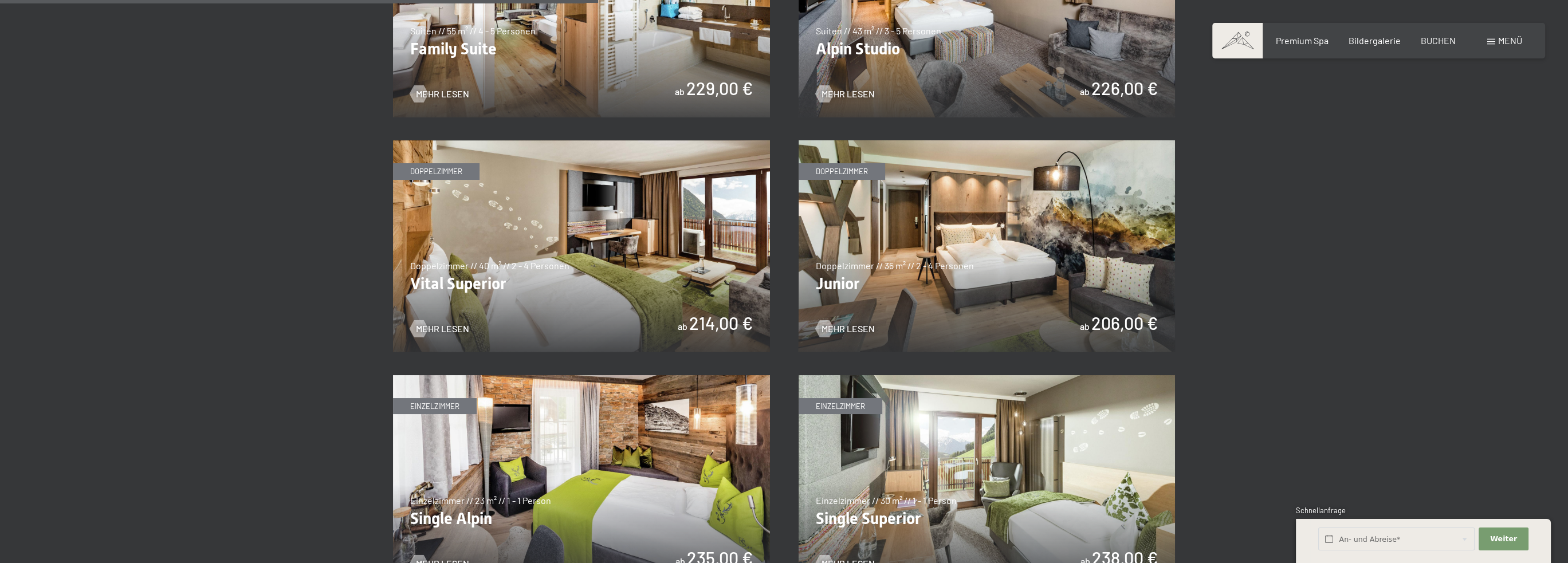
scroll to position [1490, 0]
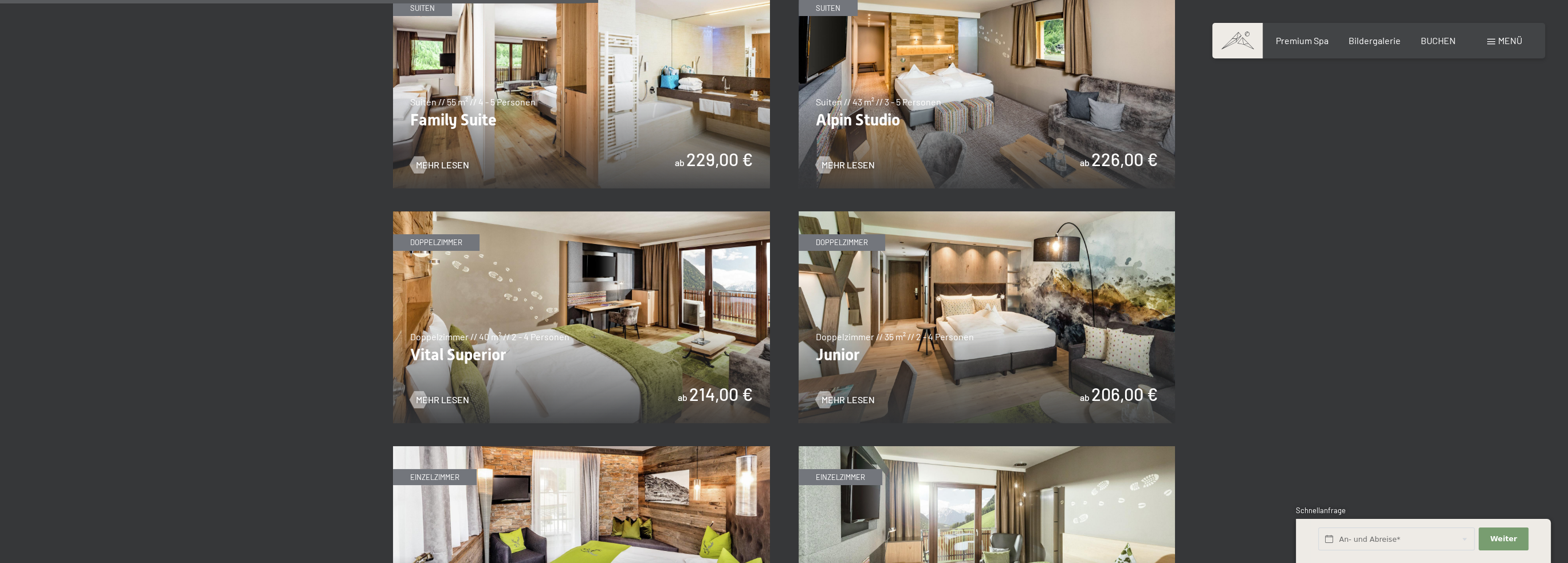
click at [920, 288] on img at bounding box center [987, 317] width 377 height 212
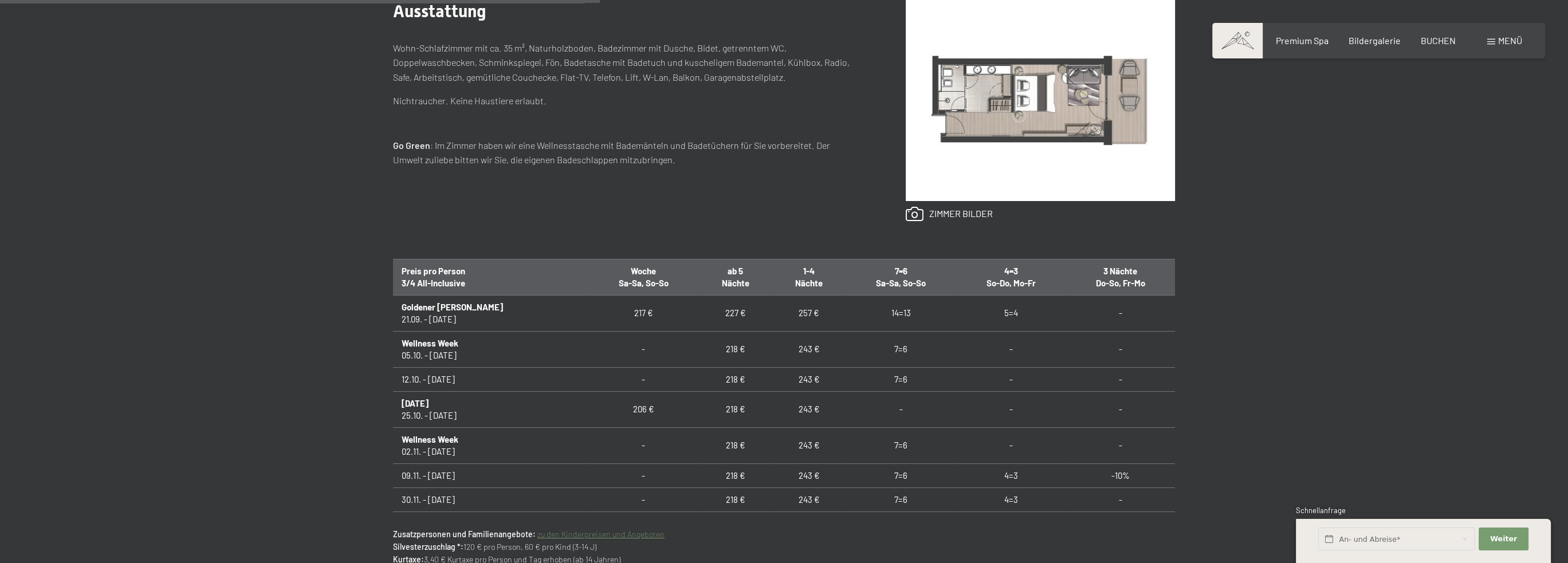
scroll to position [1065, 0]
